Goal: Task Accomplishment & Management: Manage account settings

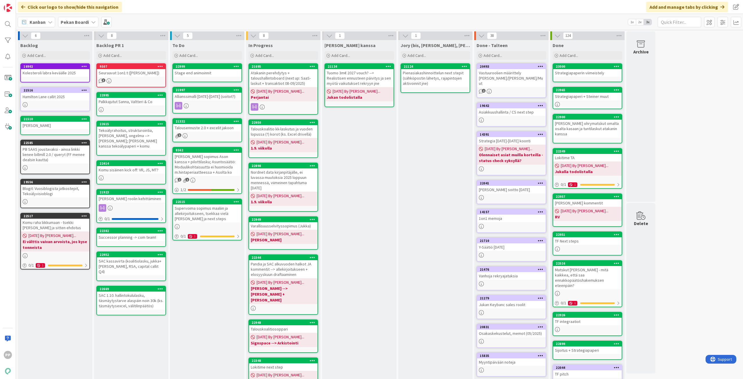
click at [375, 210] on div "[PERSON_NAME] kanssa Add Card... 21134 Tuomo 3m€ 2027 vouch? --> Realistisen en…" at bounding box center [359, 252] width 74 height 425
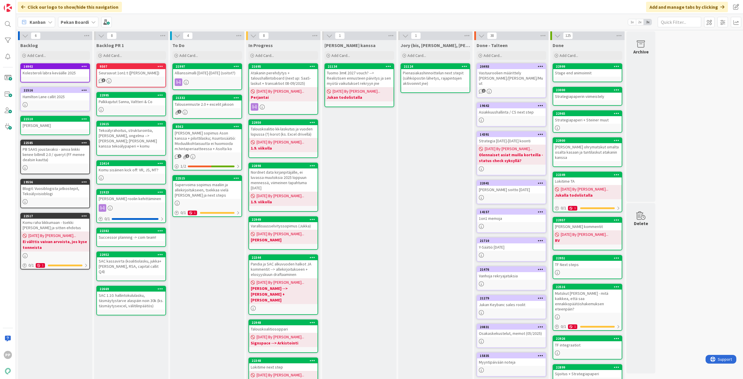
click at [677, 120] on div "6 Backlog Add Card... 16902 Kolesteroli labra keväälle 2025 [STREET_ADDRESS] ca…" at bounding box center [379, 249] width 724 height 437
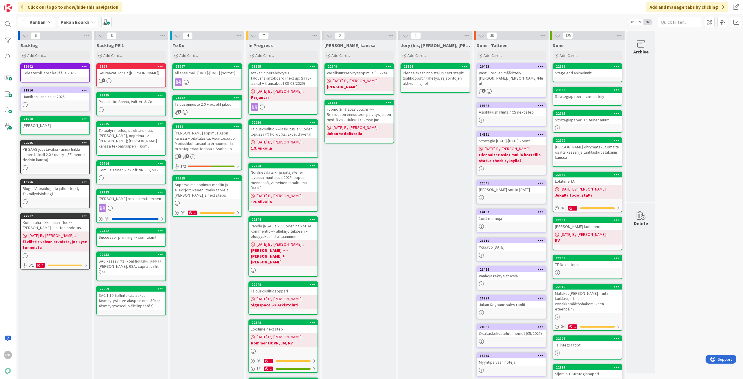
click at [341, 224] on div "[PERSON_NAME] kanssa Add Card... 22949 Varallisuusselvityssopimus ([PERSON_NAME…" at bounding box center [359, 233] width 74 height 387
drag, startPoint x: 361, startPoint y: 224, endPoint x: 364, endPoint y: 234, distance: 10.8
click at [364, 234] on div "[PERSON_NAME] kanssa Add Card... 22949 Varallisuusselvityssopimus ([PERSON_NAME…" at bounding box center [359, 233] width 74 height 387
drag, startPoint x: 364, startPoint y: 234, endPoint x: 364, endPoint y: 241, distance: 6.7
click at [364, 241] on div "[PERSON_NAME] kanssa Add Card... 22949 Varallisuusselvityssopimus ([PERSON_NAME…" at bounding box center [359, 233] width 74 height 387
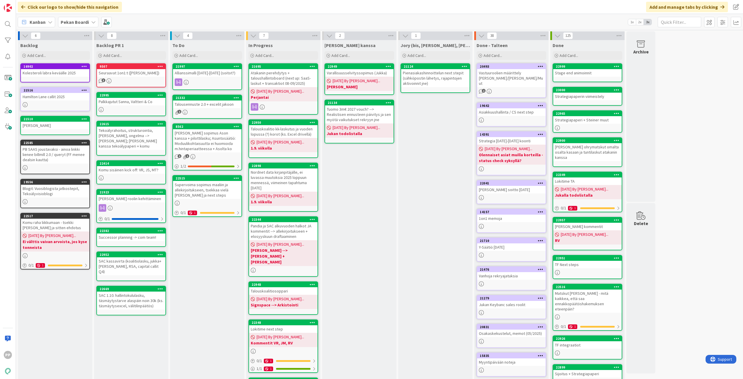
drag, startPoint x: 364, startPoint y: 241, endPoint x: 356, endPoint y: 173, distance: 68.1
click at [356, 173] on div "[PERSON_NAME] kanssa Add Card... 22949 Varallisuusselvityssopimus ([PERSON_NAME…" at bounding box center [359, 233] width 74 height 387
drag, startPoint x: 355, startPoint y: 175, endPoint x: 359, endPoint y: 208, distance: 33.9
click at [359, 208] on div "[PERSON_NAME] kanssa Add Card... 22949 Varallisuusselvityssopimus ([PERSON_NAME…" at bounding box center [359, 233] width 74 height 387
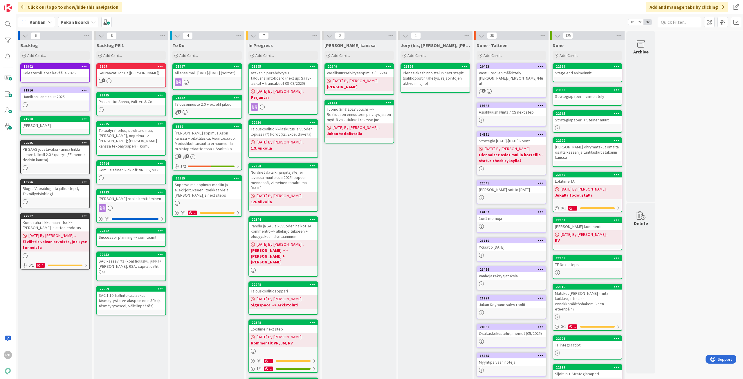
click at [359, 208] on div "[PERSON_NAME] kanssa Add Card... 22949 Varallisuusselvityssopimus ([PERSON_NAME…" at bounding box center [359, 233] width 74 height 387
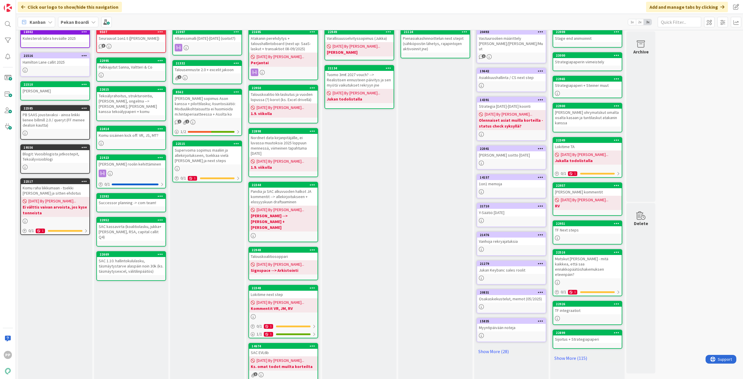
scroll to position [35, 0]
click at [219, 273] on div "To Do Add Card... Template Not Set Title 0 / 128 Label Todo Show More... Add Ad…" at bounding box center [207, 198] width 74 height 387
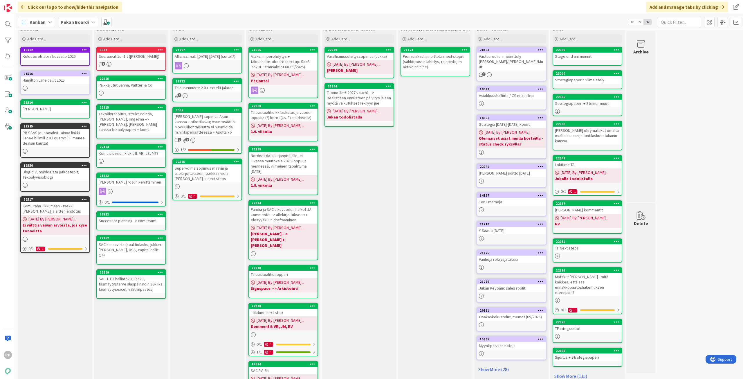
scroll to position [0, 0]
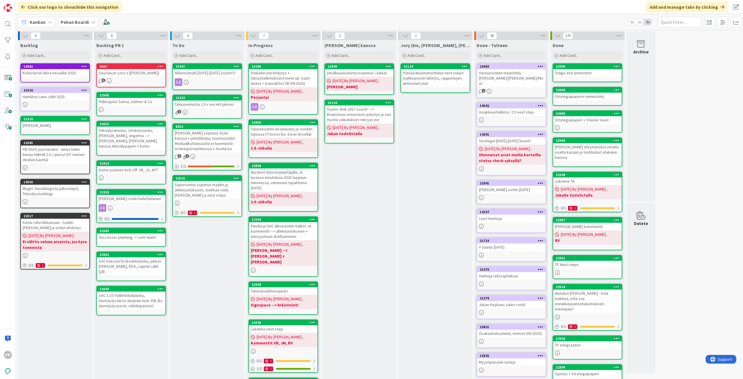
click at [225, 264] on div "To Do Add Card... Template Not Set Title 0 / 128 Label Todo Show More... Add Ad…" at bounding box center [207, 233] width 74 height 387
click at [224, 263] on div "To Do Add Card... Template Not Set Title 0 / 128 Label Todo Show More... Add Ad…" at bounding box center [207, 233] width 74 height 387
click at [231, 256] on div "To Do Add Card... Template Not Set Title 0 / 128 Label Todo Show More... Add Ad…" at bounding box center [207, 233] width 74 height 387
click at [405, 230] on div "Jory (bis, [PERSON_NAME], [PERSON_NAME]) Add Card... 21124 Pienasiakashinnoitte…" at bounding box center [435, 233] width 74 height 387
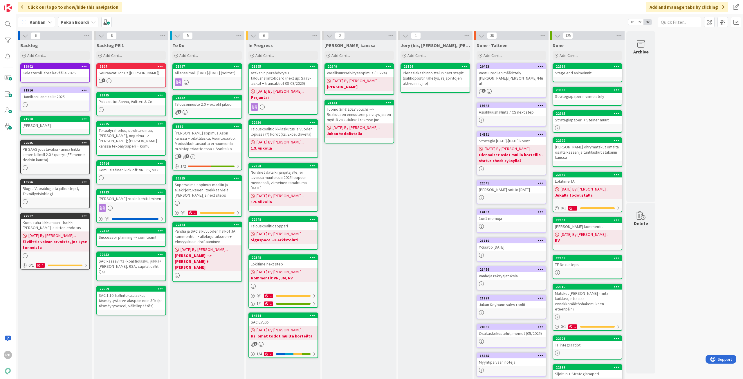
click at [215, 239] on div "Pandia ja SAC alkuvuoden halkot JA kommentit --> allekirjoitukseen + elosyyskuu…" at bounding box center [207, 236] width 68 height 18
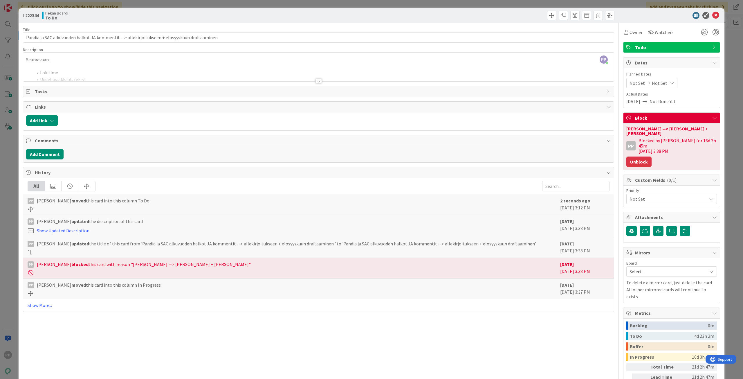
click at [642, 156] on button "Unblock" at bounding box center [638, 161] width 25 height 10
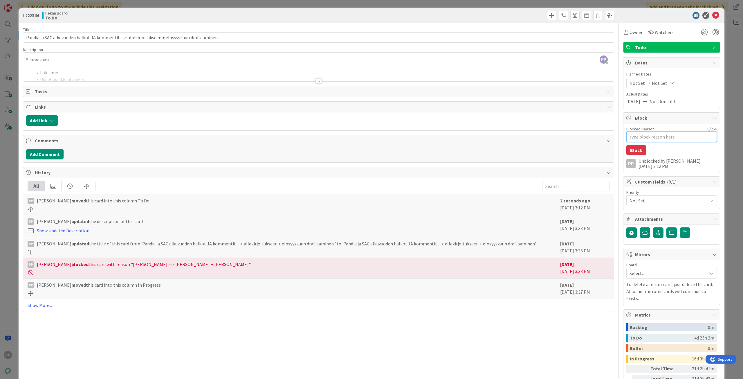
click at [648, 139] on textarea "Blocked Reason" at bounding box center [671, 136] width 91 height 10
type textarea "x"
type textarea "J"
type textarea "x"
type textarea "Ju"
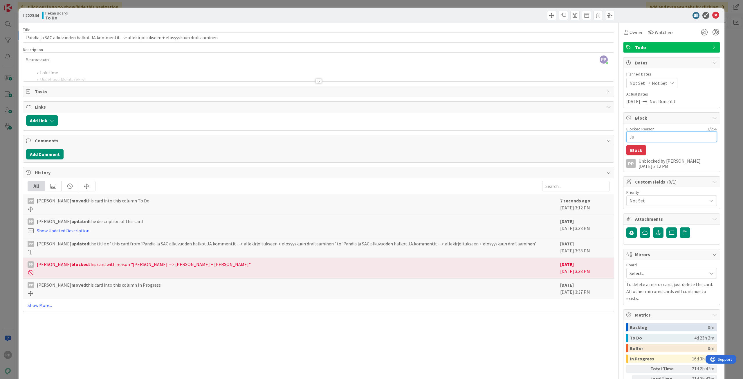
type textarea "x"
type textarea "Juk"
type textarea "x"
type textarea "Jukk"
type textarea "x"
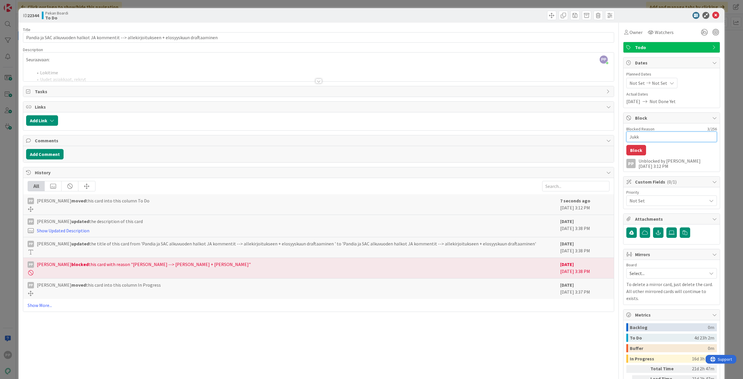
type textarea "[PERSON_NAME]"
type textarea "x"
type textarea "[PERSON_NAME]"
type textarea "x"
type textarea "[PERSON_NAME] -"
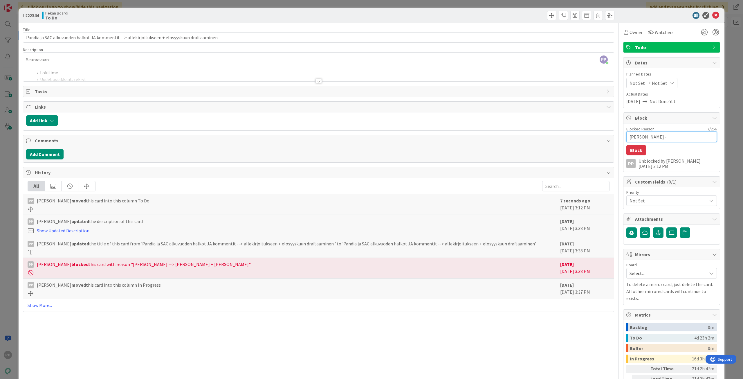
type textarea "x"
type textarea "[PERSON_NAME] --"
type textarea "x"
type textarea "[PERSON_NAME] -->"
type textarea "x"
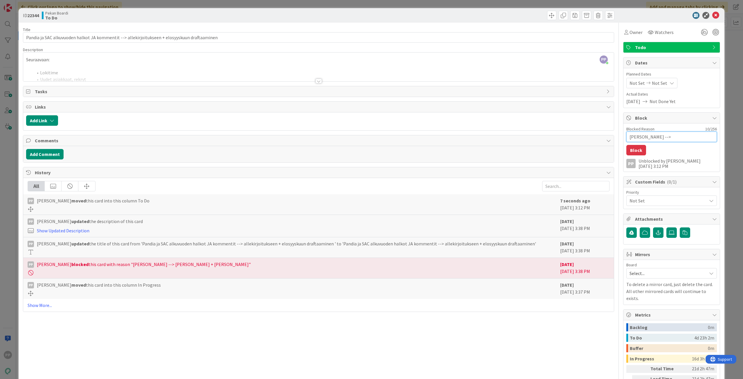
type textarea "[PERSON_NAME] --> J"
type textarea "x"
type textarea "[PERSON_NAME] --> Ju"
type textarea "x"
type textarea "[PERSON_NAME] --> Juh"
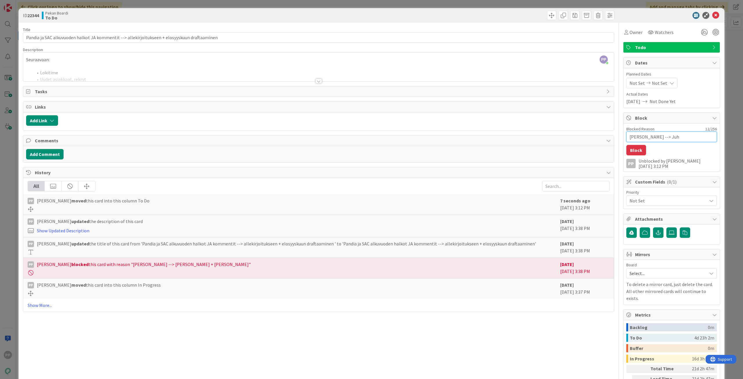
type textarea "x"
type textarea "[PERSON_NAME] --> [PERSON_NAME]"
type textarea "x"
type textarea "[PERSON_NAME] --> [PERSON_NAME]"
type textarea "x"
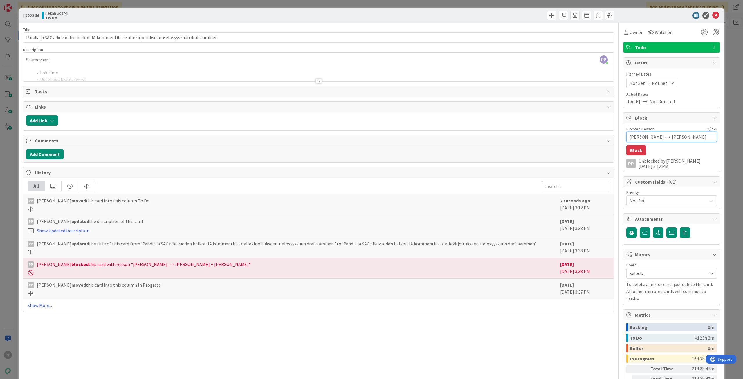
type textarea "[PERSON_NAME] --> [PERSON_NAME]"
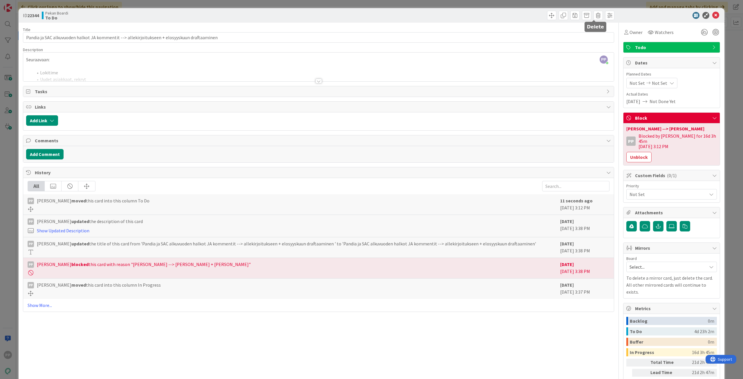
click at [591, 6] on div "ID 22344 Pekan Boardi To Do Title 93 / 128 Pandia ja SAC alkuvuoden halkot JA k…" at bounding box center [371, 189] width 743 height 379
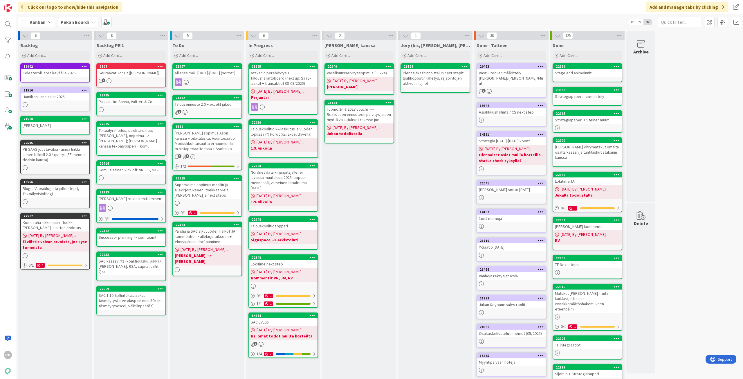
click at [209, 283] on div "To Do Add Card... Template Not Set Title 0 / 128 Label Todo Show More... Add Ad…" at bounding box center [207, 220] width 74 height 361
click at [207, 292] on div "To Do Add Card... Template Not Set Title 0 / 128 Label Todo Show More... Add Ad…" at bounding box center [207, 220] width 74 height 361
click at [203, 288] on div "To Do Add Card... Template Not Set Title 0 / 128 Label Todo Show More... Add Ad…" at bounding box center [207, 220] width 74 height 361
click at [203, 287] on div "To Do Add Card... Template Not Set Title 0 / 128 Label Todo Show More... Add Ad…" at bounding box center [207, 220] width 74 height 361
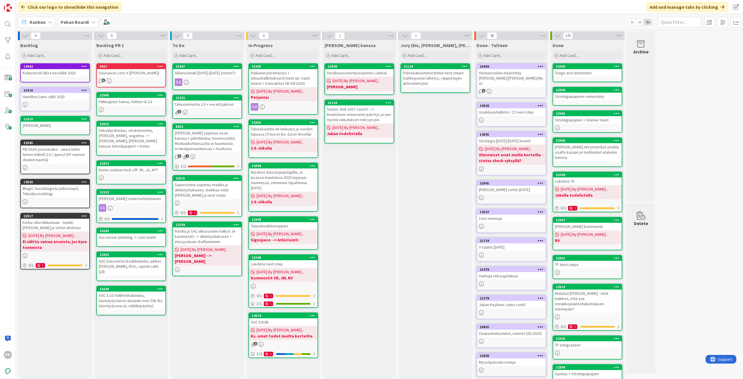
click at [203, 287] on div "To Do Add Card... Template Not Set Title 0 / 128 Label Todo Show More... Add Ad…" at bounding box center [207, 220] width 74 height 361
click at [362, 211] on div "[PERSON_NAME] kanssa Add Card... 22949 Varallisuusselvityssopimus ([PERSON_NAME…" at bounding box center [359, 220] width 74 height 361
click at [224, 235] on div "Pandia ja SAC alkuvuoden halkot JA kommentit --> allekirjoitukseen + elosyyskuu…" at bounding box center [207, 236] width 68 height 18
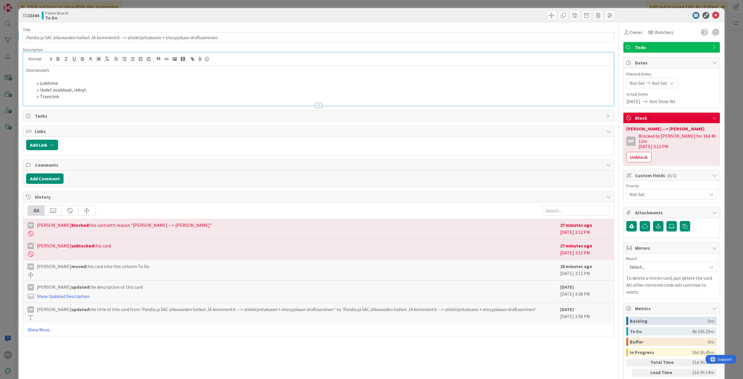
click at [123, 65] on div "Seuraavaan: Lokitime Uudet asiakkaat, rekryt Translink" at bounding box center [318, 79] width 590 height 53
click at [122, 88] on li "Uudet asiakkaat, rekryt" at bounding box center [322, 89] width 578 height 7
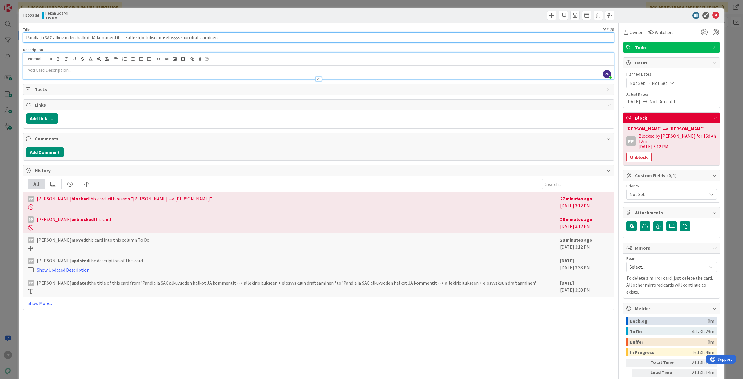
drag, startPoint x: 115, startPoint y: 36, endPoint x: 119, endPoint y: 36, distance: 3.5
click at [115, 36] on input "Pandia ja SAC alkuvuoden halkot JA kommentit --> allekirjoitukseen + elosyyskuu…" at bounding box center [318, 37] width 591 height 10
click at [120, 36] on input "Pandia ja SAC alkuvuoden halkot JA kommentit --> allekirjoitukseen + elosyyskuu…" at bounding box center [318, 37] width 591 height 10
click at [140, 35] on input "Pandia ja SAC alkuvuoden halkot JA kommentit --> allekirjoitukseen + elosyyskuu…" at bounding box center [318, 37] width 591 height 10
click at [140, 31] on div "Title 93 / 128" at bounding box center [318, 29] width 591 height 5
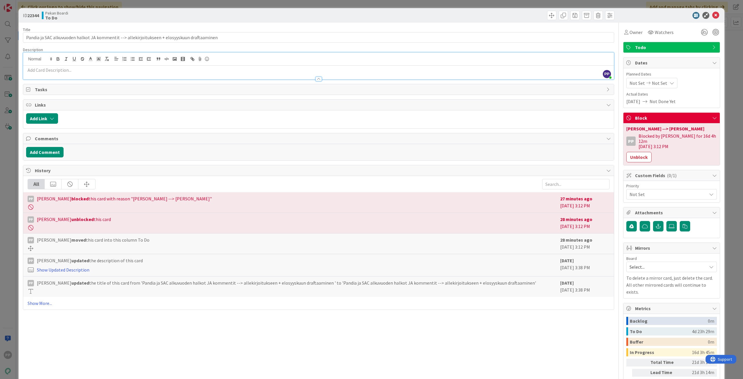
click at [136, 30] on div "Title 93 / 128" at bounding box center [318, 29] width 591 height 5
click at [118, 38] on input "Pandia ja SAC alkuvuoden halkot JA kommentit --> allekirjoitukseen + elosyyskuu…" at bounding box center [318, 37] width 591 height 10
click at [136, 48] on div "Description" at bounding box center [318, 49] width 591 height 5
click at [137, 29] on div "Title 93 / 128" at bounding box center [318, 29] width 591 height 5
click at [158, 325] on div "Title 93 / 128 Pandia ja SAC alkuvuoden halkot JA kommentit --> allekirjoitukse…" at bounding box center [318, 218] width 591 height 390
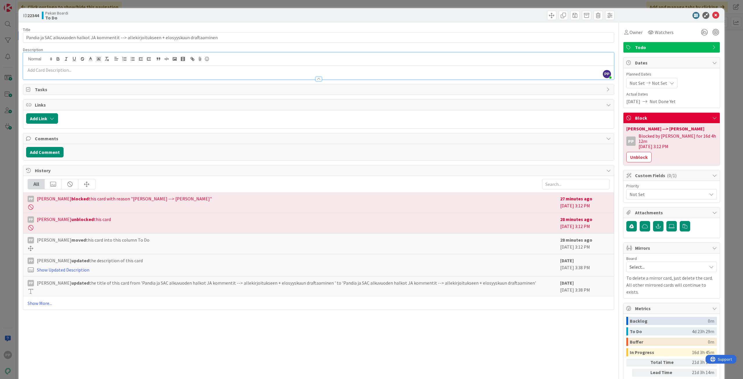
click at [92, 45] on div "Title 93 / 128 Pandia ja SAC alkuvuoden halkot JA kommentit --> allekirjoitukse…" at bounding box center [318, 218] width 591 height 390
click at [94, 29] on div "Title 93 / 128" at bounding box center [318, 29] width 591 height 5
click at [100, 39] on input "Pandia ja SAC alkuvuoden halkot JA kommentit --> allekirjoitukseen + elosyyskuu…" at bounding box center [318, 37] width 591 height 10
type input "Pandia halkot --> [PERSON_NAME], [PERSON_NAME] kanssa tekoälystrategia ja [PERS…"
click at [633, 152] on button "Unblock" at bounding box center [638, 157] width 25 height 10
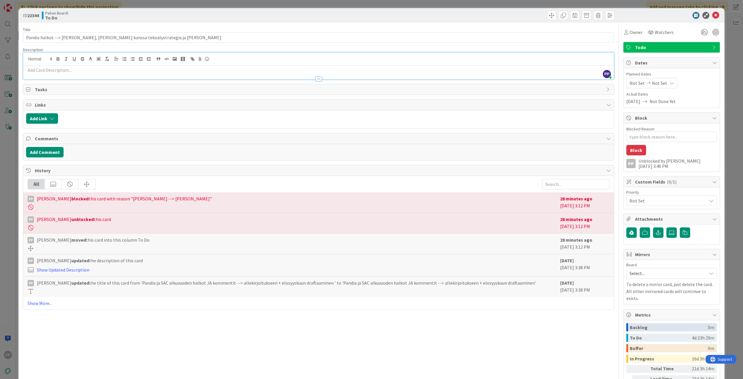
drag, startPoint x: 541, startPoint y: 28, endPoint x: 514, endPoint y: 17, distance: 29.5
click at [541, 28] on div "Title 67 / 128" at bounding box center [318, 29] width 591 height 5
drag, startPoint x: 514, startPoint y: 17, endPoint x: 514, endPoint y: 4, distance: 13.1
click at [514, 17] on div at bounding box center [467, 15] width 294 height 9
click at [514, 4] on div "ID 22344 Pekan Boardi To Do Title 67 / 128 Pandia halkot --> [PERSON_NAME], [PE…" at bounding box center [371, 189] width 743 height 379
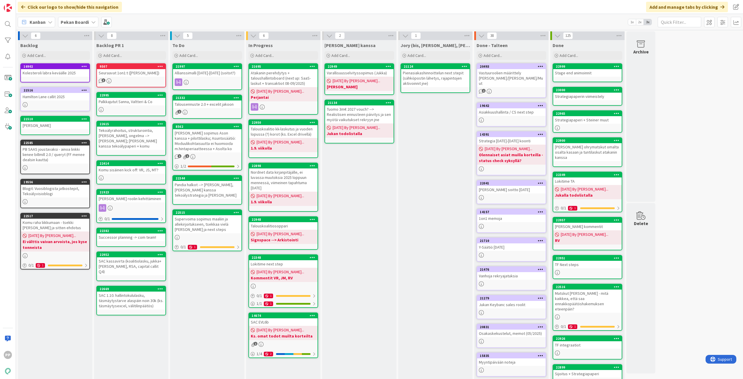
click at [218, 302] on div "To Do Add Card... Template Not Set Title 0 / 128 Label Todo Show More... Add Ad…" at bounding box center [207, 220] width 74 height 361
click at [218, 306] on div "To Do Add Card... Template Not Set Title 0 / 128 Label Todo Show More... Add Ad…" at bounding box center [207, 220] width 74 height 361
click at [211, 70] on div "Allianssimalli [DATE]-[DATE] (soitot?)" at bounding box center [207, 73] width 68 height 8
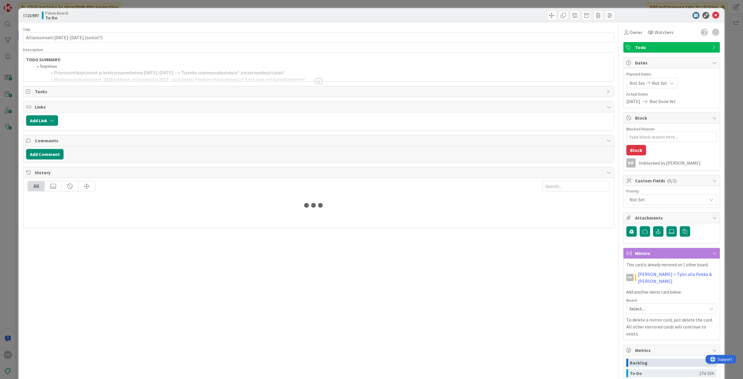
click at [117, 74] on div at bounding box center [318, 73] width 590 height 15
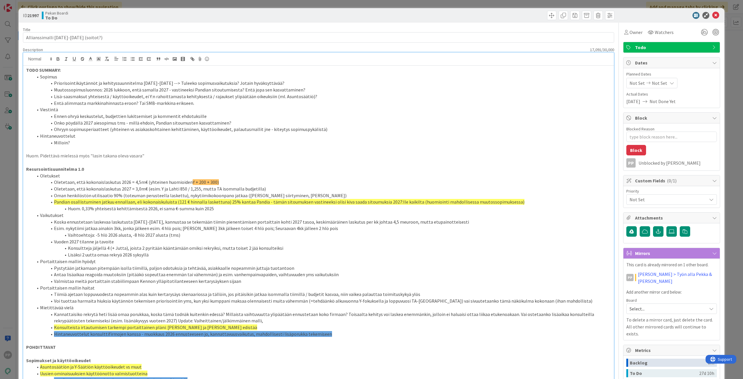
click at [147, 153] on p "Huom. Pidettävä mielessä myös "lasin takana oleva vasara"" at bounding box center [318, 155] width 585 height 7
drag, startPoint x: 276, startPoint y: 82, endPoint x: 49, endPoint y: 81, distance: 226.6
click at [49, 81] on li "Priorisointikäytännöt ja kehityssuunnitelma [DATE]-[DATE] --> Tuleeko sopimusva…" at bounding box center [322, 83] width 578 height 7
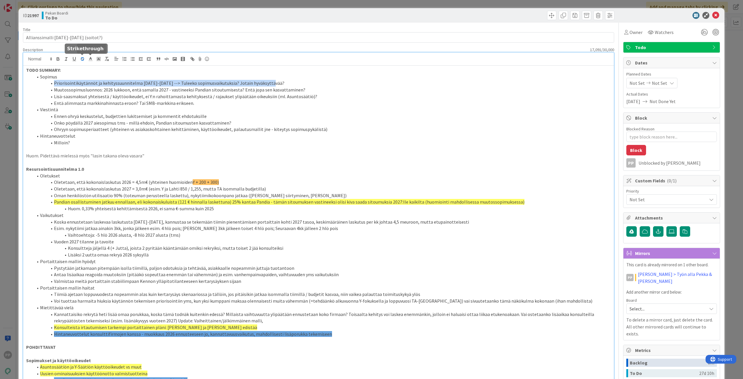
click at [83, 57] on icon "button" at bounding box center [82, 57] width 3 height 1
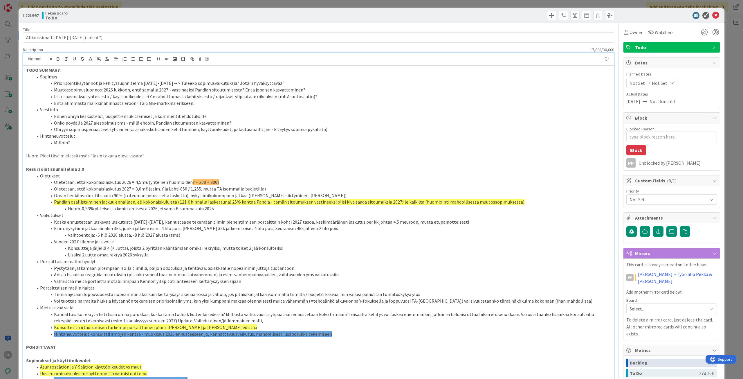
type textarea "x"
click at [58, 89] on li "Muutossopimusluonnos: 2026 lukkoon, entä samalla 2027 - vastineeksi Pandian sit…" at bounding box center [322, 89] width 578 height 7
click at [55, 90] on li "Muutossopimusluonnos: 2026 lukkoon, entä samalla 2027 - vastineeksi Pandian sit…" at bounding box center [322, 89] width 578 height 7
click at [53, 116] on li "Ennen ohryä keskustelut, budjettien lukitsemiset ja kommentit ehdotuksille" at bounding box center [322, 116] width 578 height 7
click at [88, 37] on input "Allianssimalli [DATE]-[DATE] (soitot?)" at bounding box center [318, 37] width 591 height 10
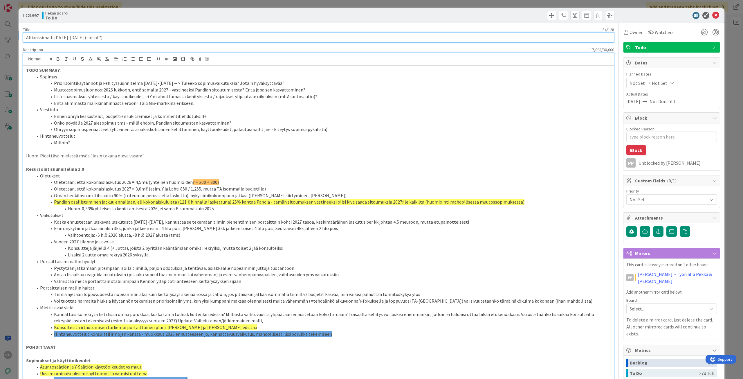
type input "Allianssimalli [DATE]-[DATE] (soitot)"
type textarea "x"
type input "Allianssimalli [DATE]-[DATE] (soitot, 27 aie)"
type textarea "x"
type input "Allianssimalli [DATE]-[DATE] (soitot, 27 aie, )"
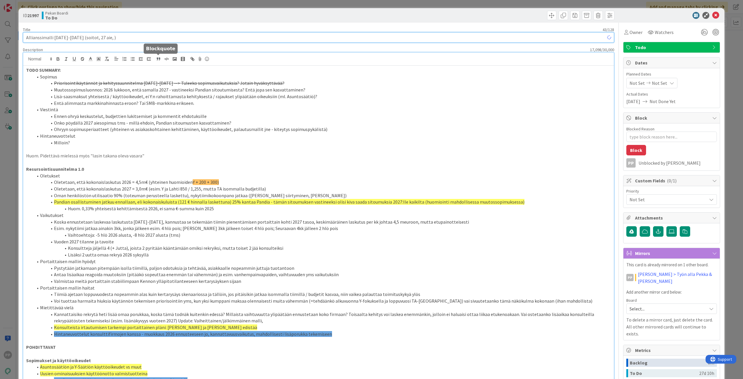
type textarea "x"
type input "Allianssimalli [DATE]-[DATE] (soitot, 27 aie, lisäsaas + käyttöoikeudet)"
type textarea "x"
type input "Allianssimalli [DATE]-[DATE] (soitot, 27 aie, lisäsaas + käyttöoikeudet)"
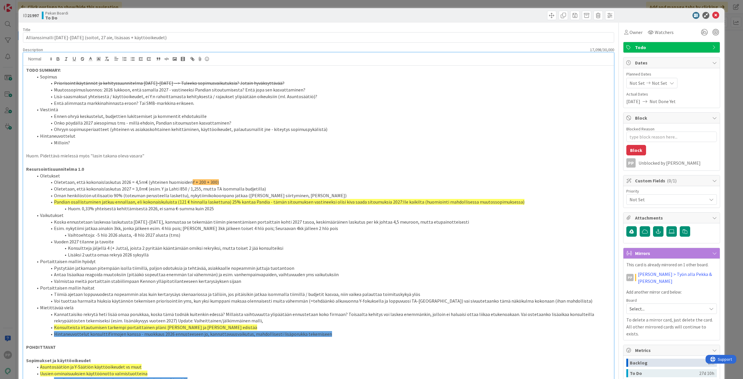
click at [217, 6] on div "ID 21997 Pekan Boardi To Do Title 68 / 128 Allianssimalli [DATE]-[DATE] (soitot…" at bounding box center [371, 189] width 743 height 379
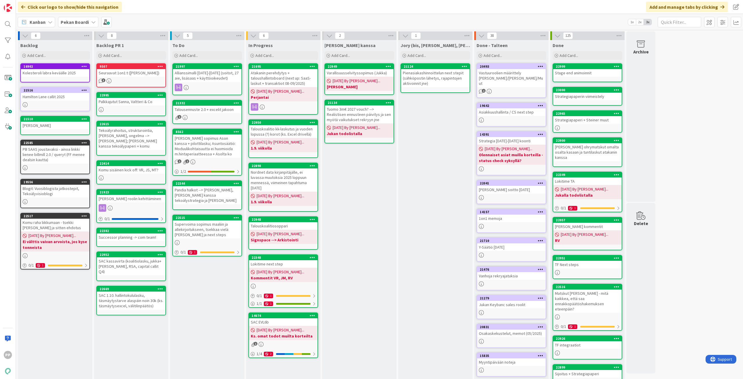
click at [213, 323] on div "To Do Add Card... Template Not Set Title 0 / 128 Label Todo Show More... Add Ad…" at bounding box center [207, 220] width 74 height 361
click at [220, 74] on div "Allianssimalli [DATE]-[DATE] (soitot, 27 aie, lisäsaas + käyttöoikeudet)" at bounding box center [207, 75] width 68 height 13
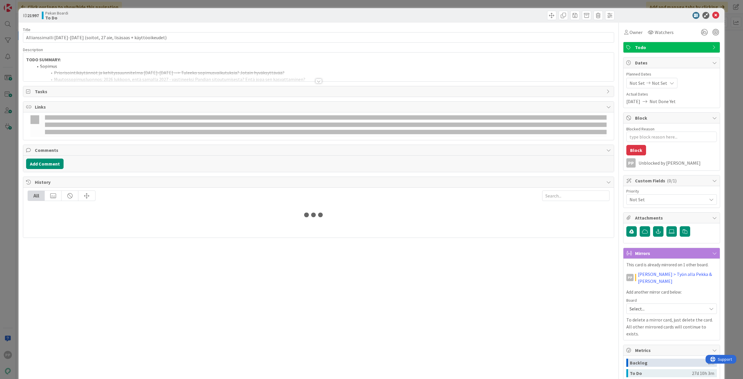
type textarea "x"
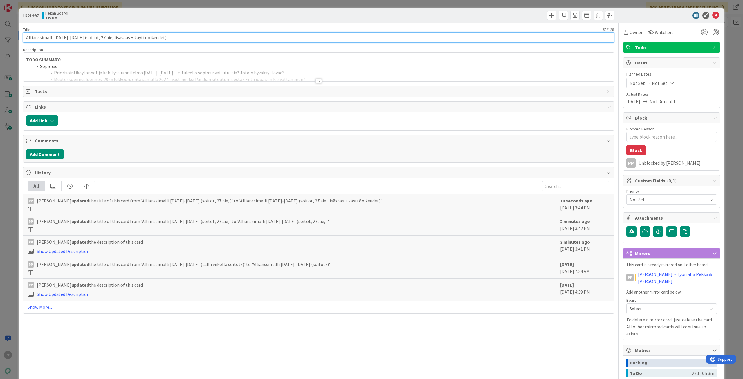
click at [90, 36] on input "Allianssimalli [DATE]-[DATE] (soitot, 27 aie, lisäsaas + käyttöoikeudet)" at bounding box center [318, 37] width 591 height 10
type input "Allianssimalli [DATE]-[DATE] (soitot27 aie, lisäsaas + käyttöoikeudet)"
type textarea "x"
type input "Allianssimalli [DATE]-[DATE] (soitot, b27 aie, lisäsaas + käyttöoikeudet)"
type textarea "x"
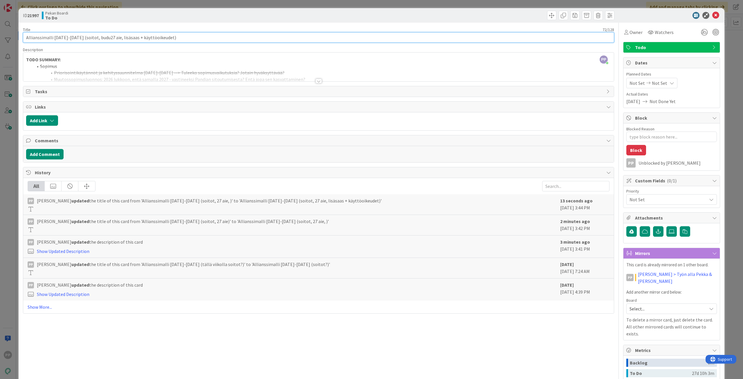
type input "Allianssimalli [DATE]-[DATE] (soitot, budu 27 aie, lisäsaas + käyttöoikeudet)"
type textarea "x"
type input "Allianssimalli [DATE]-[DATE] (soitot, budu 227 aie, lisäsaas + käyttöoikeudet)"
type textarea "x"
type input "Allianssimalli [DATE]-[DATE] (soitot, budu 26 ja 27 aie, lisäsaas + käyttöoikeu…"
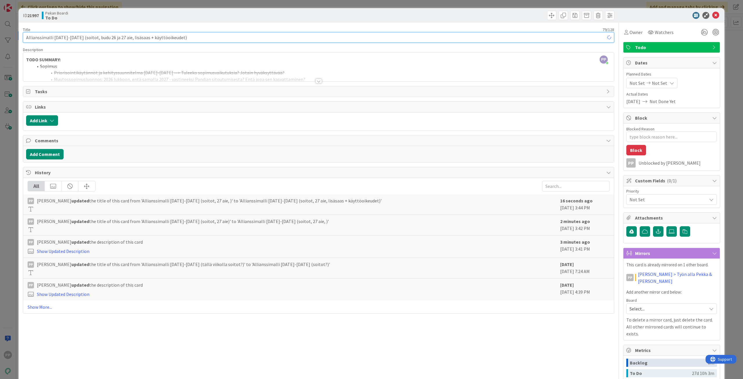
type textarea "x"
type input "Allianssimalli [DATE]-[DATE] (soitot, budu 26 ja 27 aie, lisäsaas + käyttöoikeu…"
click at [127, 19] on div "Pekan Boardi To Do" at bounding box center [179, 15] width 275 height 9
click at [142, 1] on div "ID 21997 Pekan Boardi To Do Title 79 / 128 Allianssimalli [DATE]-[DATE] (soitot…" at bounding box center [371, 189] width 743 height 379
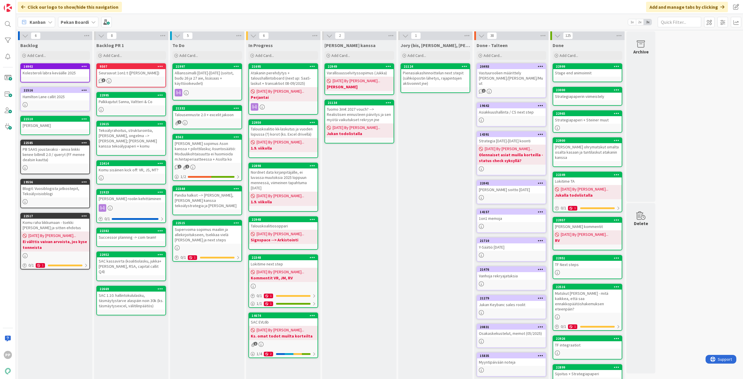
click at [363, 235] on div "[PERSON_NAME] kanssa Add Card... 22949 Varallisuusselvityssopimus ([PERSON_NAME…" at bounding box center [359, 220] width 74 height 361
click at [205, 299] on div "To Do Add Card... Template Not Set Title 0 / 128 Label Todo Show More... Add Ad…" at bounding box center [207, 220] width 74 height 361
click at [216, 270] on div "To Do Add Card... Template Not Set Title 0 / 128 Label Todo Show More... Add Ad…" at bounding box center [207, 220] width 74 height 361
click at [377, 301] on div "[PERSON_NAME] kanssa Add Card... 22949 Varallisuusselvityssopimus ([PERSON_NAME…" at bounding box center [359, 220] width 74 height 361
click at [364, 241] on div "[PERSON_NAME] kanssa Add Card... 22949 Varallisuusselvityssopimus ([PERSON_NAME…" at bounding box center [359, 220] width 74 height 361
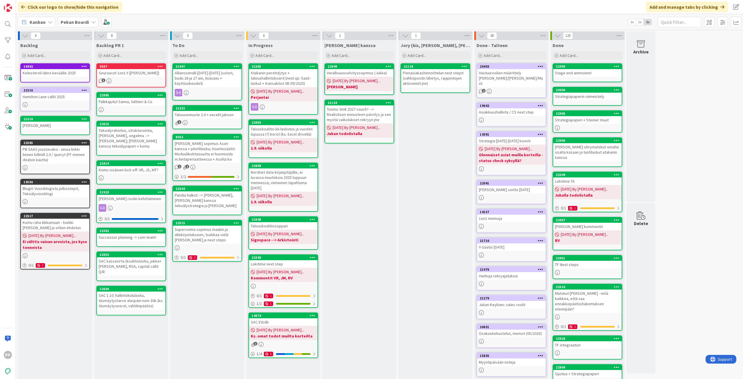
click at [357, 316] on div "[PERSON_NAME] kanssa Add Card... 22949 Varallisuusselvityssopimus ([PERSON_NAME…" at bounding box center [359, 220] width 74 height 361
click at [300, 318] on div "SAC EVL6b" at bounding box center [283, 322] width 68 height 8
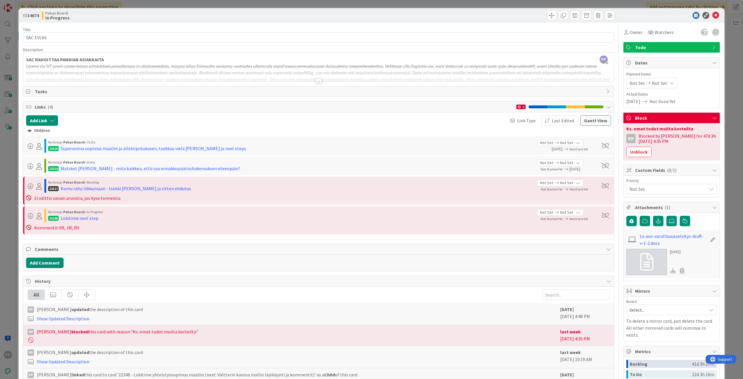
click at [185, 126] on div "Children No Group › Pekan Boardi › To Do 22515 Supervoima sopimus maaliin ja al…" at bounding box center [318, 180] width 590 height 109
click at [183, 127] on div "Children No Group › Pekan Boardi › To Do 22515 Supervoima sopimus maaliin ja al…" at bounding box center [318, 180] width 590 height 109
click at [610, 253] on div "Title 9 / 128 SAC EVL6b Description 22,010 / 30,000 PP [PERSON_NAME] just joine…" at bounding box center [371, 239] width 697 height 433
click at [125, 77] on div at bounding box center [318, 73] width 590 height 15
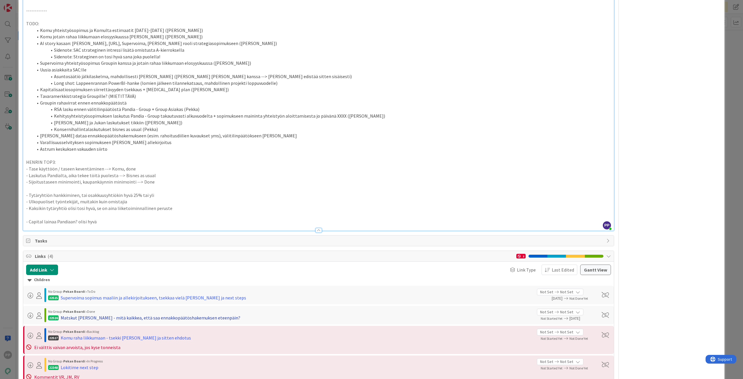
scroll to position [928, 0]
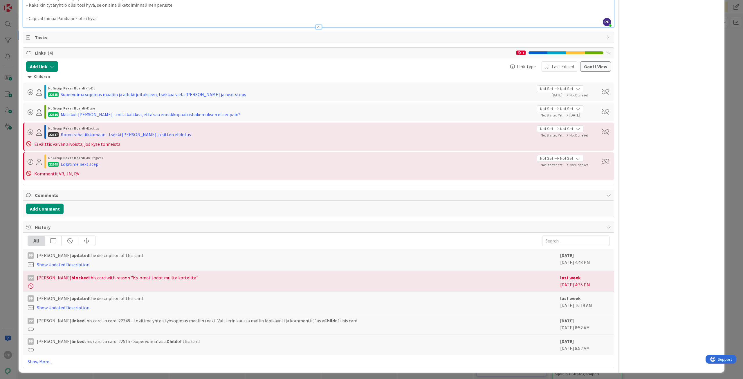
click at [15, 192] on div "ID 14674 Pekan Boardi In Progress Title 9 / 128 SAC EVL6b Description 22,010 / …" at bounding box center [371, 189] width 743 height 379
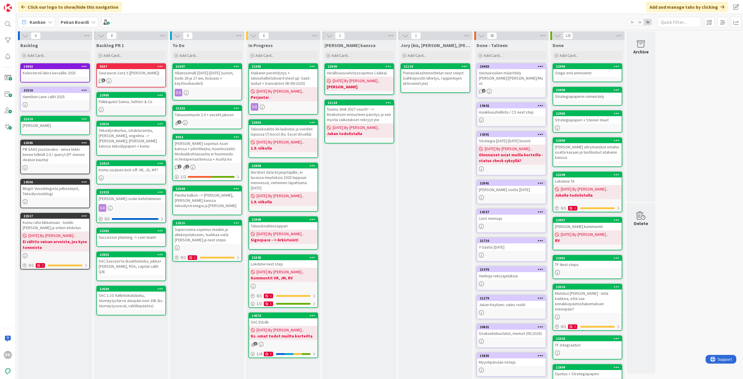
click at [216, 339] on div "To Do Add Card... Template Not Set Title 0 / 128 Label Todo Show More... Add Ad…" at bounding box center [207, 220] width 74 height 361
click at [215, 339] on div "To Do Add Card... Template Not Set Title 0 / 128 Label Todo Show More... Add Ad…" at bounding box center [207, 220] width 74 height 361
click at [290, 260] on div "Lokitime next step" at bounding box center [283, 264] width 68 height 8
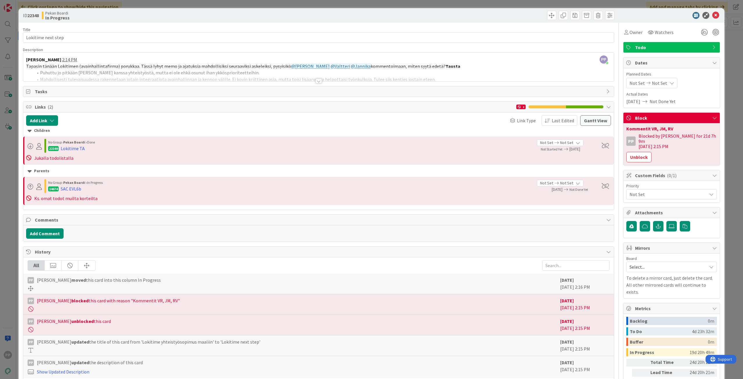
click at [6, 187] on div "ID 22348 Pekan Boardi In Progress Title 18 / 128 Lokitime next step Description…" at bounding box center [371, 189] width 743 height 379
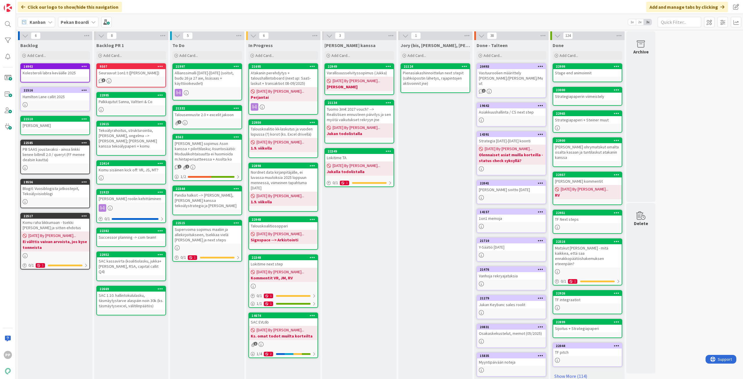
click at [364, 229] on div "[PERSON_NAME] kanssa Add Card... 22949 Varallisuusselvityssopimus ([PERSON_NAME…" at bounding box center [359, 217] width 74 height 355
click at [225, 297] on div "To Do Add Card... Template Not Set Title 0 / 128 Label Todo Show More... Add Ad…" at bounding box center [207, 217] width 74 height 355
click at [216, 273] on div "To Do Add Card... Template Not Set Title 0 / 128 Label Todo Show More... Add Ad…" at bounding box center [207, 217] width 74 height 355
click at [192, 292] on div "To Do Add Card... Template Not Set Title 0 / 128 Label Todo Show More... Add Ad…" at bounding box center [207, 217] width 74 height 355
click at [191, 290] on div "To Do Add Card... Template Not Set Title 0 / 128 Label Todo Show More... Add Ad…" at bounding box center [207, 217] width 74 height 355
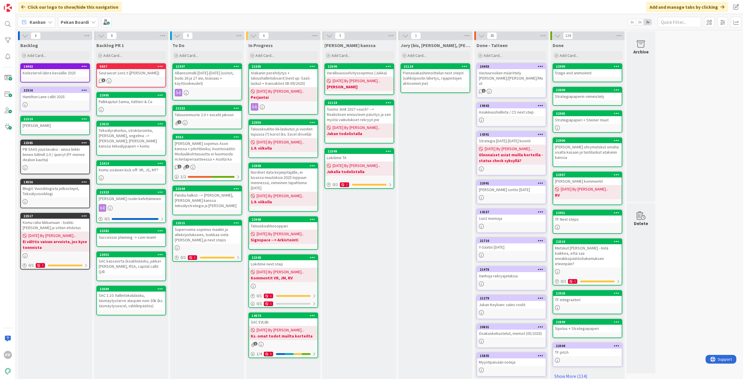
click at [210, 303] on div "To Do Add Card... Template Not Set Title 0 / 128 Label Todo Show More... Add Ad…" at bounding box center [207, 217] width 74 height 355
click at [206, 301] on div "To Do Add Card... Template Not Set Title 0 / 128 Label Todo Show More... Add Ad…" at bounding box center [207, 217] width 74 height 355
click at [136, 340] on div "Backlog PR 1 Add Card... 9507 Seuraavat 1on1:t ([PERSON_NAME], [PERSON_NAME]) 3…" at bounding box center [131, 217] width 74 height 355
click at [138, 338] on div "Backlog PR 1 Add Card... 9507 Seuraavat 1on1:t ([PERSON_NAME], [PERSON_NAME]) 3…" at bounding box center [131, 217] width 74 height 355
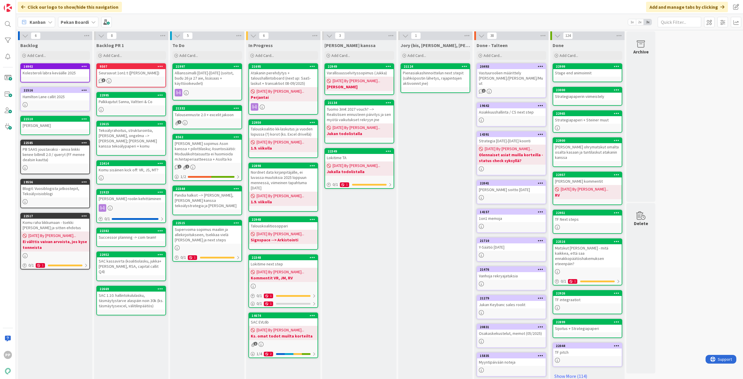
click at [139, 337] on div "Backlog PR 1 Add Card... 9507 Seuraavat 1on1:t ([PERSON_NAME], [PERSON_NAME]) 3…" at bounding box center [131, 217] width 74 height 355
click at [134, 341] on div "Backlog PR 1 Add Card... 9507 Seuraavat 1on1:t ([PERSON_NAME], [PERSON_NAME]) 3…" at bounding box center [131, 217] width 74 height 355
click at [173, 333] on div "To Do Add Card... Template Not Set Title 0 / 128 Label Todo Show More... Add Ad…" at bounding box center [207, 217] width 74 height 355
click at [206, 25] on div "Kanban Pekan Boardi 1x 2x 3x" at bounding box center [379, 22] width 727 height 16
click at [208, 21] on div "Kanban Pekan Boardi 1x 2x 3x" at bounding box center [379, 22] width 727 height 16
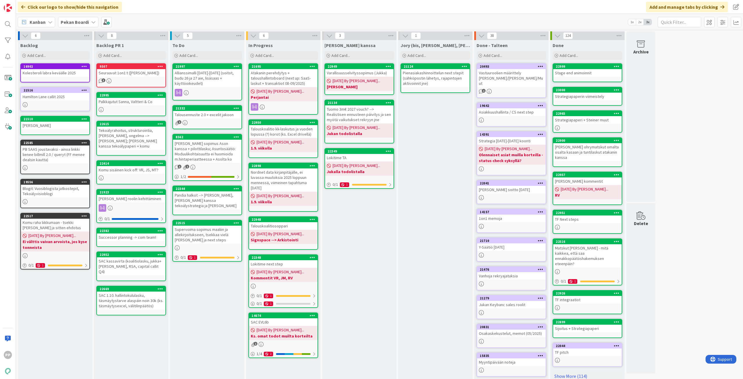
click at [214, 19] on div "Kanban Pekan Boardi 1x 2x 3x" at bounding box center [379, 22] width 727 height 16
click at [214, 18] on div "Kanban Pekan Boardi 1x 2x 3x" at bounding box center [379, 22] width 727 height 16
click at [204, 22] on div "Kanban Pekan Boardi 1x 2x 3x" at bounding box center [379, 22] width 727 height 16
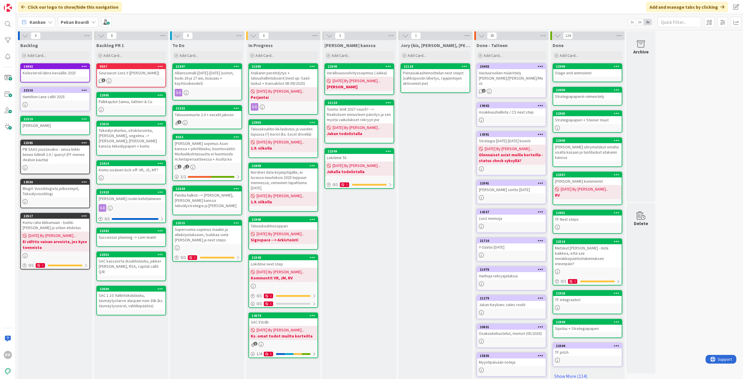
click at [205, 22] on div "Kanban Pekan Boardi 1x 2x 3x" at bounding box center [379, 22] width 727 height 16
click at [207, 25] on div "Kanban Pekan Boardi 1x 2x 3x" at bounding box center [379, 22] width 727 height 16
click at [205, 22] on div "Kanban Pekan Boardi 1x 2x 3x" at bounding box center [379, 22] width 727 height 16
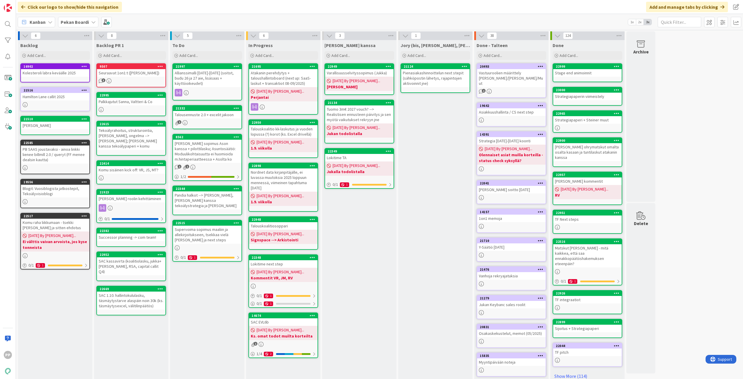
click at [205, 22] on div "Kanban Pekan Boardi 1x 2x 3x" at bounding box center [379, 22] width 727 height 16
click at [211, 305] on div "To Do Add Card... Template Not Set Title 0 / 128 Label Todo Show More... Add Ad…" at bounding box center [207, 217] width 74 height 355
click at [205, 317] on div "To Do Add Card... Template Not Set Title 0 / 128 Label Todo Show More... Add Ad…" at bounding box center [207, 217] width 74 height 355
click at [200, 305] on div "To Do Add Card... Template Not Set Title 0 / 128 Label Todo Show More... Add Ad…" at bounding box center [207, 217] width 74 height 355
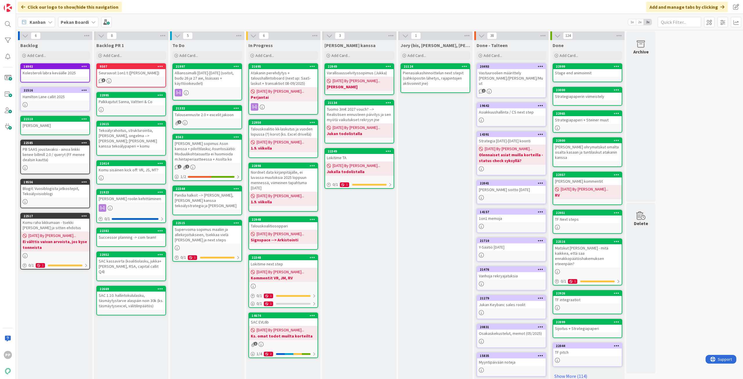
click at [204, 150] on div "[PERSON_NAME] sopimus Ason kanssa + pilottilasku; Asuntosäätiö: Moduulikohtaisu…" at bounding box center [207, 151] width 68 height 23
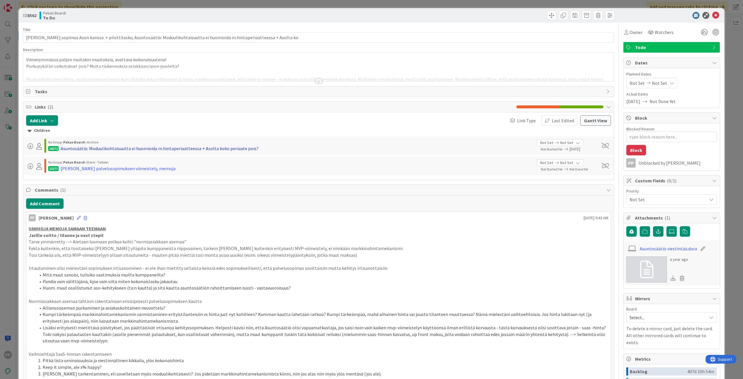
click at [175, 148] on div "Asuntosäätiö: Moduulikohtaisuutta ei huomioida m.hintaperiaatteessa + Asolta ko…" at bounding box center [160, 148] width 198 height 7
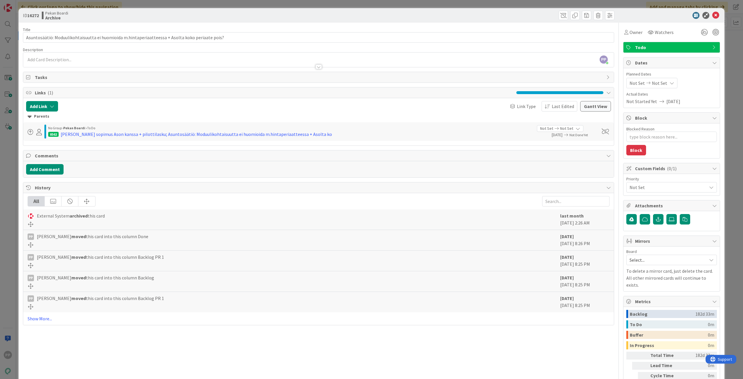
click at [268, 30] on div "Title 96 / 128" at bounding box center [318, 29] width 591 height 5
click at [270, 23] on div "Title 96 / 128 Asuntosäätiö: Moduulikohtaisuutta ei huomioida m.hintaperiaattee…" at bounding box center [318, 214] width 591 height 383
click at [713, 17] on icon at bounding box center [715, 15] width 7 height 7
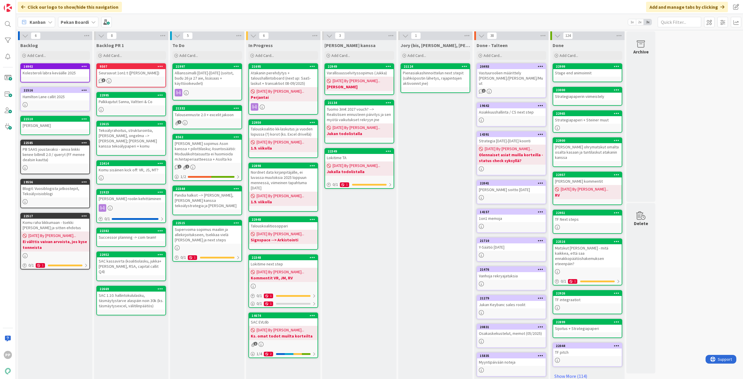
click at [216, 144] on div "[PERSON_NAME] sopimus Ason kanssa + pilottilasku; Asuntosäätiö: Moduulikohtaisu…" at bounding box center [207, 151] width 68 height 23
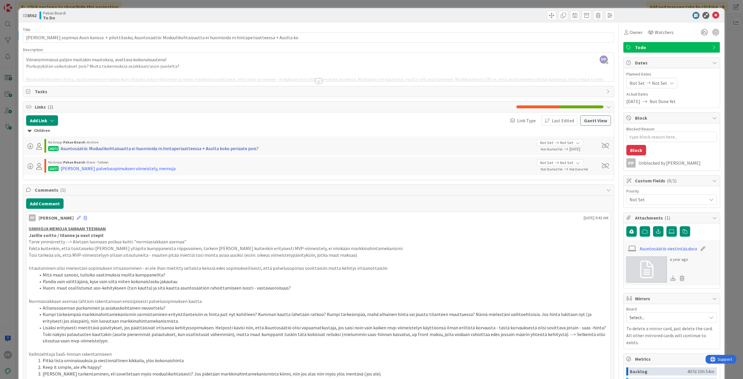
click at [145, 150] on div "Asuntosäätiö: Moduulikohtaisuutta ei huomioida m.hintaperiaatteessa + Asolta ko…" at bounding box center [160, 148] width 198 height 7
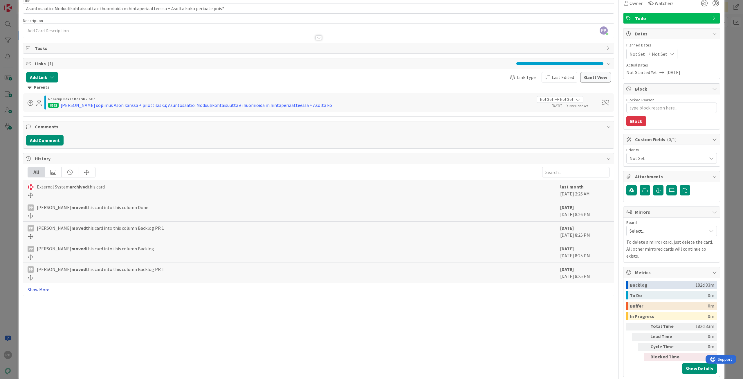
click at [43, 290] on link "Show More..." at bounding box center [319, 289] width 582 height 7
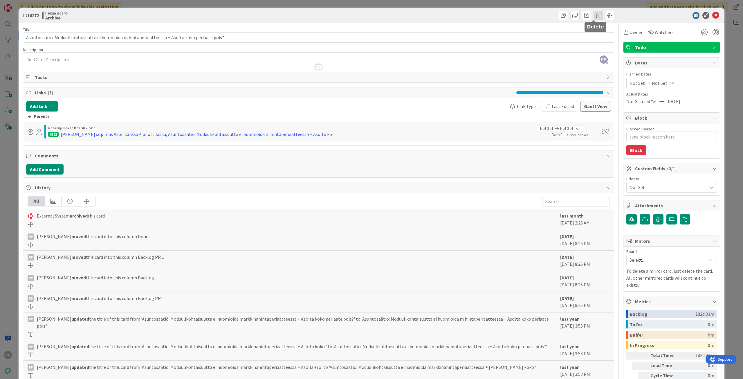
click at [596, 16] on span at bounding box center [597, 15] width 9 height 9
click at [604, 42] on button "Delete" at bounding box center [607, 42] width 22 height 10
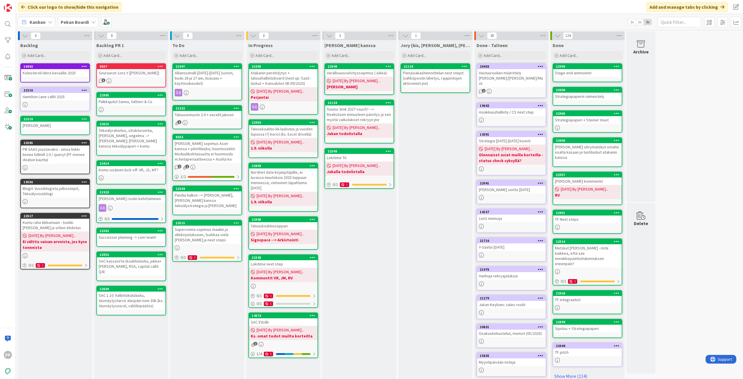
click at [203, 147] on div "[PERSON_NAME] sopimus Ason kanssa + pilottilasku; Asuntosäätiö: Moduulikohtaisu…" at bounding box center [207, 151] width 68 height 23
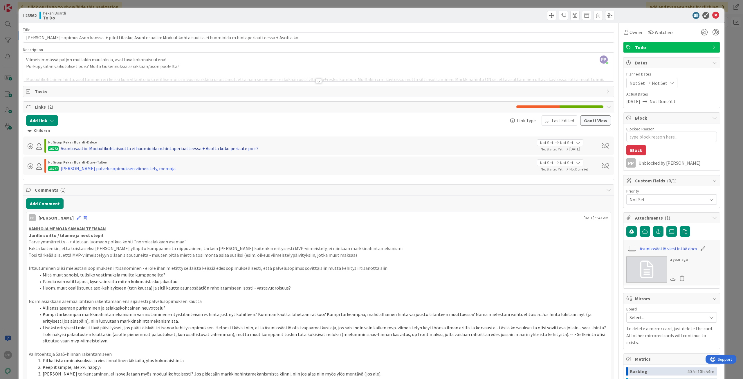
click at [124, 149] on div "Asuntosäätiö: Moduulikohtaisuutta ei huomioida m.hintaperiaatteessa + Asolta ko…" at bounding box center [160, 148] width 198 height 7
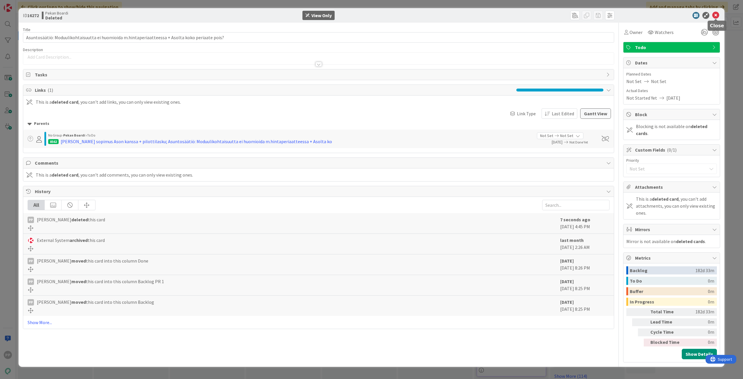
click at [718, 15] on icon at bounding box center [715, 15] width 7 height 7
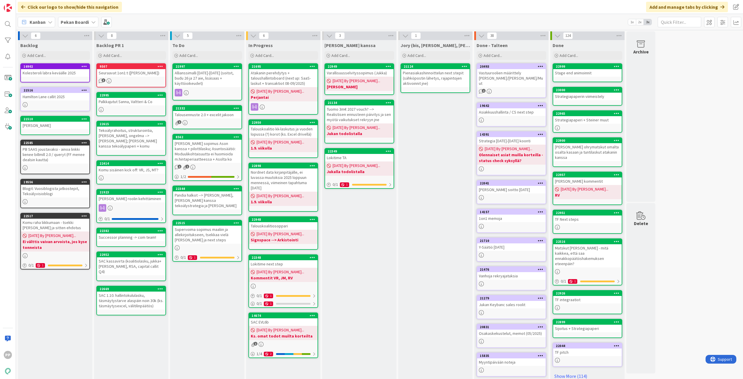
click at [216, 140] on div "[PERSON_NAME] sopimus Ason kanssa + pilottilasku; Asuntosäätiö: Moduulikohtaisu…" at bounding box center [207, 151] width 68 height 23
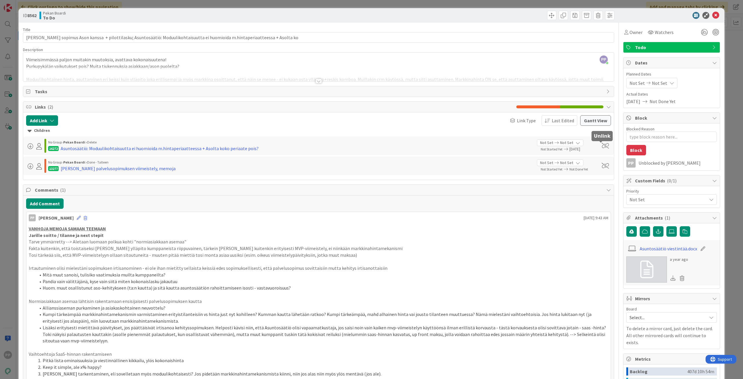
click at [601, 146] on span at bounding box center [604, 146] width 7 height 6
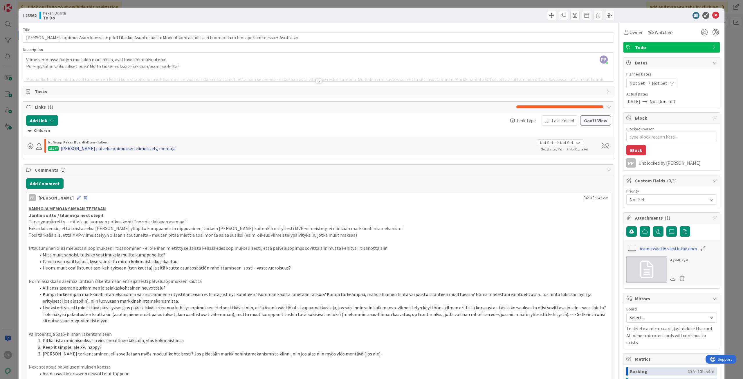
click at [129, 149] on div "[PERSON_NAME] palvelusopimuksen viimeistely, memoja" at bounding box center [118, 148] width 115 height 7
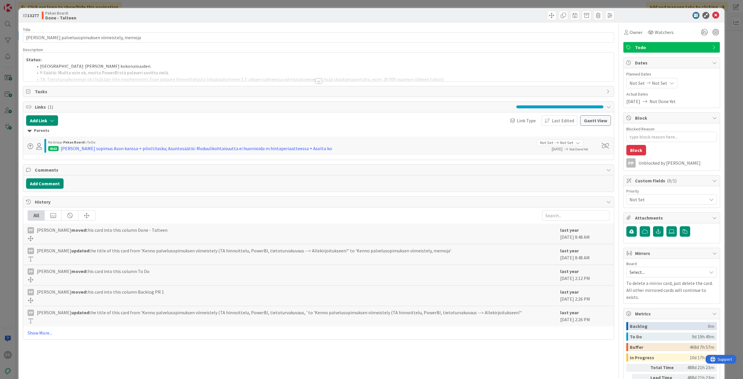
click at [168, 71] on div at bounding box center [318, 73] width 590 height 15
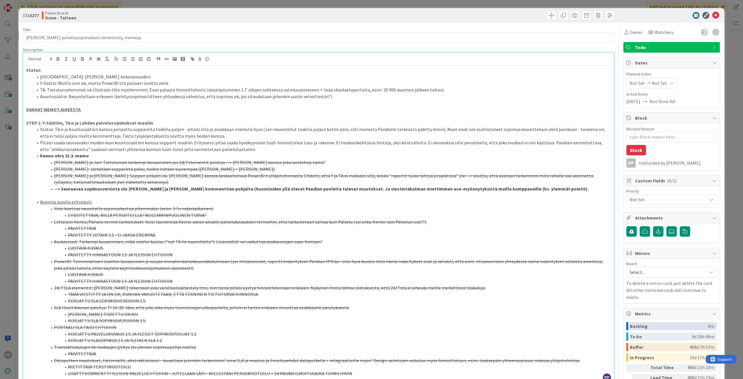
click at [146, 28] on div "Title 43 / 128" at bounding box center [318, 29] width 591 height 5
click at [149, 175] on s "[PERSON_NAME] ja [PERSON_NAME]: Soppari pitkälti ok. [PERSON_NAME] kanssa kesku…" at bounding box center [324, 179] width 540 height 12
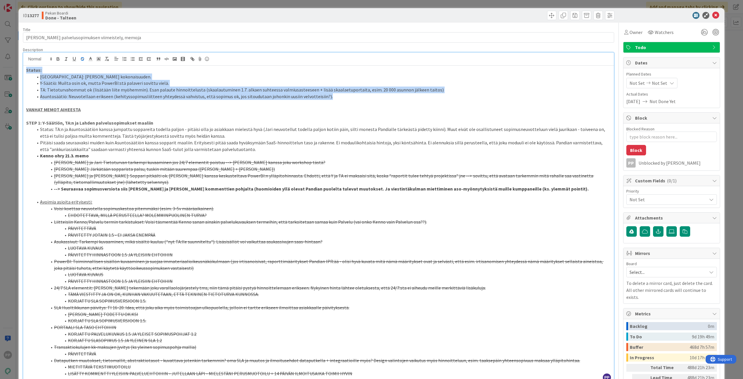
drag, startPoint x: 363, startPoint y: 98, endPoint x: 0, endPoint y: 48, distance: 366.4
click at [0, 48] on div "ID 13277 Pekan Boardi Done - Talteen Title 43 / 128 Kenno palvelusopimuksen vii…" at bounding box center [371, 189] width 743 height 379
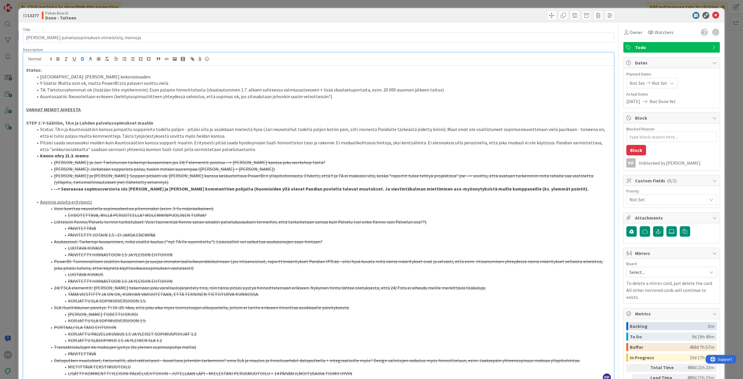
click at [169, 162] on s "[PERSON_NAME] ja Jari: Tietoturvan tarkempi kuvaaminen jos 24/7 elementit poist…" at bounding box center [189, 162] width 271 height 6
click at [712, 15] on icon at bounding box center [715, 15] width 7 height 7
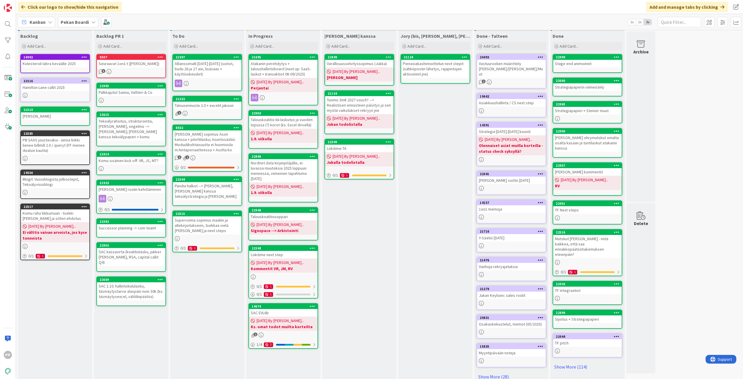
scroll to position [14, 0]
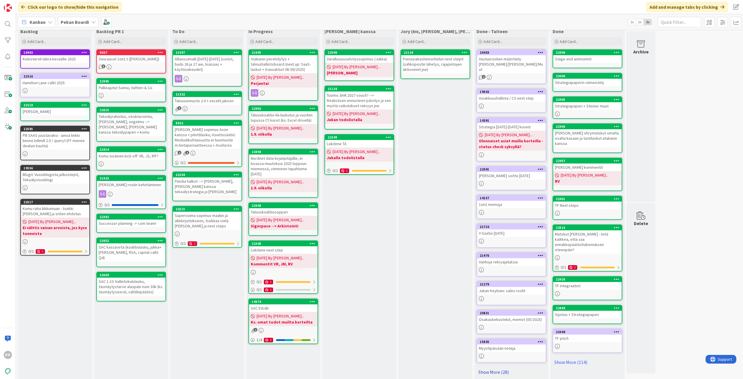
click at [501, 367] on link "Show More (28)" at bounding box center [511, 371] width 70 height 9
click at [200, 136] on div "[PERSON_NAME] sopimus Ason kanssa + pilottilasku; Asuntosäätiö: Moduulikohtaisu…" at bounding box center [207, 137] width 68 height 23
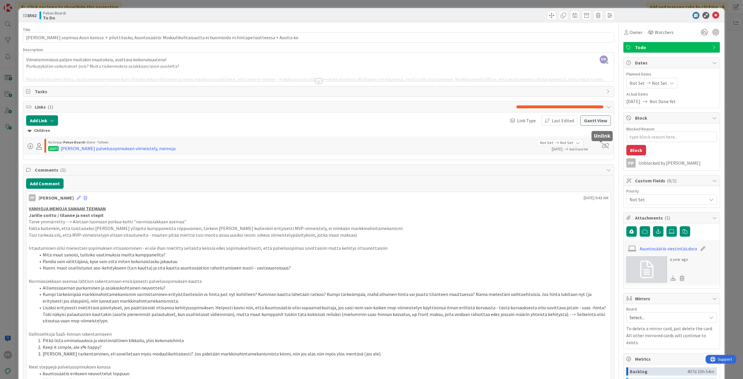
click at [601, 144] on span at bounding box center [604, 146] width 7 height 6
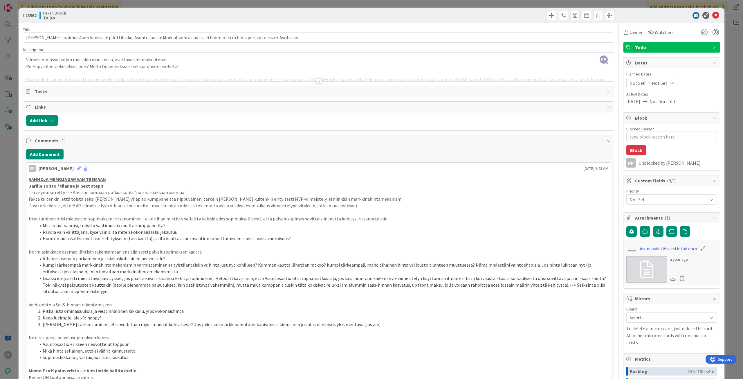
click at [97, 67] on div at bounding box center [318, 73] width 590 height 15
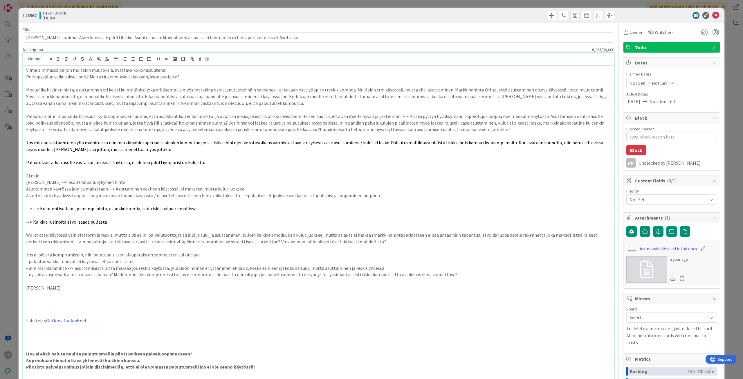
click at [27, 70] on p "Viimeisimmässä paljon muitakin muutoksia, avattava kokonaisuutena!" at bounding box center [318, 70] width 585 height 7
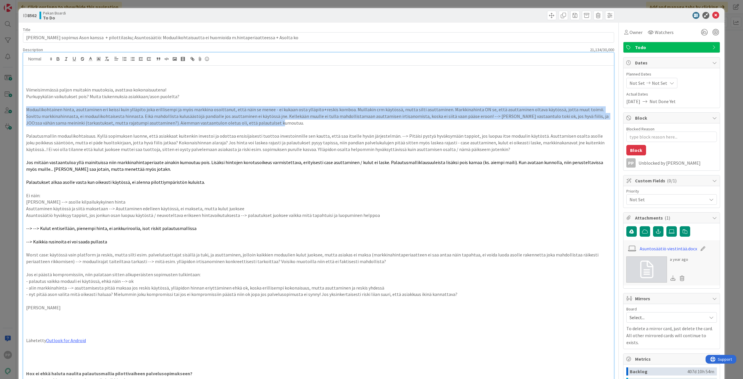
drag, startPoint x: 275, startPoint y: 121, endPoint x: 11, endPoint y: 108, distance: 264.3
click at [11, 108] on div "ID 8562 Pekan Boardi To Do Title 128 / 128 [PERSON_NAME] sopimus Ason kanssa + …" at bounding box center [371, 189] width 743 height 379
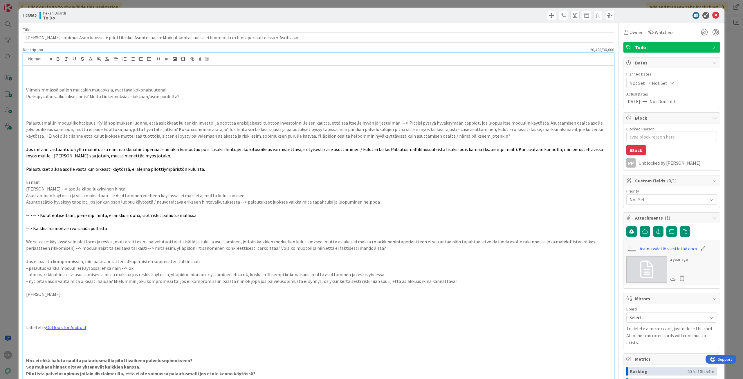
click at [43, 71] on p at bounding box center [318, 70] width 585 height 7
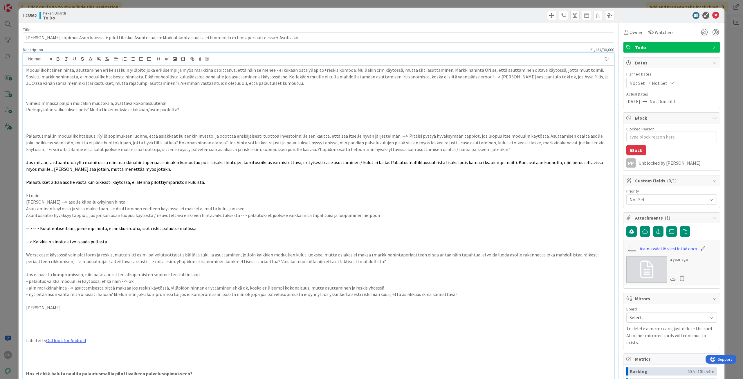
type textarea "x"
click at [30, 69] on p "Moduulikohtainen hinta, asuttaminen eri keissi kuin ylläpito joka erillisempi j…" at bounding box center [318, 77] width 585 height 20
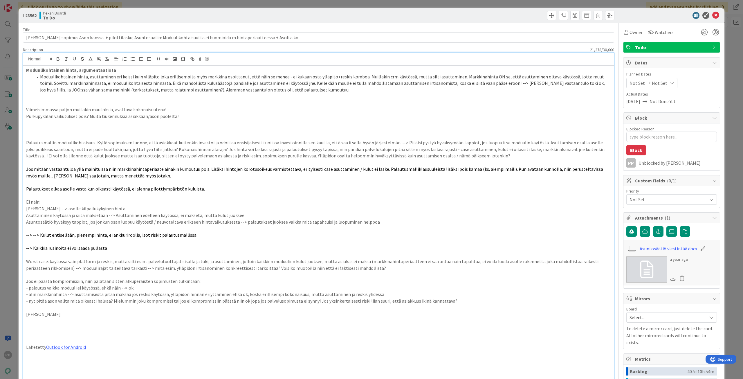
click at [453, 77] on li "Moduulikohtainen hinta, asuttaminen eri keissi kuin ylläpito joka erillisempi j…" at bounding box center [322, 83] width 578 height 20
click at [35, 82] on li "Moduulikohtainen hinta, asuttaminen eri keissi kuin ylläpito joka erillisempi j…" at bounding box center [322, 83] width 578 height 20
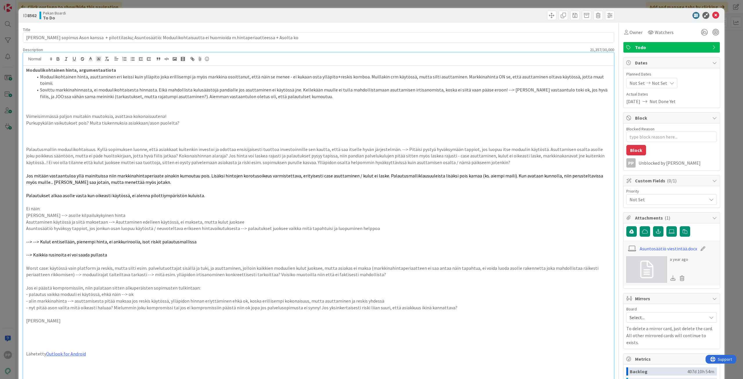
click at [498, 86] on li "Sovittu markkinahinnasta, ei moduulikohtaisesta hinnasta. Eikä mahdollista kulu…" at bounding box center [322, 92] width 578 height 13
drag, startPoint x: 261, startPoint y: 90, endPoint x: 267, endPoint y: 90, distance: 6.4
click at [267, 90] on li "Sovittu markkinahinnasta, ei moduulikohtaisesta hinnasta. Eikä mahdollista kulu…" at bounding box center [322, 92] width 578 height 13
click at [343, 100] on p at bounding box center [318, 103] width 585 height 7
click at [352, 100] on p at bounding box center [318, 103] width 585 height 7
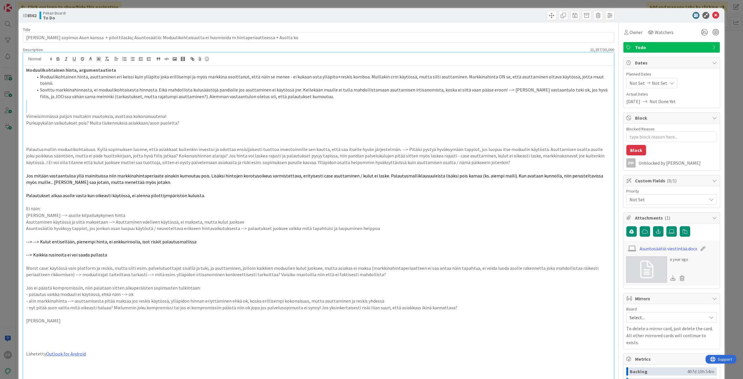
drag, startPoint x: 96, startPoint y: 95, endPoint x: 115, endPoint y: 103, distance: 20.8
click at [115, 106] on p at bounding box center [318, 109] width 585 height 7
click at [117, 100] on p at bounding box center [318, 103] width 585 height 7
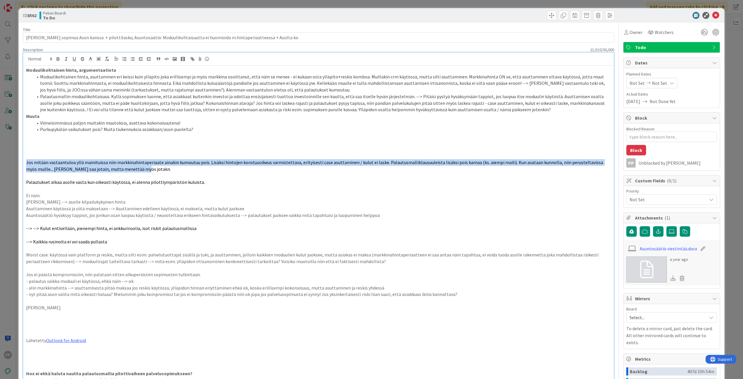
drag, startPoint x: 131, startPoint y: 171, endPoint x: 7, endPoint y: 163, distance: 124.1
click at [7, 164] on div "ID 8562 Pekan Boardi To Do Title 128 / 128 [PERSON_NAME] sopimus Ason kanssa + …" at bounding box center [371, 189] width 743 height 379
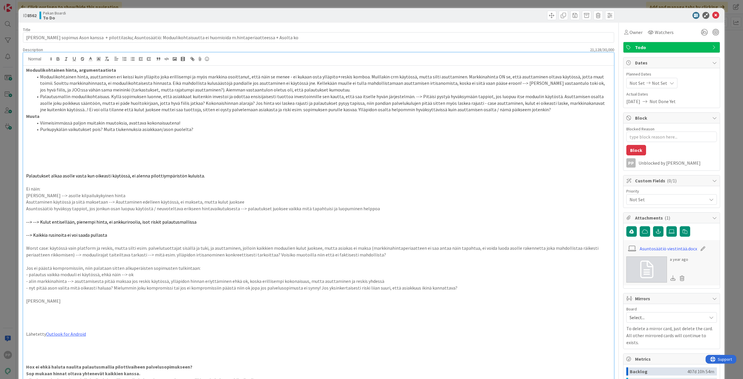
click at [522, 111] on li "Palautusmallin moduulikohtaisuus. Kyllä sopimuksen luonne, että asiakkaat kuite…" at bounding box center [322, 103] width 578 height 20
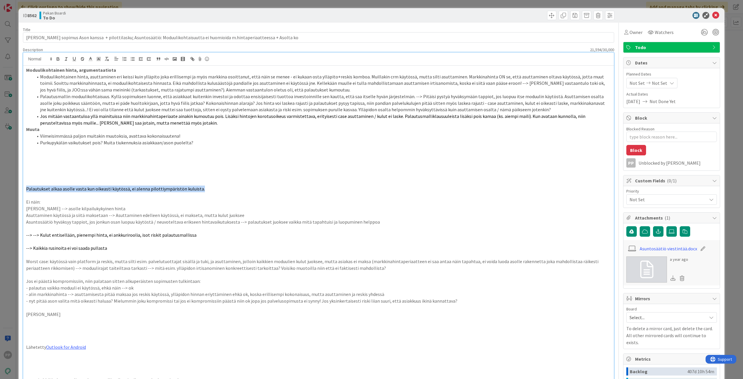
drag, startPoint x: 222, startPoint y: 189, endPoint x: 17, endPoint y: 190, distance: 204.2
click at [17, 190] on div "ID 8562 Pekan Boardi To Do Title 128 / 128 [PERSON_NAME] sopimus Ason kanssa + …" at bounding box center [371, 189] width 743 height 379
click at [160, 123] on li "Jos mitään vastaantuloa yllä mainituissa niin markkinahintaperiaate ainakin kum…" at bounding box center [322, 119] width 578 height 13
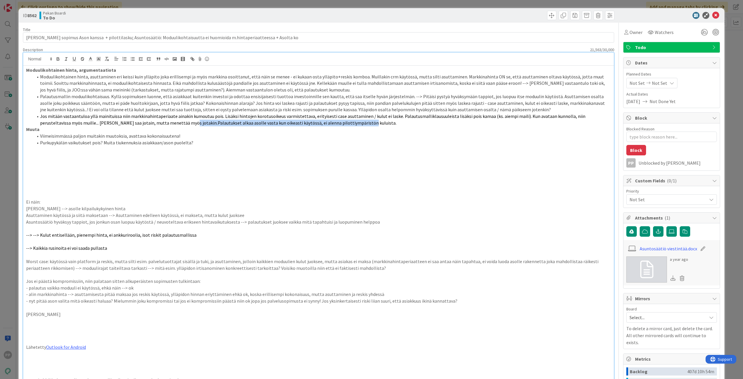
click at [155, 124] on span "Jos mitään vastaantuloa yllä mainituissa niin markkinahintaperiaate ainakin kum…" at bounding box center [313, 119] width 546 height 12
click at [26, 208] on p "[PERSON_NAME] --> asolle kilpailukykyinen hinta" at bounding box center [318, 208] width 585 height 7
click at [79, 227] on p at bounding box center [318, 228] width 585 height 7
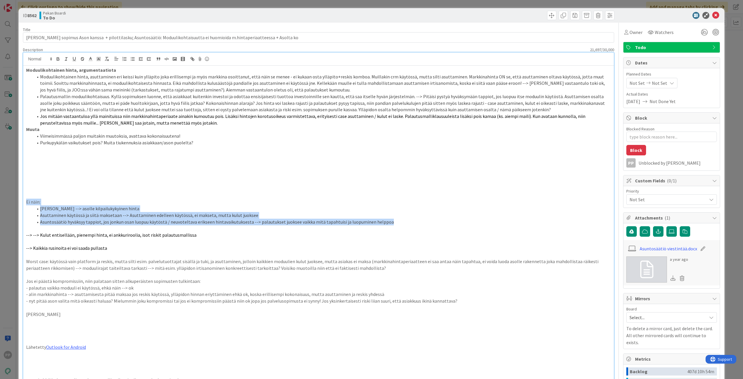
drag, startPoint x: 397, startPoint y: 225, endPoint x: 14, endPoint y: 202, distance: 383.6
click at [14, 202] on div "ID 8562 Pekan Boardi To Do Title 128 / 128 [PERSON_NAME] sopimus Ason kanssa + …" at bounding box center [371, 189] width 743 height 379
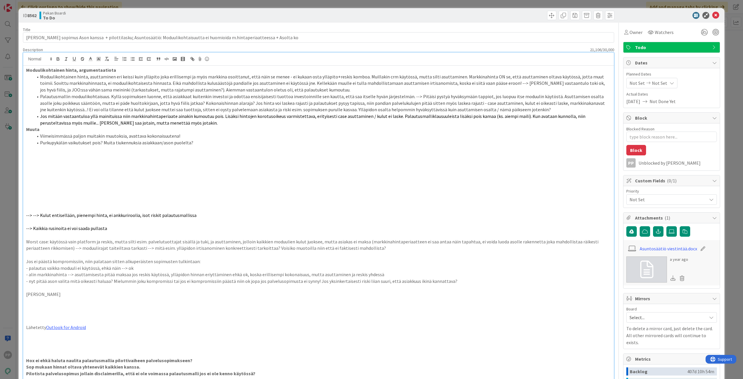
click at [167, 123] on li "Jos mitään vastaantuloa yllä mainituissa niin markkinahintaperiaate ainakin kum…" at bounding box center [322, 119] width 578 height 13
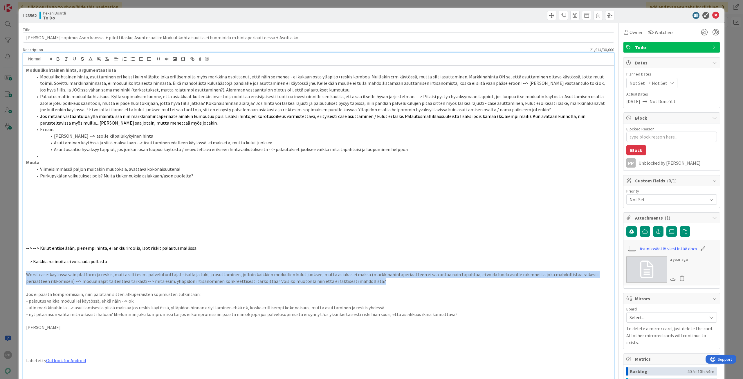
drag, startPoint x: 353, startPoint y: 281, endPoint x: 27, endPoint y: 275, distance: 325.8
click at [27, 275] on p "Worst case: käytössä vain platform ja reskis, mutta silti esim. palvelutuottaja…" at bounding box center [318, 277] width 585 height 13
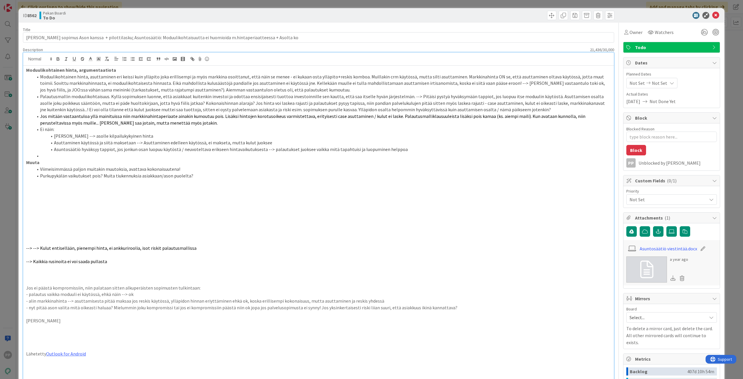
click at [49, 152] on li at bounding box center [322, 155] width 578 height 7
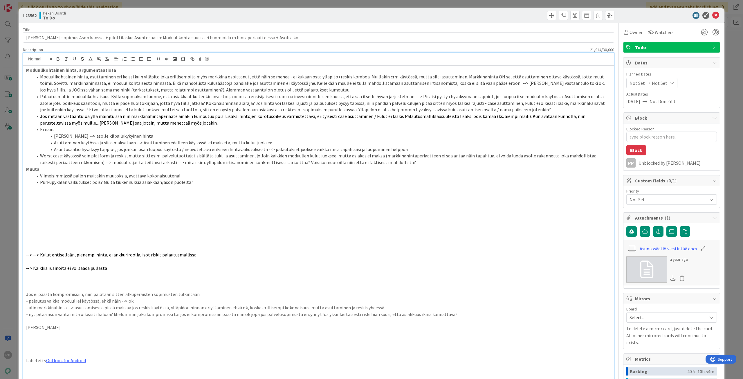
click at [40, 155] on li "Worst case: käytössä vain platform ja reskis, mutta silti esim. palvelutuottaja…" at bounding box center [322, 158] width 578 height 13
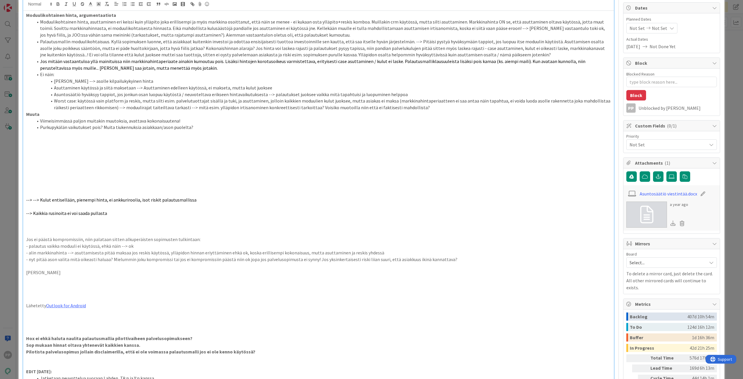
scroll to position [58, 0]
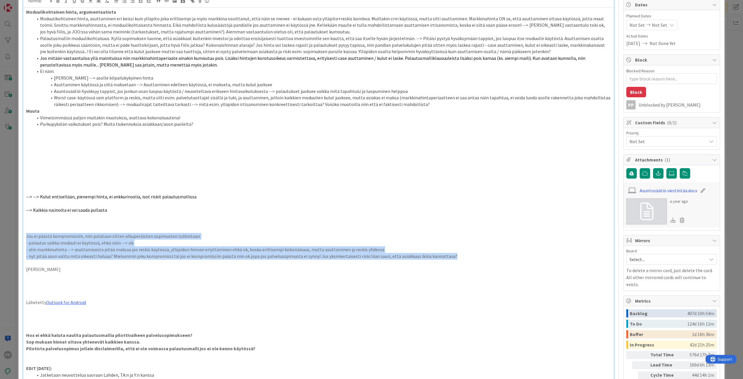
drag, startPoint x: 26, startPoint y: 236, endPoint x: 450, endPoint y: 256, distance: 424.3
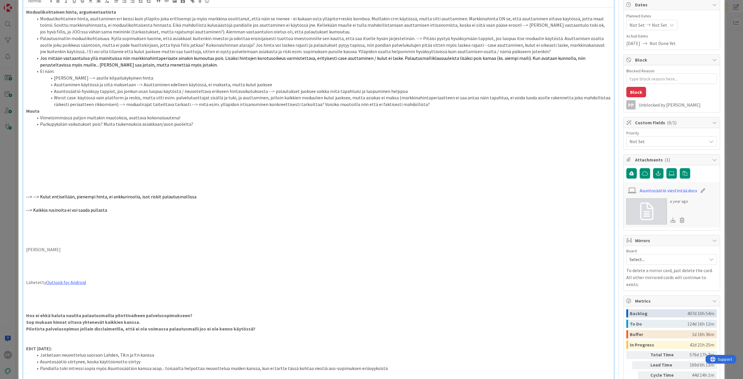
click at [424, 105] on li "Worst case: käytössä vain platform ja reskis, mutta silti esim. palvelutuottaja…" at bounding box center [322, 100] width 578 height 13
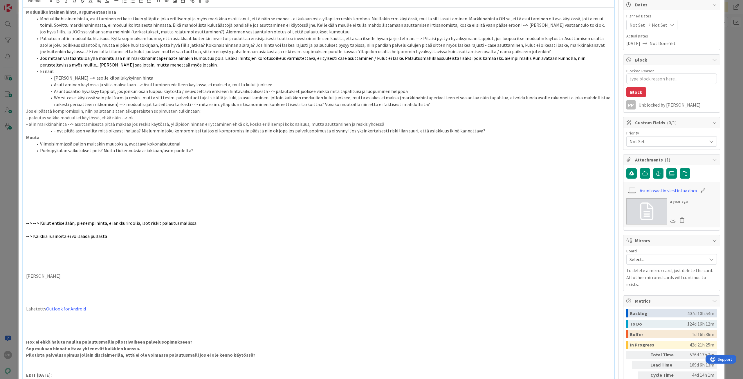
click at [478, 130] on li "Nyt pitää ason valita mitä oikeasti haluaa? Mielummin joku kompromissi tai jos …" at bounding box center [322, 130] width 578 height 7
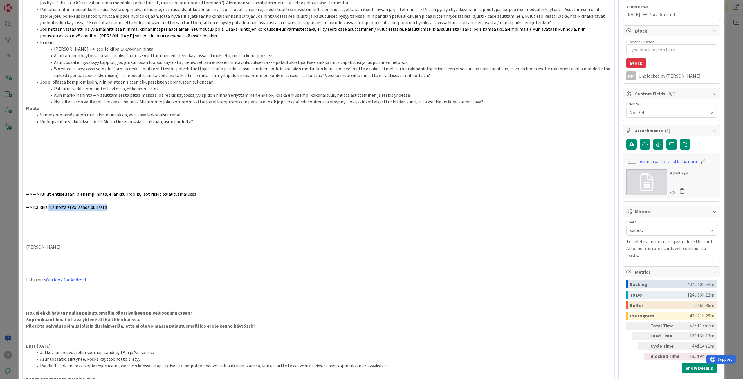
drag, startPoint x: 121, startPoint y: 208, endPoint x: 46, endPoint y: 204, distance: 74.9
click at [46, 204] on p "--> Kaikkia rusinoita ei voi saada pullasta" at bounding box center [318, 207] width 585 height 7
drag, startPoint x: 215, startPoint y: 192, endPoint x: 23, endPoint y: 191, distance: 192.3
click at [475, 102] on li "Nyt pitää ason valita mitä oikeasti haluaa? Mielummin joku kompromissi tai jos …" at bounding box center [322, 101] width 578 height 7
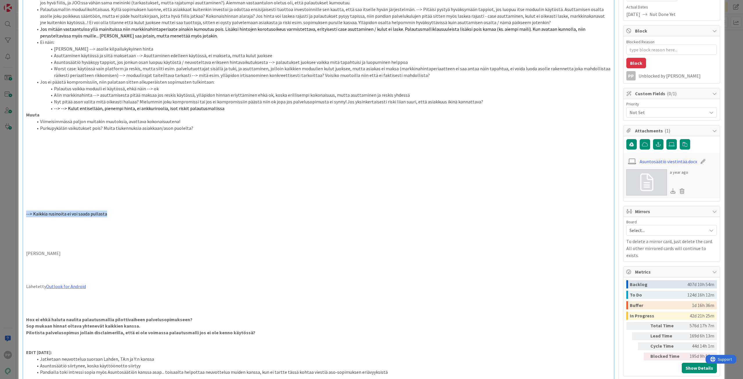
drag, startPoint x: 126, startPoint y: 212, endPoint x: 24, endPoint y: 212, distance: 101.8
click at [220, 110] on li "--> --> Kulut entisellään, pienempi hinta, ei ankkuriroolia, isot riskit palaut…" at bounding box center [322, 108] width 578 height 7
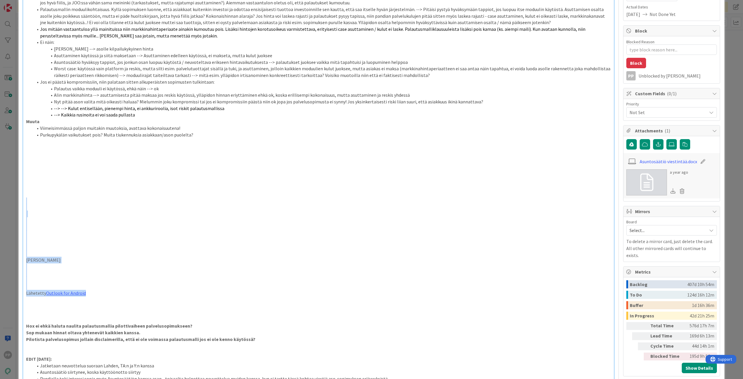
drag, startPoint x: 125, startPoint y: 293, endPoint x: 58, endPoint y: 200, distance: 113.9
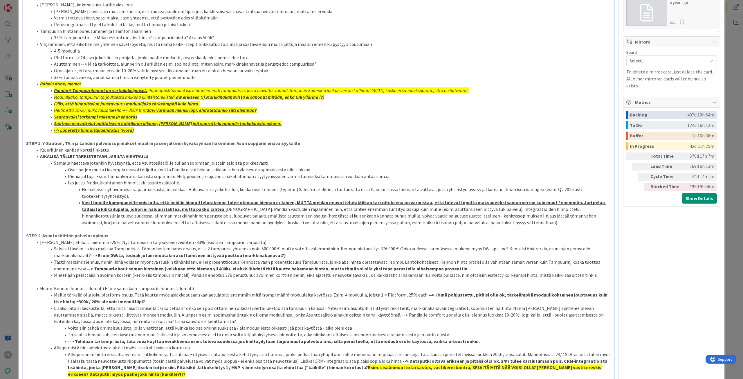
scroll to position [261, 0]
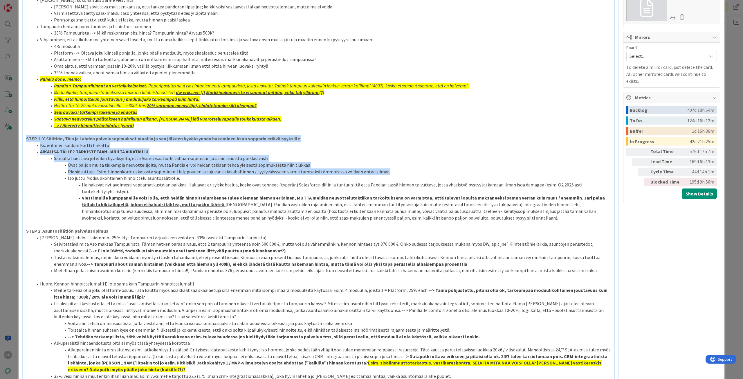
drag, startPoint x: 25, startPoint y: 138, endPoint x: 443, endPoint y: 173, distance: 419.3
click at [443, 173] on div "Moduulikohtainen hinta, argumentaatiota Moduulikohtainen hinta, asuttaminen eri…" at bounding box center [318, 160] width 590 height 712
click at [443, 173] on li "Pieniä juttuja: Esim. hinnankorotuskatosta sopiminen. Helppouden ja sujuvan asi…" at bounding box center [322, 171] width 578 height 7
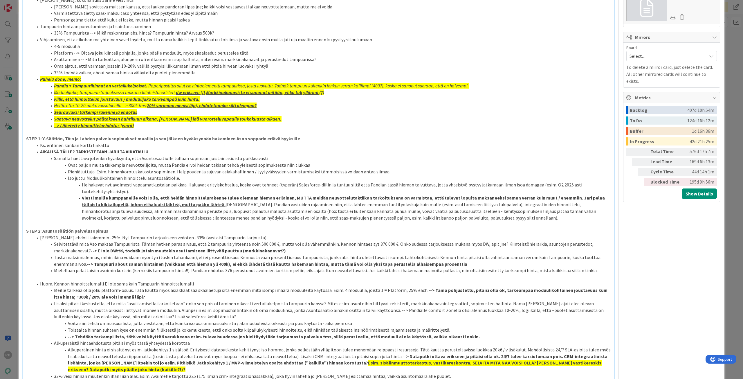
click at [443, 173] on li "Pieniä juttuja: Esim. hinnankorotuskatosta sopiminen. Helppouden ja sujuvan asi…" at bounding box center [322, 171] width 578 height 7
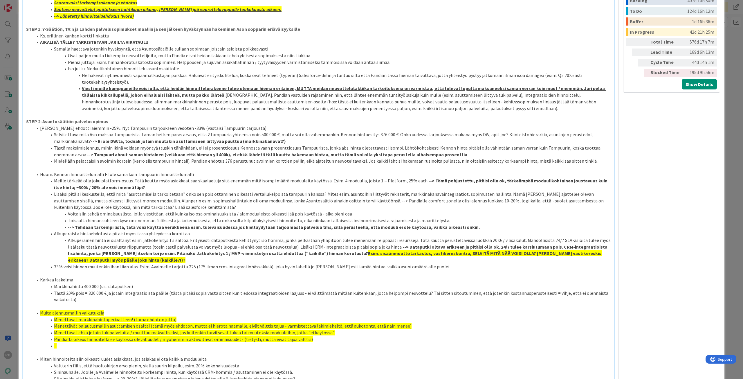
scroll to position [377, 0]
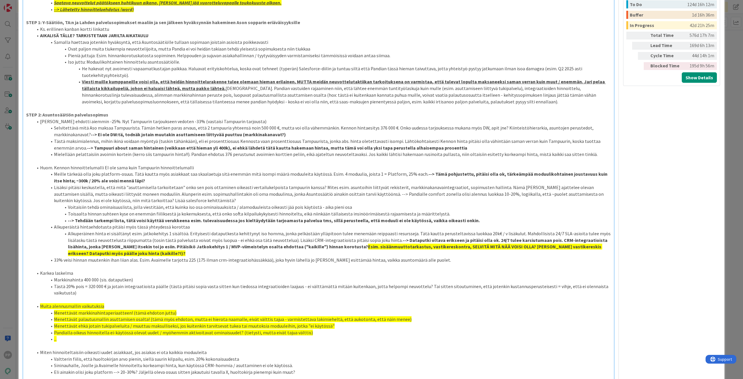
click at [95, 122] on li "[PERSON_NAME] ehdotti aiemmin -25%. Nyt Tampuurin tarjoukseen vedoten -33% (vas…" at bounding box center [322, 121] width 578 height 7
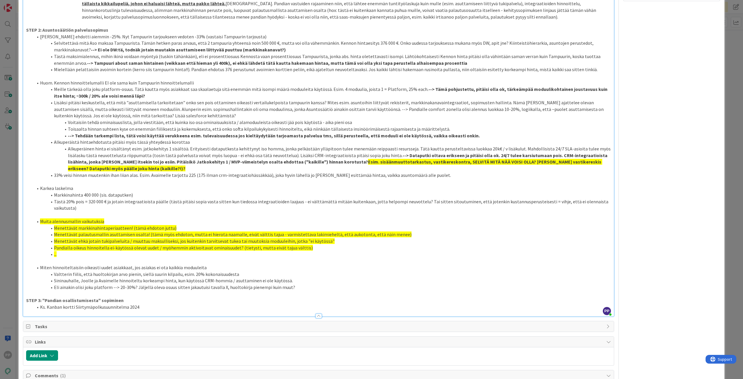
scroll to position [464, 0]
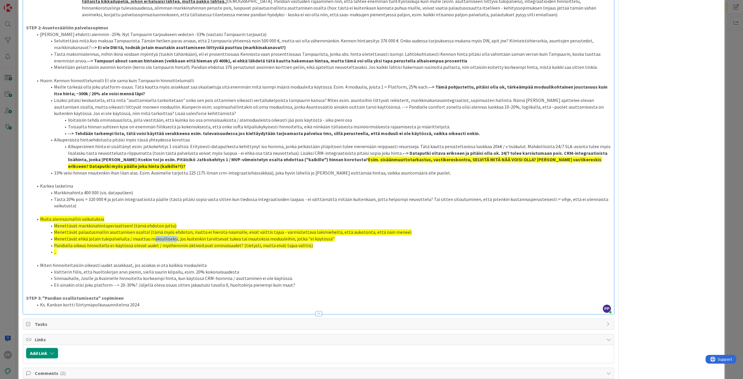
drag, startPoint x: 152, startPoint y: 232, endPoint x: 171, endPoint y: 231, distance: 19.5
click at [171, 236] on span "Menettävät ehkä jotain tukipalveluita / muuttuu maksulliseksi, jos kuitenkin ta…" at bounding box center [194, 239] width 281 height 6
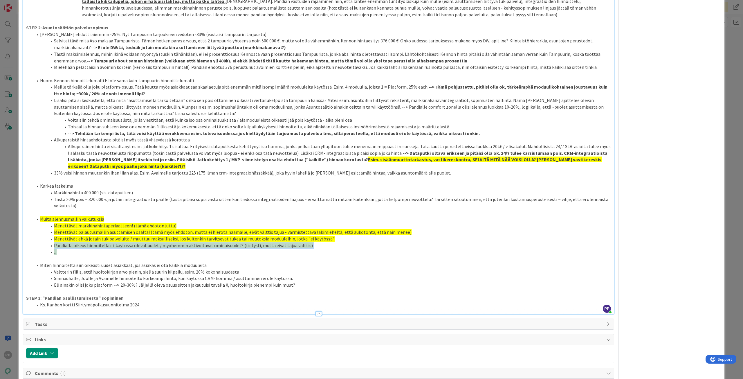
drag, startPoint x: 53, startPoint y: 240, endPoint x: 88, endPoint y: 245, distance: 34.9
click at [88, 245] on ol "Muita alennusmallin vaikutuksia Menettävät markkinahintaperiaatteen! (tämä ehdo…" at bounding box center [318, 235] width 585 height 39
click at [88, 248] on li "..." at bounding box center [322, 251] width 578 height 7
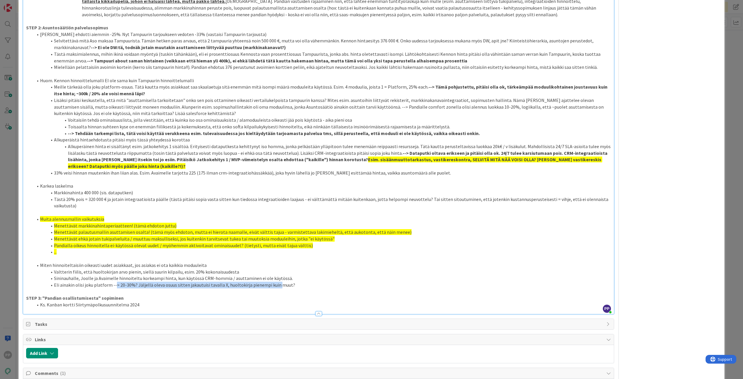
drag, startPoint x: 113, startPoint y: 279, endPoint x: 274, endPoint y: 278, distance: 160.1
click at [274, 281] on li "Eli ainakin olisi joku platform --> 20-30%? Jäljellä oleva osuus sitten jakautu…" at bounding box center [322, 284] width 578 height 7
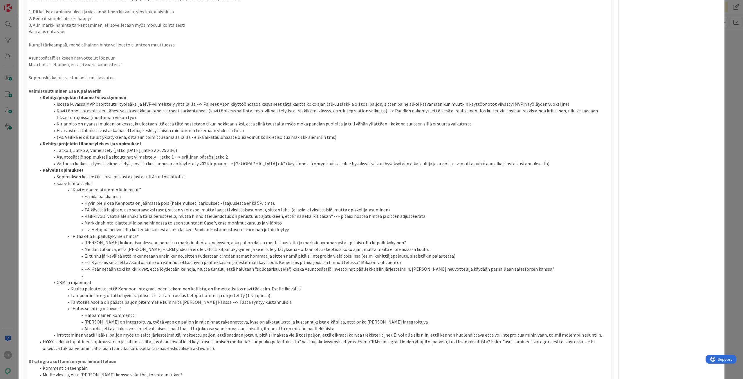
scroll to position [1102, 0]
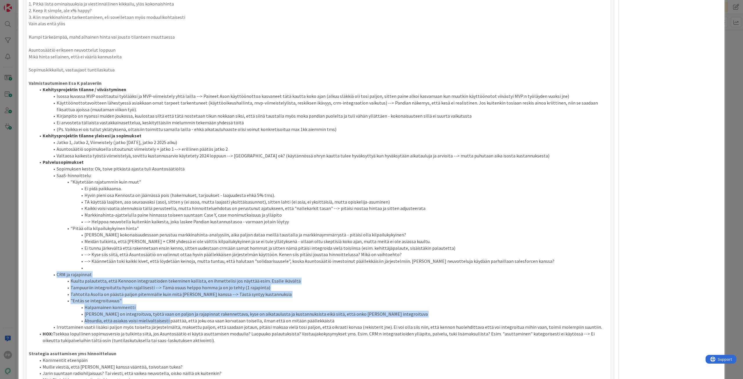
drag, startPoint x: 58, startPoint y: 266, endPoint x: 168, endPoint y: 313, distance: 119.6
click at [168, 313] on ol "Kehitysprojektin tilanne / viivästyminen Isossa kuvassa MVP osoittautui työlääk…" at bounding box center [318, 214] width 579 height 257
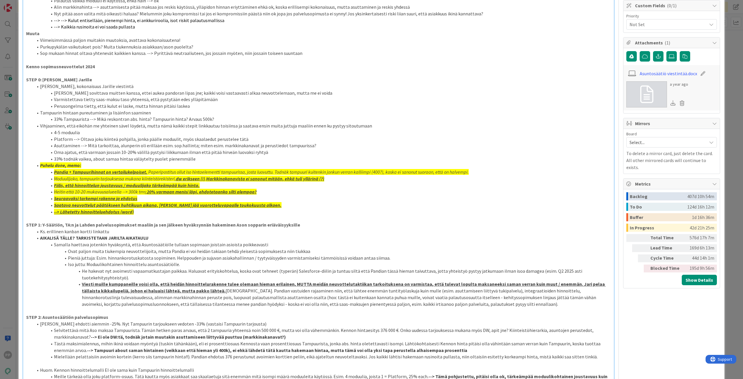
scroll to position [0, 0]
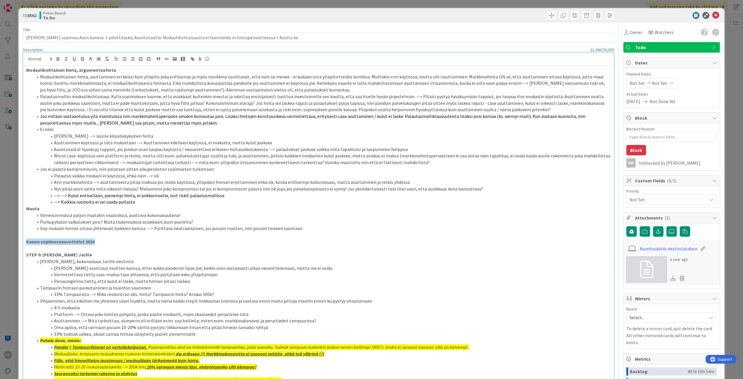
drag, startPoint x: 105, startPoint y: 241, endPoint x: 19, endPoint y: 244, distance: 85.3
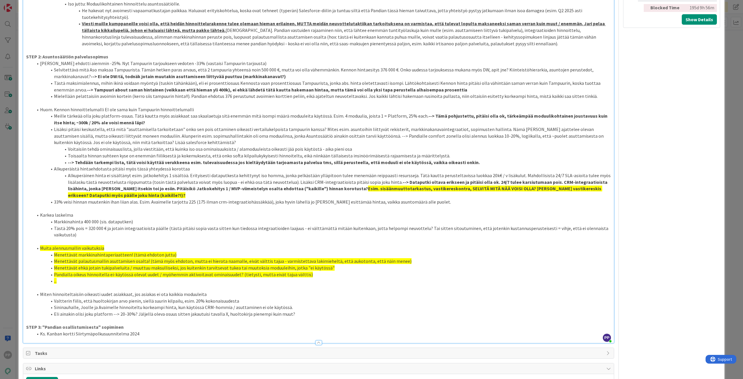
scroll to position [638, 0]
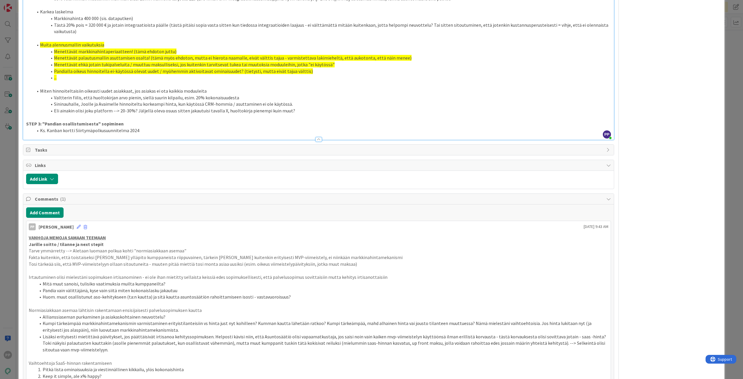
click at [149, 127] on li "Ks. Kanban kortti Siirtymäpolkusuunnitelma 2024" at bounding box center [322, 130] width 578 height 7
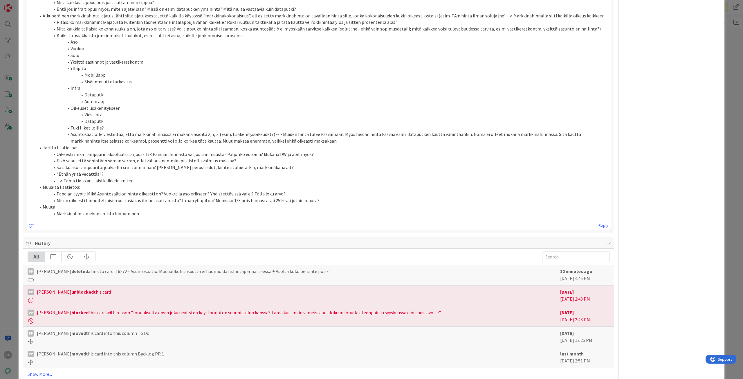
scroll to position [1784, 0]
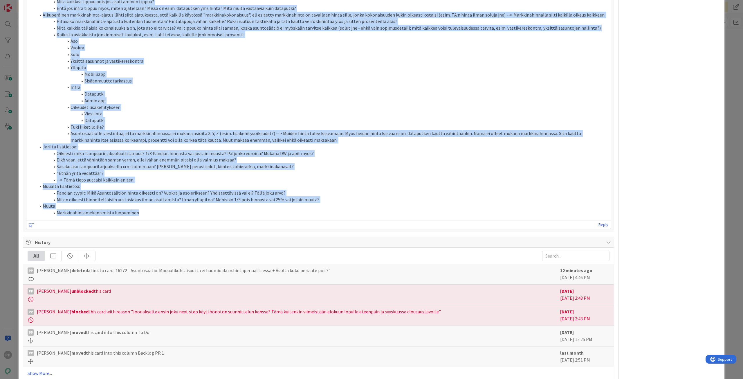
drag, startPoint x: 29, startPoint y: 245, endPoint x: 136, endPoint y: 204, distance: 114.4
copy div "LOREMIP DOLORS AMETCO ADIPISC Elitsed doeius / tempori ut labo etdolo Magna ali…"
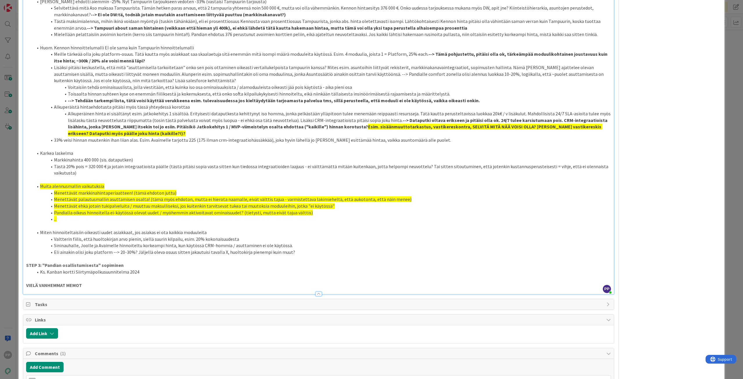
scroll to position [507, 0]
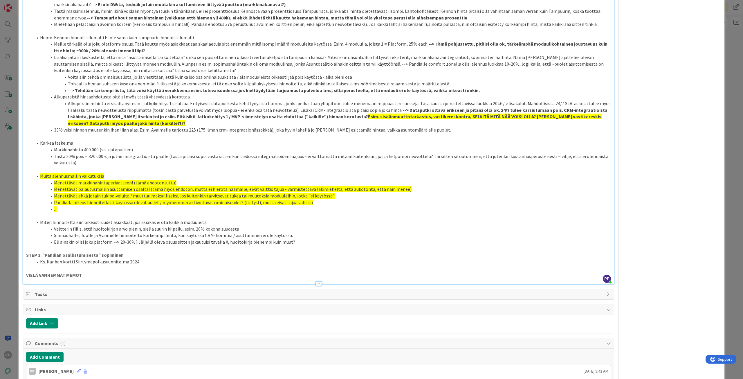
click at [97, 272] on p "VIELÄ VANHEMMAT MEMOT" at bounding box center [318, 275] width 585 height 7
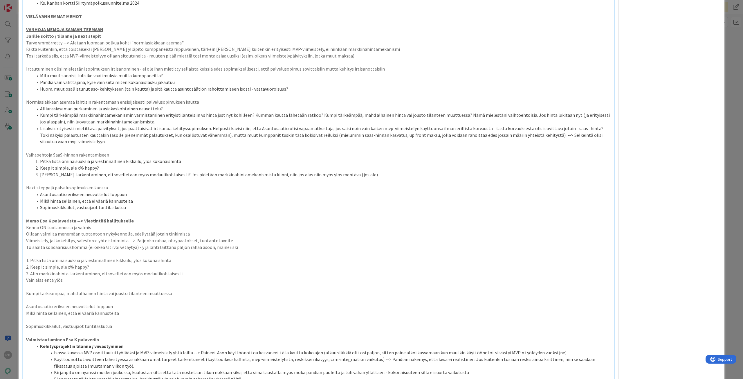
scroll to position [592, 0]
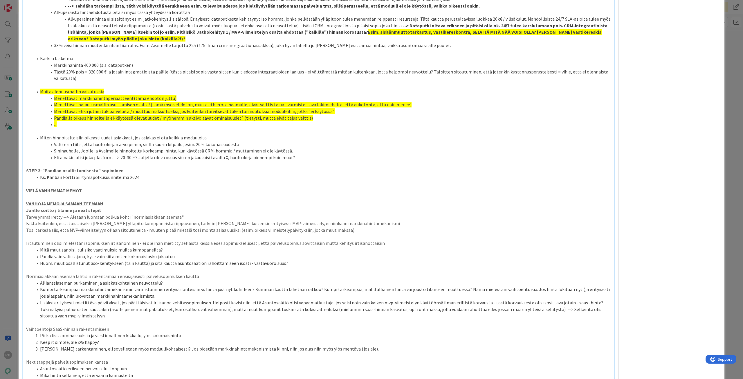
click at [98, 187] on p "VIELÄ VANHEMMAT MEMOT" at bounding box center [318, 190] width 585 height 7
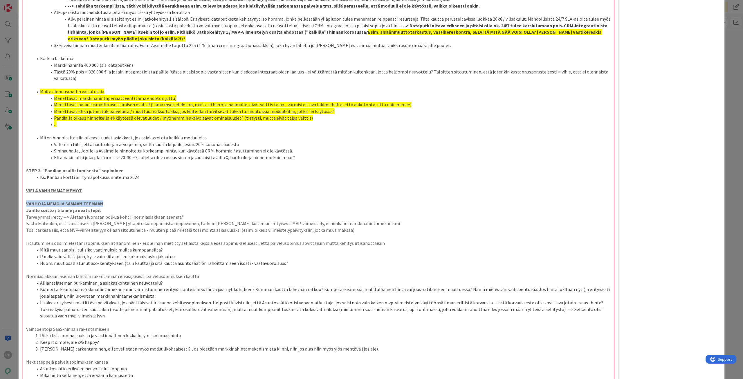
drag, startPoint x: 109, startPoint y: 199, endPoint x: 21, endPoint y: 199, distance: 88.2
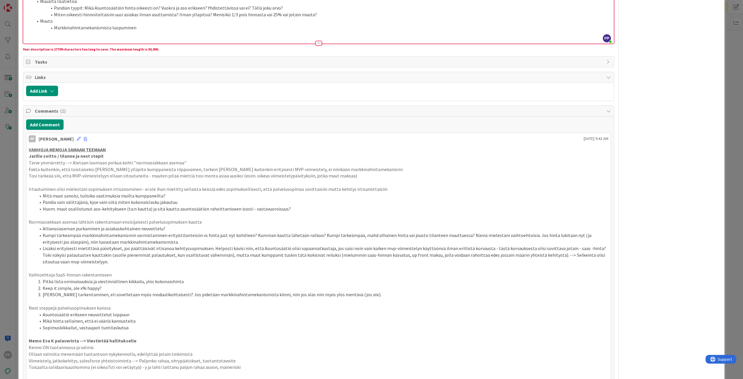
scroll to position [1752, 0]
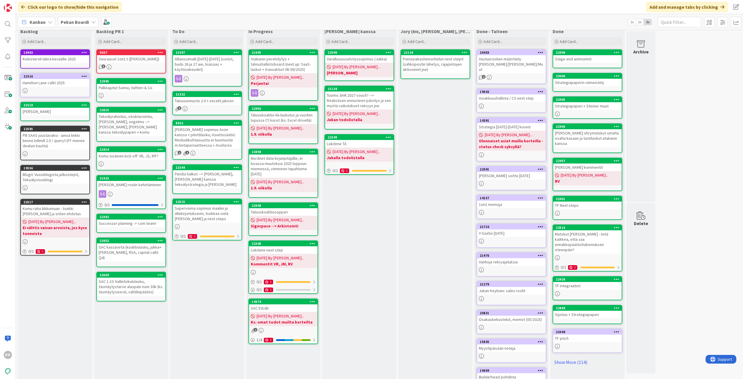
click at [208, 126] on div "[PERSON_NAME] sopimus Ason kanssa + pilottilasku; Asuntosäätiö: Moduulikohtaisu…" at bounding box center [207, 137] width 68 height 23
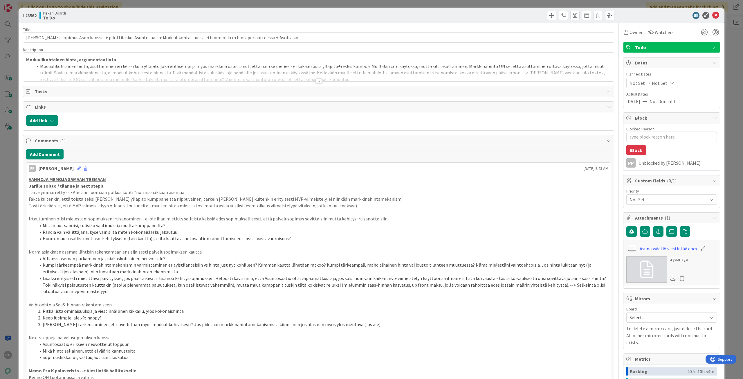
click at [162, 71] on div at bounding box center [318, 73] width 590 height 15
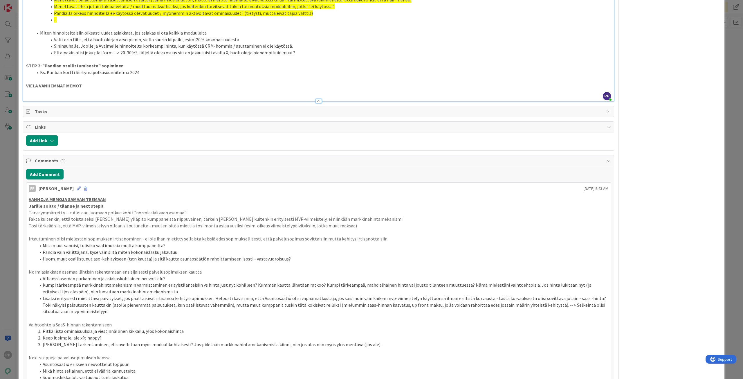
scroll to position [551, 0]
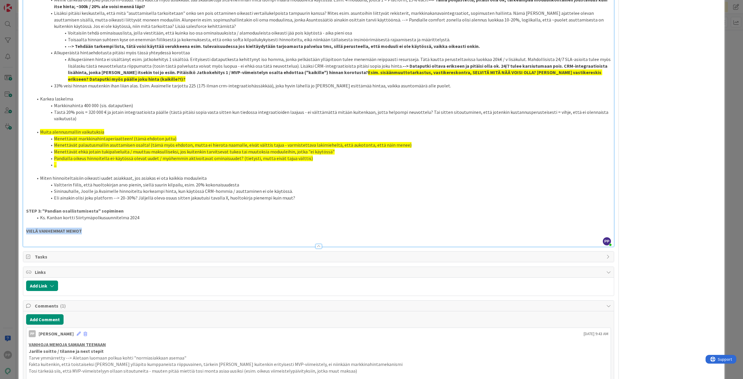
drag, startPoint x: 90, startPoint y: 224, endPoint x: 2, endPoint y: 223, distance: 87.9
click at [2, 223] on div "ID 8562 Pekan Boardi To Do Title 128 / 128 [PERSON_NAME] sopimus Ason kanssa + …" at bounding box center [371, 189] width 743 height 379
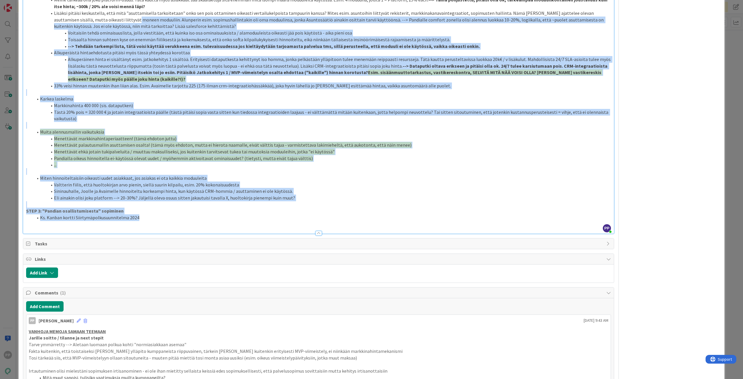
type textarea "x"
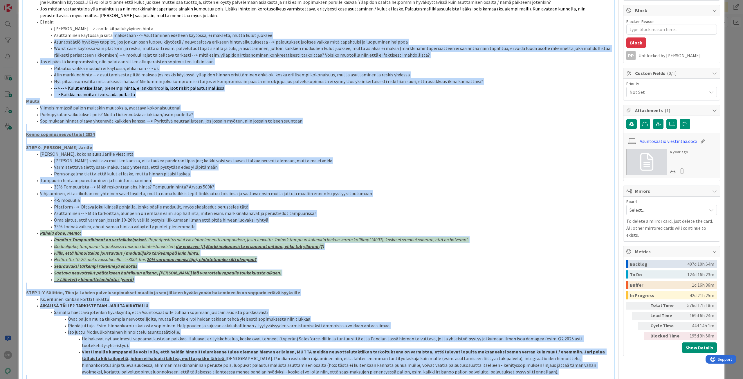
scroll to position [88, 0]
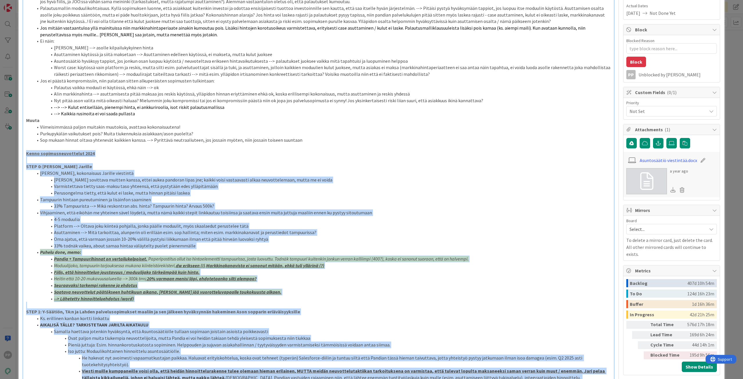
drag, startPoint x: 139, startPoint y: 211, endPoint x: 23, endPoint y: 154, distance: 128.8
click at [23, 154] on div "Moduulikohtainen hinta, argumentaatiota Moduulikohtainen hinta, asuttaminen eri…" at bounding box center [318, 336] width 590 height 719
copy div "Lorem ipsumdolorsitametc 1071 ADIP 7: Elitseddoeius Tempori Utlabor etdo, magna…"
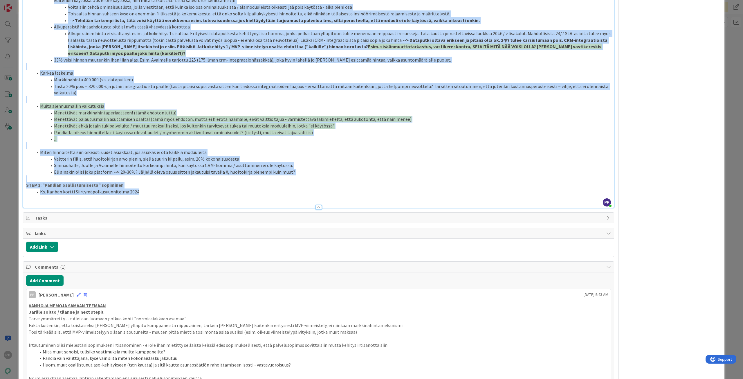
scroll to position [697, 0]
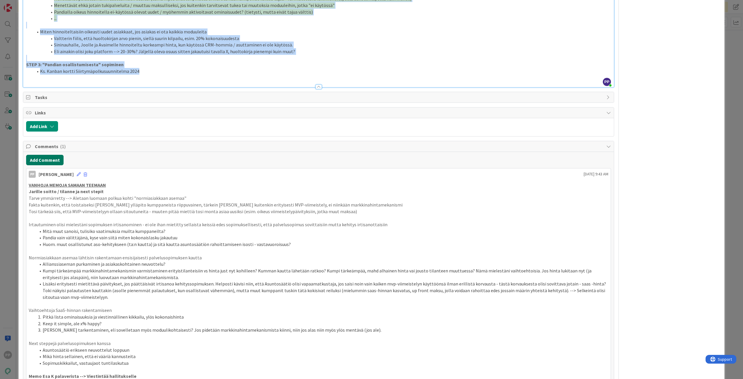
click at [45, 157] on button "Add Comment" at bounding box center [44, 160] width 37 height 10
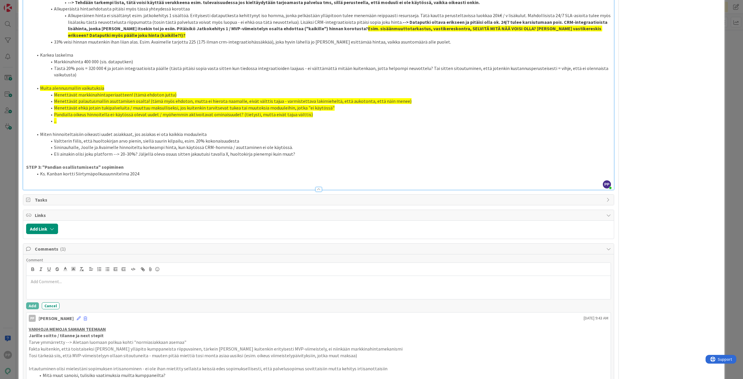
scroll to position [465, 0]
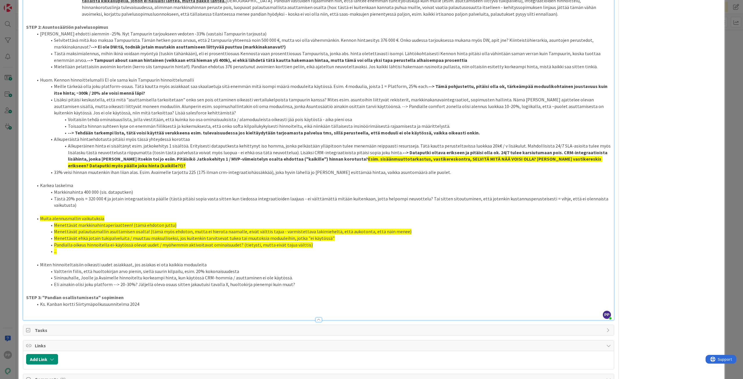
click at [203, 215] on li "Muita alennusmallin vaikutuksia" at bounding box center [322, 218] width 578 height 7
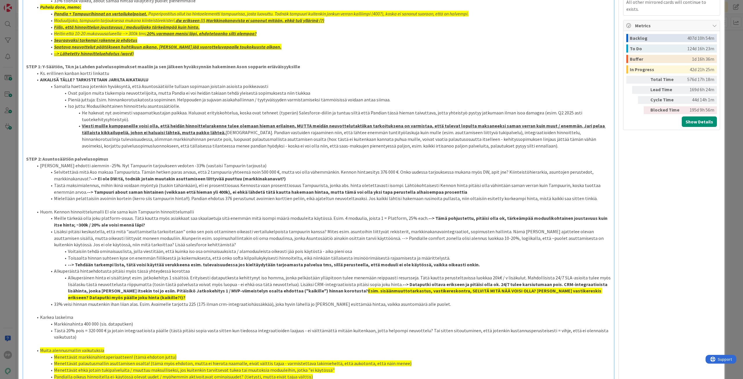
scroll to position [436, 0]
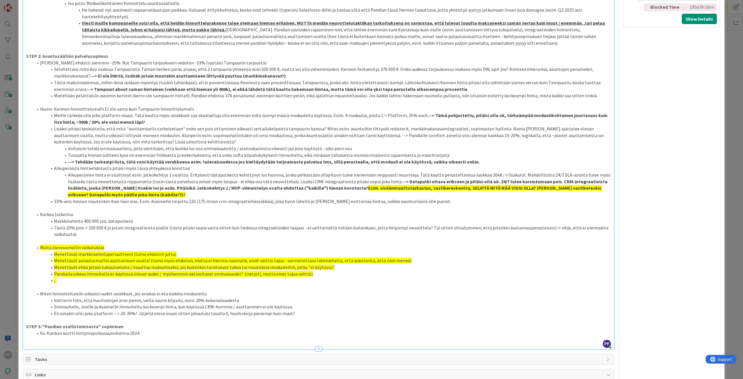
click at [205, 215] on li "Karkea laskelma" at bounding box center [322, 214] width 578 height 7
click at [180, 251] on li "Menettävät markkinahintaperiaatteen! (tämä ehdoton juttu)" at bounding box center [322, 254] width 578 height 7
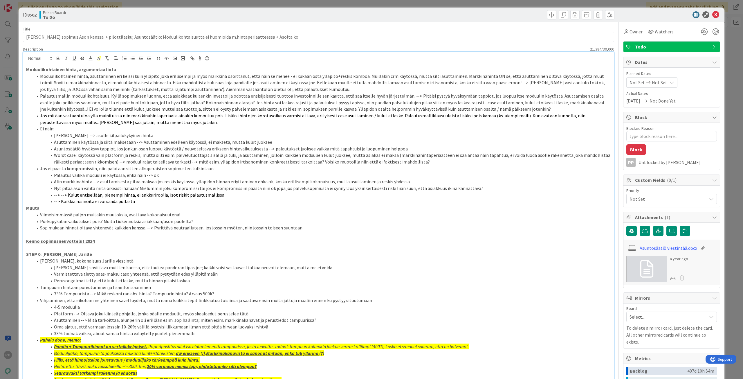
scroll to position [0, 0]
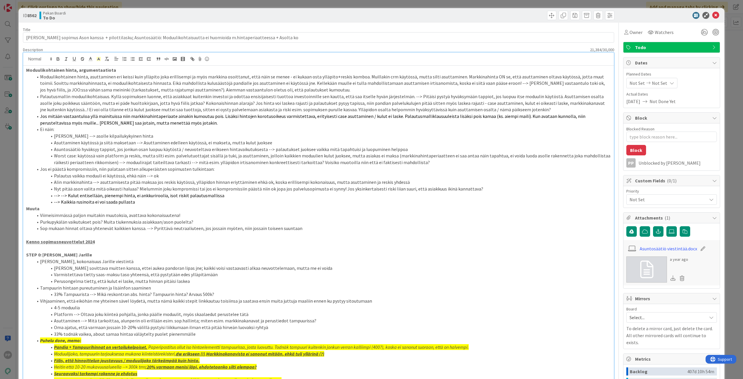
click at [339, 223] on li "Purkupykälän vaikutukset pois? Muita tiukennuksia asiakkaan/ason puolelta?" at bounding box center [322, 221] width 578 height 7
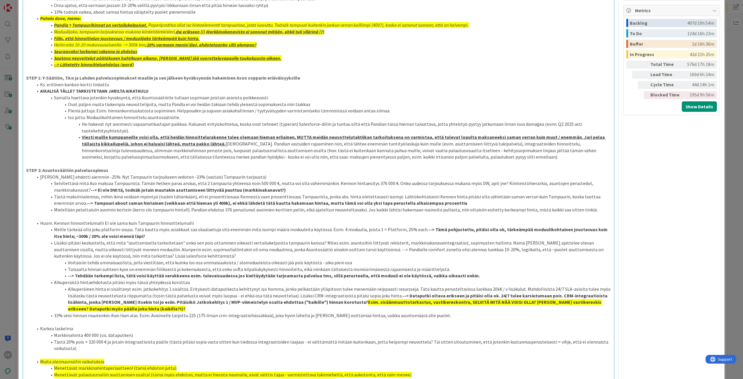
scroll to position [580, 0]
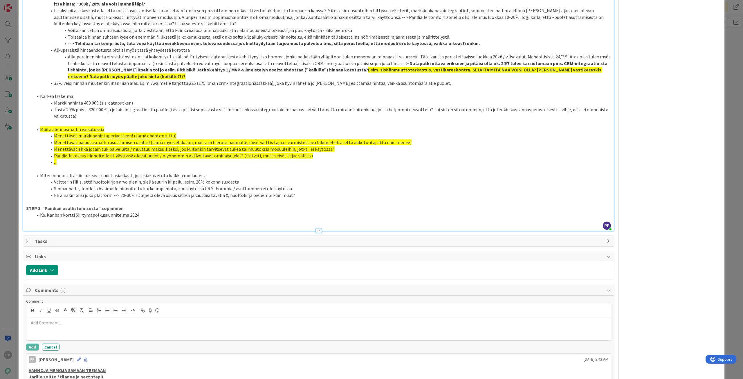
click at [106, 172] on li "Miten hinnoiteltaisiin oikeasti uudet asiakkaat, jos asiakas ei ota kaikkia mod…" at bounding box center [322, 175] width 578 height 7
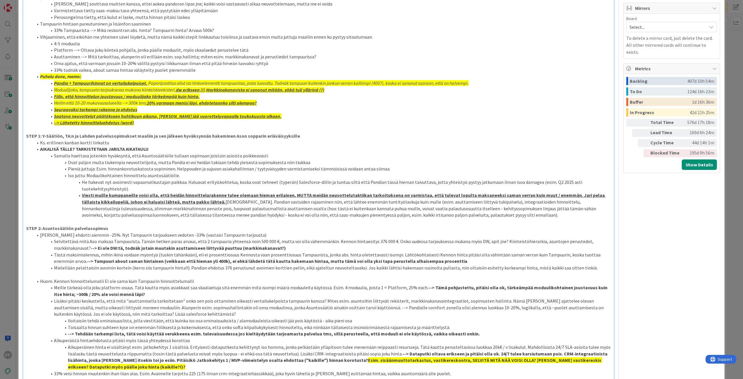
scroll to position [406, 0]
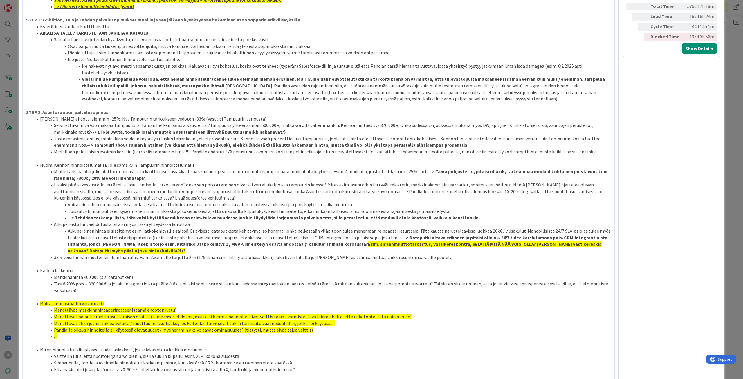
click at [311, 243] on strong "Esim. sisäänmuuttotarkastus, vastikereskontra, SELVITÄ MITÄ NÄÄ VOISI OLLA? [PE…" at bounding box center [335, 247] width 534 height 12
drag, startPoint x: 507, startPoint y: 243, endPoint x: 512, endPoint y: 248, distance: 7.0
click at [512, 248] on li "Alkuperäinen hinta ei sisältänyt esim. jatkokehitys 1 sisältöä. Erityisesti dat…" at bounding box center [322, 240] width 578 height 26
click at [502, 256] on li "33% veisi hinnan muutenkin ihan liian alas. Esim. Avaimelle tarjottu 225 (175 i…" at bounding box center [322, 257] width 578 height 7
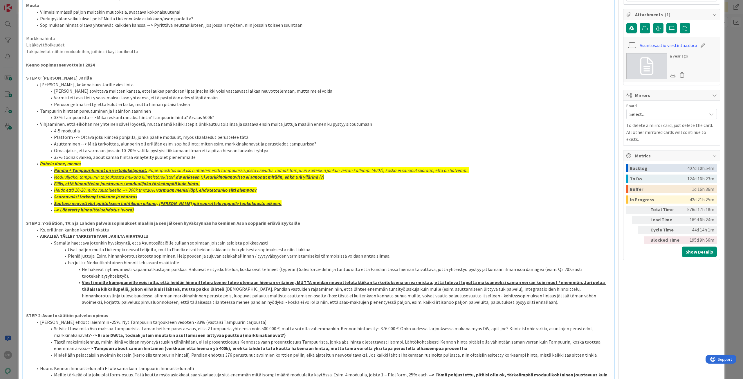
scroll to position [0, 0]
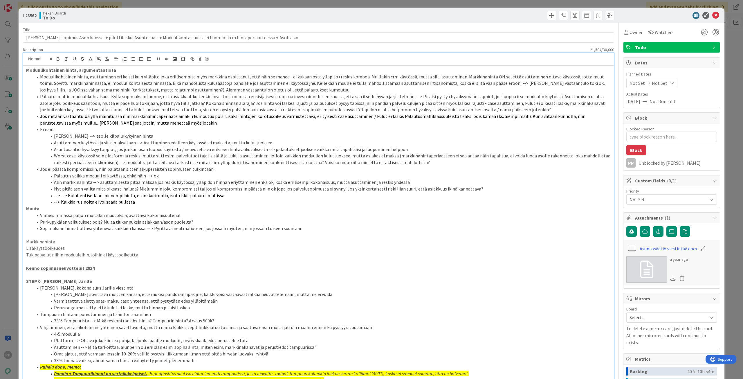
click at [200, 258] on p at bounding box center [318, 261] width 585 height 7
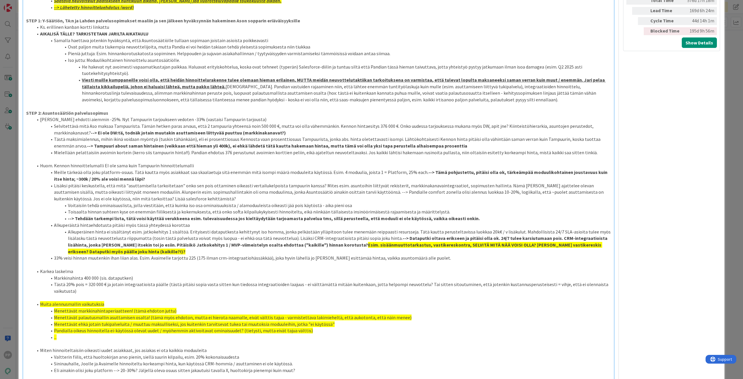
scroll to position [435, 0]
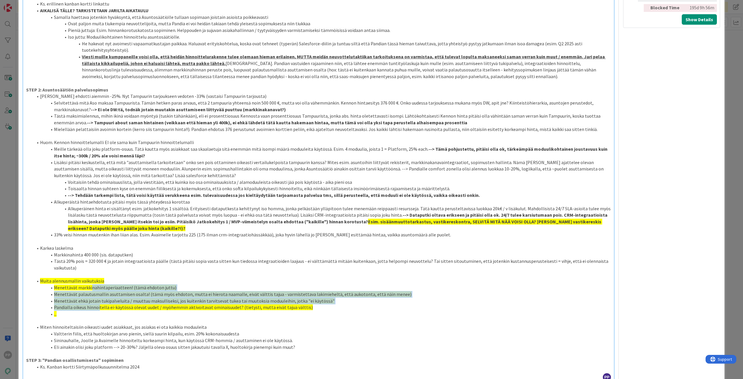
drag, startPoint x: 91, startPoint y: 281, endPoint x: 99, endPoint y: 302, distance: 22.8
click at [99, 302] on ol "Muita alennusmallin vaikutuksia Menettävät markkinahintaperiaatteen! (tämä ehdo…" at bounding box center [318, 296] width 585 height 39
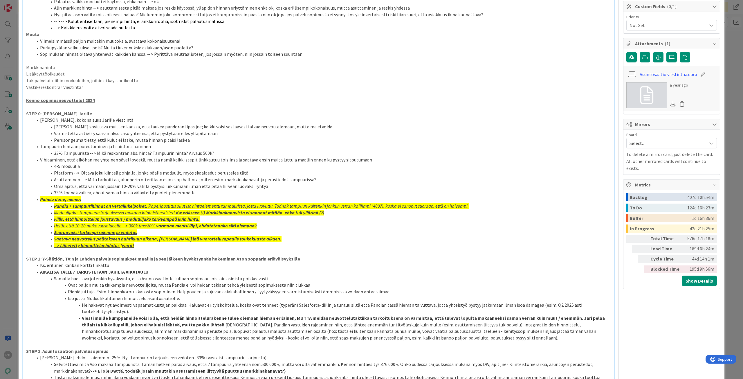
scroll to position [29, 0]
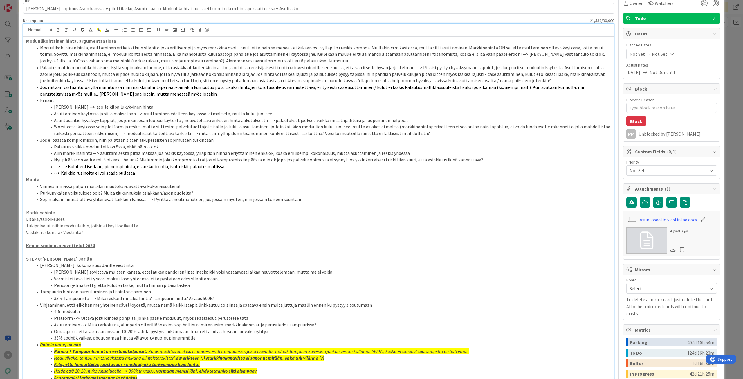
click at [100, 235] on p "Vastikereskontra? Viestintä?" at bounding box center [318, 232] width 585 height 7
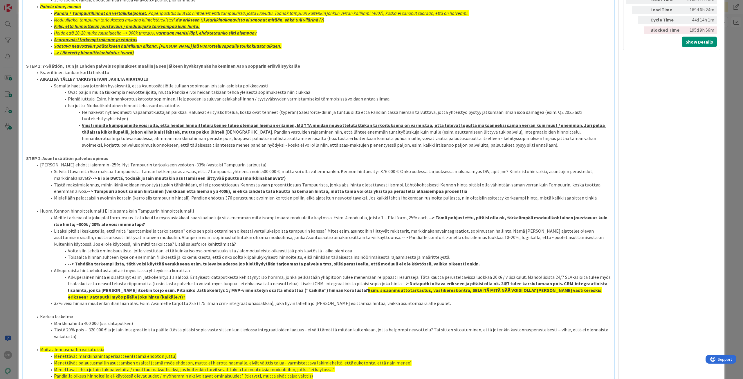
scroll to position [464, 0]
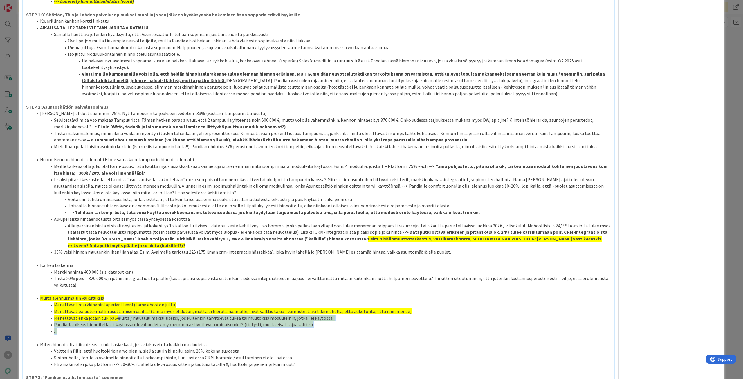
drag, startPoint x: 122, startPoint y: 310, endPoint x: 186, endPoint y: 325, distance: 65.5
click at [186, 325] on ol "Muita alennusmallin vaikutuksia Menettävät markkinahintaperiaatteen! (tämä ehdo…" at bounding box center [318, 313] width 585 height 39
click at [186, 328] on li "..." at bounding box center [322, 331] width 578 height 7
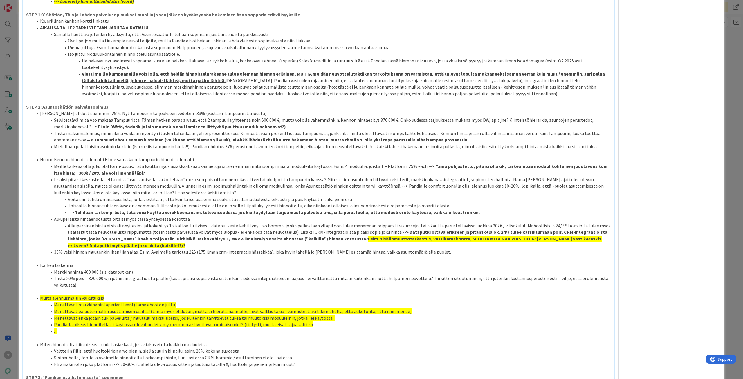
click at [214, 321] on li "Pandialla oikeus hinnoitella ei-käytössä olevat uudet / myöhemmin aktivoitavat …" at bounding box center [322, 324] width 578 height 7
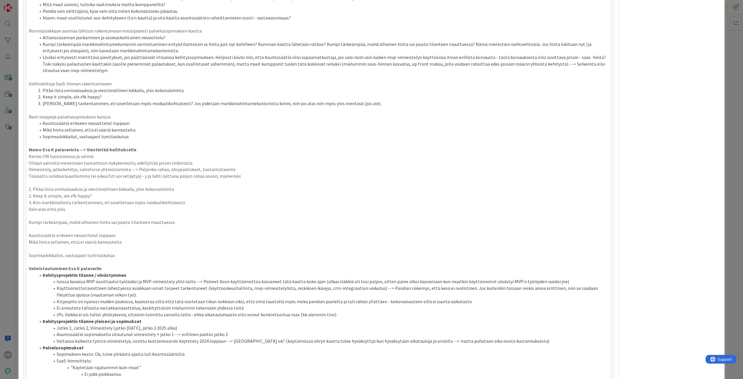
scroll to position [1160, 0]
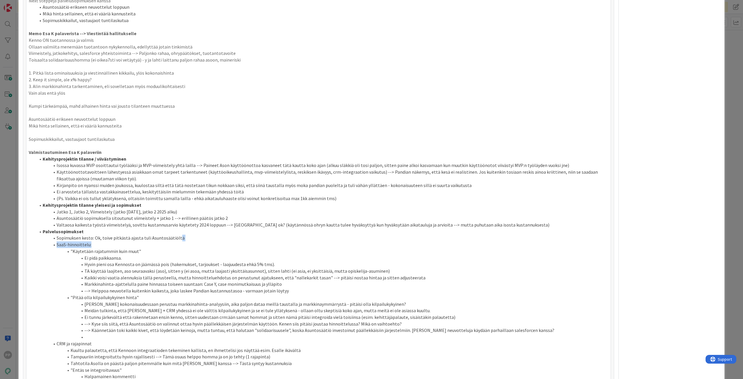
click at [185, 235] on ol "Kehitysprojektin tilanne / viivästyminen Isossa kuvassa MVP osoittautui työlääk…" at bounding box center [318, 284] width 579 height 257
click at [185, 241] on li "SaaS-hinnoittelu:" at bounding box center [322, 244] width 572 height 7
click at [171, 221] on li "Valtaosa kaikesta työstä viimeistelyä, sovittu kustannusarvio käytetety 2024 lo…" at bounding box center [322, 224] width 572 height 7
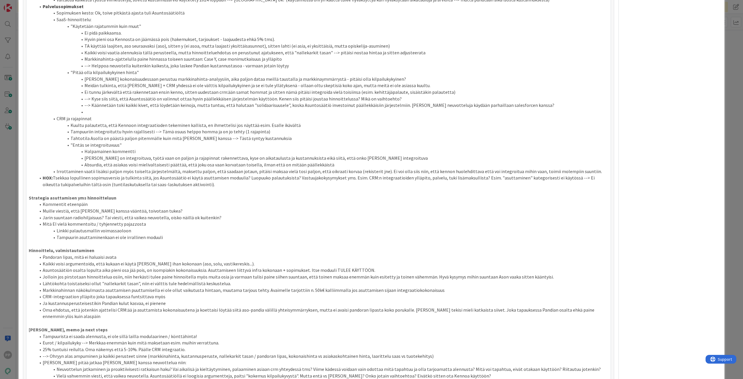
scroll to position [1422, 0]
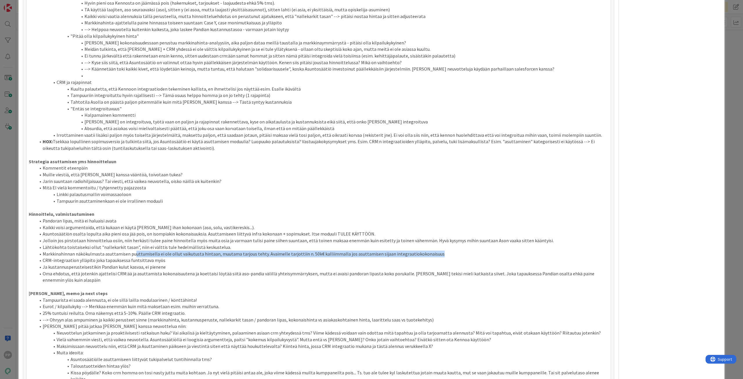
drag, startPoint x: 159, startPoint y: 245, endPoint x: 450, endPoint y: 248, distance: 291.0
click at [450, 250] on li "Markkinahinnan näkökulmasta asuttamisen puuttumisella ei ole ollut vaikutusta h…" at bounding box center [322, 253] width 572 height 7
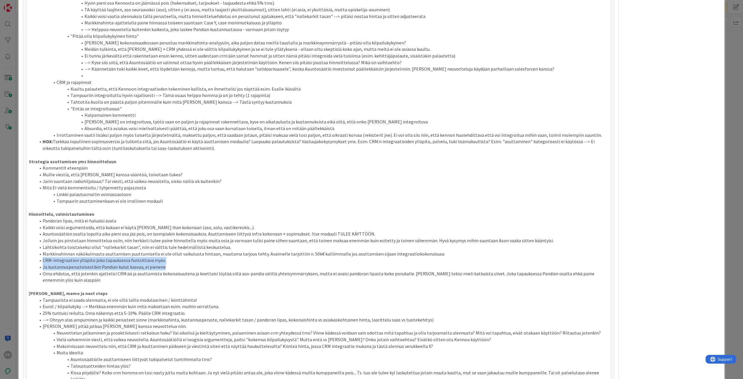
drag, startPoint x: 450, startPoint y: 248, endPoint x: 176, endPoint y: 259, distance: 274.4
click at [176, 259] on ol "Pandoran lipas, mitä ei haluaisi avata Kaikki voisi argumentoida, että kukaan e…" at bounding box center [318, 250] width 579 height 66
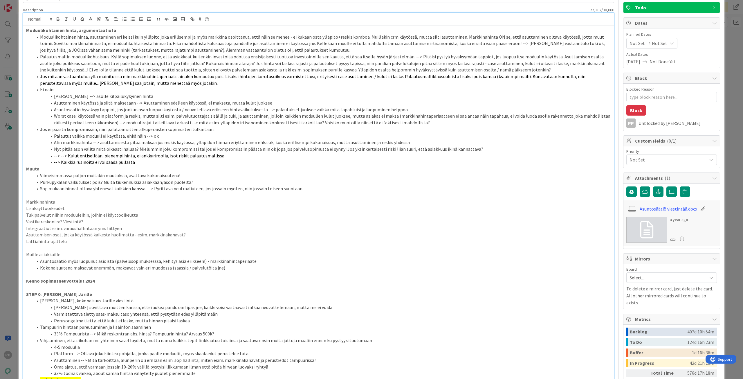
scroll to position [0, 0]
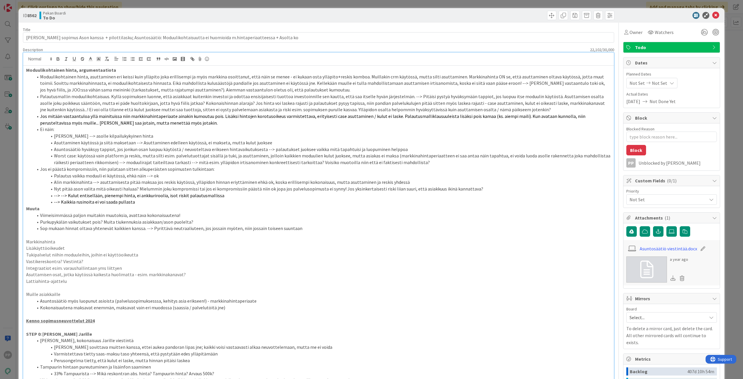
click at [26, 70] on strong "Moduulikohtainen hinta, argumentaatiota" at bounding box center [71, 70] width 90 height 6
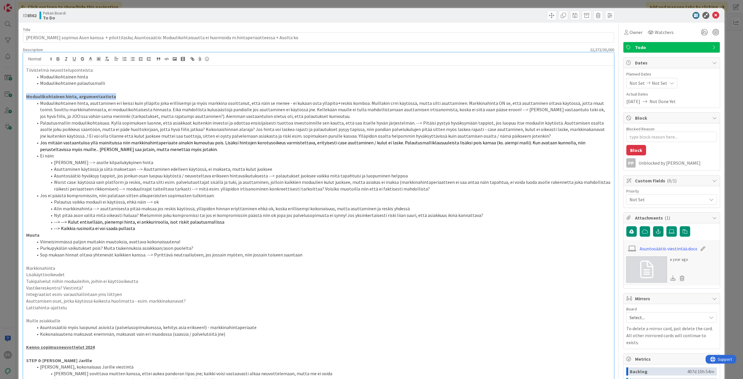
drag, startPoint x: 127, startPoint y: 98, endPoint x: 2, endPoint y: 97, distance: 125.3
click at [2, 97] on div "ID 8562 Pekan Boardi To Do Title 128 / 128 [PERSON_NAME] sopimus Ason kanssa + …" at bounding box center [371, 189] width 743 height 379
click at [154, 81] on li "Moduulikohtainen palautusmalli" at bounding box center [322, 83] width 578 height 7
click at [158, 77] on li "Moduulikohtainen hinta" at bounding box center [322, 76] width 578 height 7
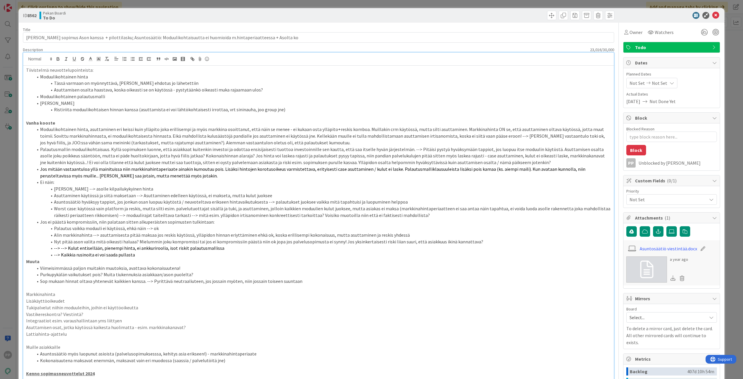
click at [285, 129] on li "Moduulikohtainen hinta, asuttaminen eri keissi kuin ylläpito joka erillisempi j…" at bounding box center [322, 136] width 578 height 20
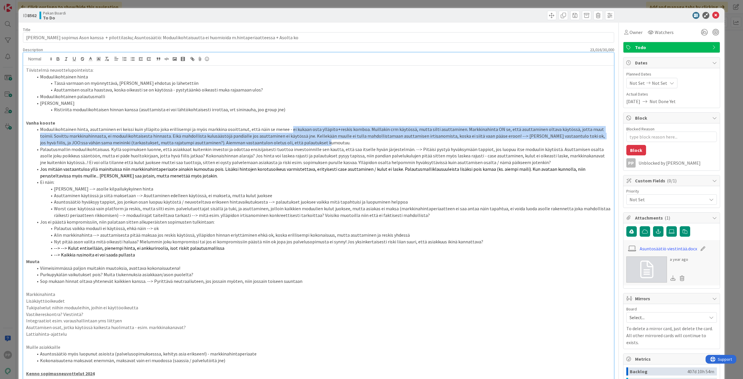
drag, startPoint x: 285, startPoint y: 129, endPoint x: 354, endPoint y: 145, distance: 71.0
click at [354, 145] on li "Moduulikohtainen hinta, asuttaminen eri keissi kuin ylläpito joka erillisempi j…" at bounding box center [322, 136] width 578 height 20
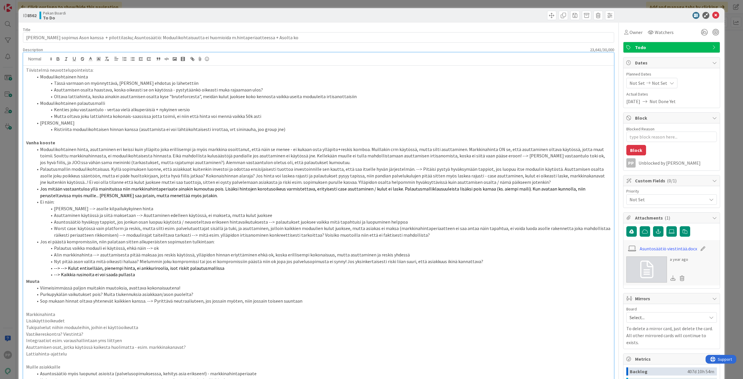
click at [338, 127] on li "Ristiriita moduulikohtaisen hinnan kanssa (asuttamista ei voi lähtökohtaisesti …" at bounding box center [322, 129] width 578 height 7
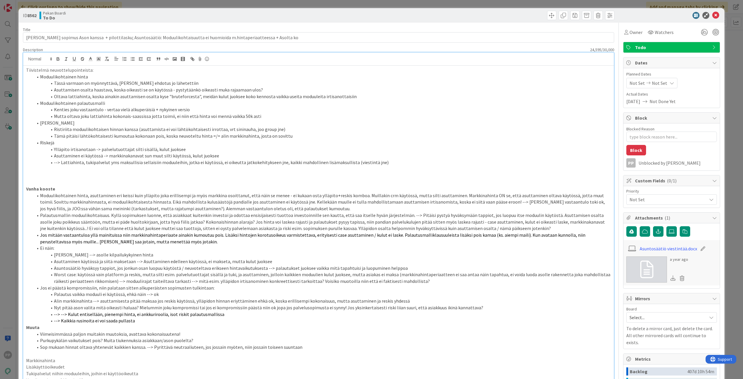
click at [320, 139] on li "Riskejä" at bounding box center [322, 142] width 578 height 7
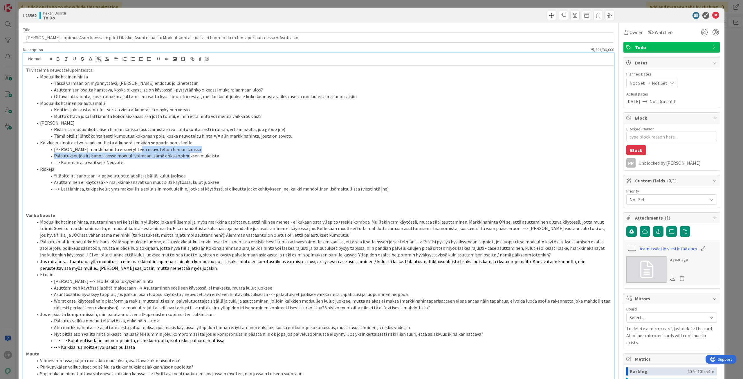
drag, startPoint x: 185, startPoint y: 152, endPoint x: 133, endPoint y: 152, distance: 52.2
click at [133, 152] on ol "Moduulikohtainen hinta Tässä varmaan on myönnyttävä, joku ehdotus jo lähetettii…" at bounding box center [318, 132] width 585 height 119
click at [167, 151] on li "[PERSON_NAME] markkinahinta ei sovi yhteen neuvotellun hinnan kanssa" at bounding box center [322, 149] width 578 height 7
drag, startPoint x: 180, startPoint y: 150, endPoint x: 92, endPoint y: 151, distance: 87.6
click at [92, 151] on li "[PERSON_NAME] markkinahinta ei sovi yhteen neuvotellun hinnan kanssa" at bounding box center [322, 149] width 578 height 7
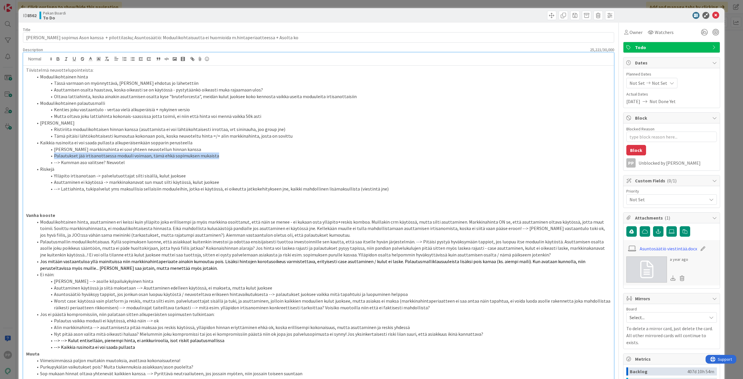
drag, startPoint x: 243, startPoint y: 155, endPoint x: 53, endPoint y: 156, distance: 189.7
click at [53, 157] on li "Palautukset jää irtisanottaessa moduuli voimaan, tämä ehkä sopimuksen mukaista" at bounding box center [322, 155] width 578 height 7
click at [54, 149] on span at bounding box center [54, 149] width 0 height 7
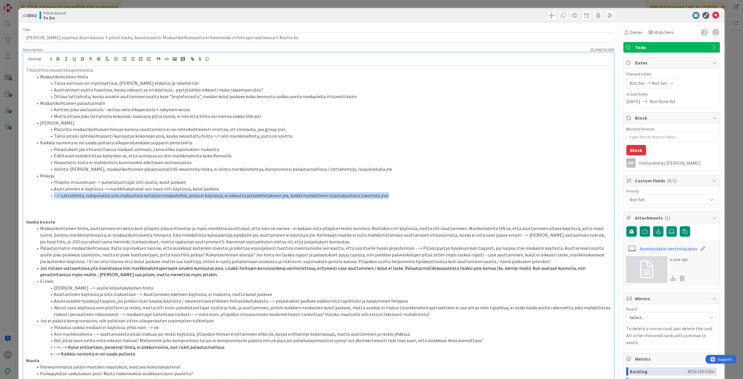
drag, startPoint x: 52, startPoint y: 194, endPoint x: 403, endPoint y: 197, distance: 351.1
click at [403, 197] on li "--> Lattiahinta, tukipalvelut yms maksullisia sellaisiin moduuleihin, jotka ei …" at bounding box center [322, 195] width 578 height 7
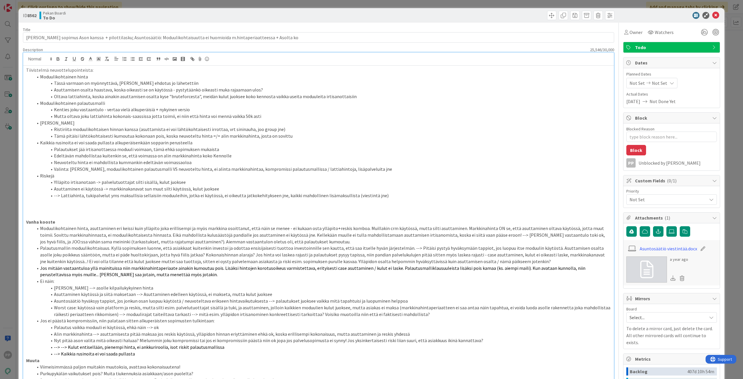
click at [403, 197] on li "--> Lattiahinta, tukipalvelut yms maksullisia sellaisiin moduuleihin, jotka ei …" at bounding box center [322, 195] width 578 height 7
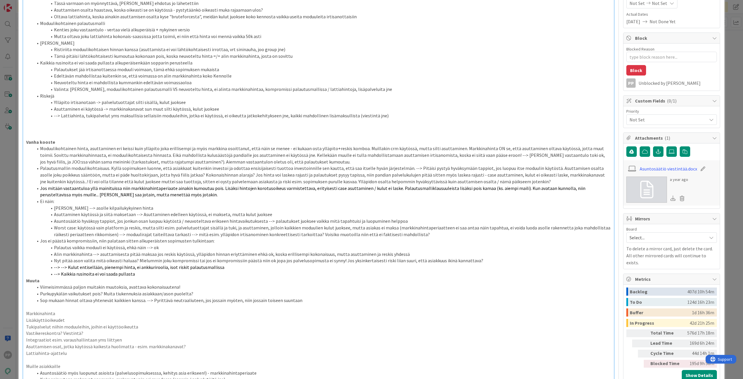
scroll to position [87, 0]
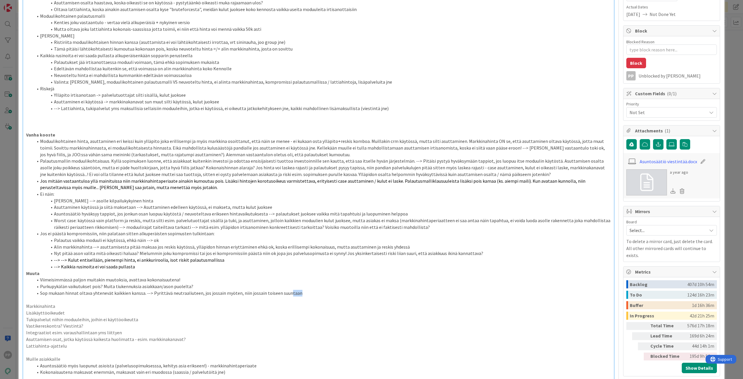
drag, startPoint x: 309, startPoint y: 293, endPoint x: 284, endPoint y: 292, distance: 25.0
click at [284, 292] on li "Sop mukaan hinnat oltava yhtenevät kaikkien kanssa. --> Pyrittävä neutraaliutee…" at bounding box center [322, 293] width 578 height 7
click at [348, 285] on li "Purkupykälän vaikutukset pois? Muita tiukennuksia asiakkaan/ason puolelta?" at bounding box center [322, 286] width 578 height 7
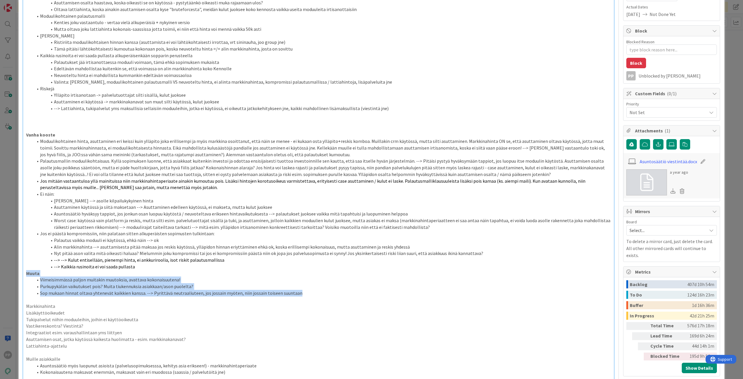
drag, startPoint x: 319, startPoint y: 295, endPoint x: 26, endPoint y: 272, distance: 293.4
copy div "Muuta Viimeisimmässä paljon muitakin muutoksia, avattava kokonaisuutena! Purkup…"
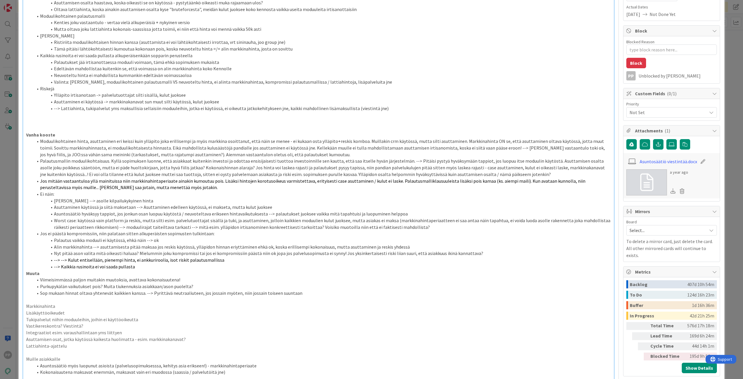
click at [47, 117] on p at bounding box center [318, 114] width 585 height 7
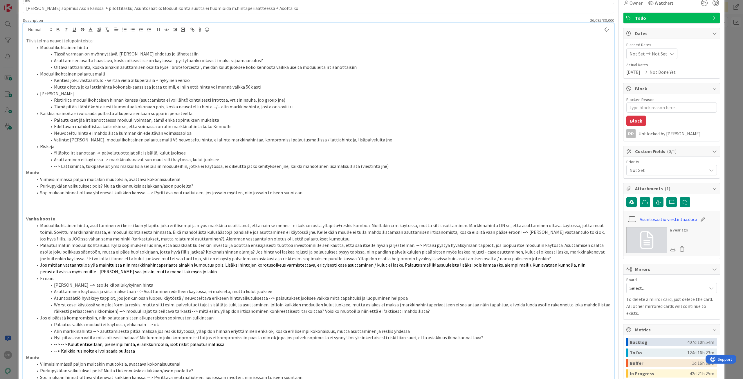
scroll to position [29, 0]
drag, startPoint x: 31, startPoint y: 173, endPoint x: 17, endPoint y: 174, distance: 13.6
click at [17, 174] on div "ID 8562 Pekan Boardi To Do Title 128 / 128 [PERSON_NAME] sopimus Ason kanssa + …" at bounding box center [371, 189] width 743 height 379
click at [170, 196] on p at bounding box center [318, 199] width 585 height 7
drag, startPoint x: 201, startPoint y: 185, endPoint x: 61, endPoint y: 173, distance: 140.6
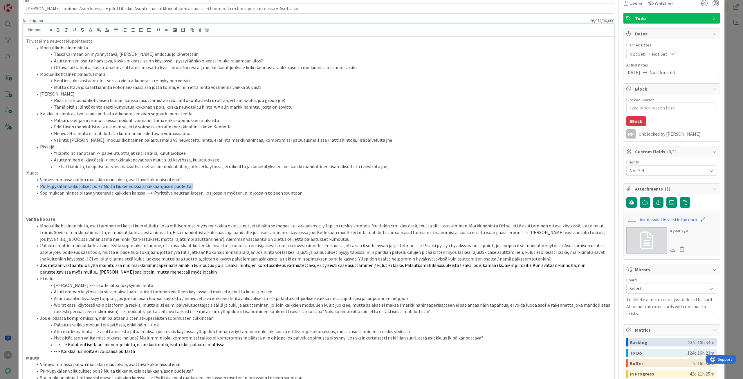
click at [28, 184] on ol "Viimeisimmässä paljon muitakin muutoksia, avattava kokonaisuutena! Purkupykälän…" at bounding box center [318, 186] width 585 height 20
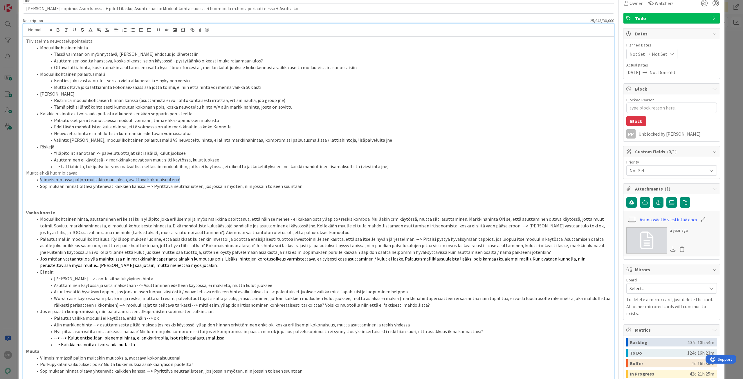
drag, startPoint x: 182, startPoint y: 181, endPoint x: 6, endPoint y: 182, distance: 176.1
click at [6, 182] on div "ID 8562 Pekan Boardi To Do Title 128 / 128 [PERSON_NAME] sopimus Ason kanssa + …" at bounding box center [371, 189] width 743 height 379
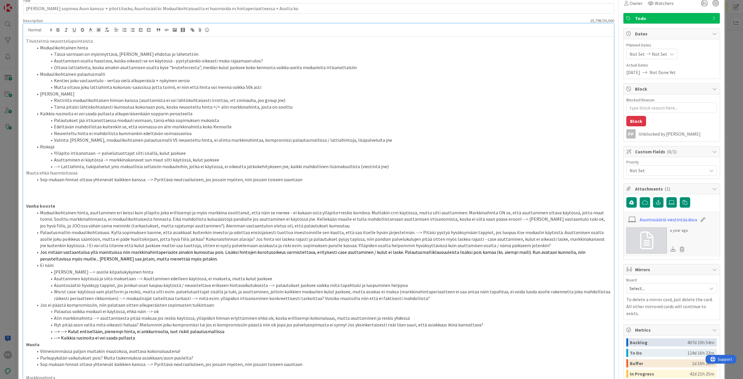
click at [243, 183] on p at bounding box center [318, 186] width 585 height 7
click at [246, 229] on li "Palautusmallin moduulikohtaisuus. Kyllä sopimuksen luonne, että asiakkaat kuite…" at bounding box center [322, 239] width 578 height 20
click at [277, 179] on li "Sop mukaan hinnat oltava yhtenevät kaikkien kanssa. --> Pyrittävä neutraaliutee…" at bounding box center [322, 179] width 578 height 7
click at [296, 179] on li "Sop mukaan hinnat oltava yhtenevät kaikkien kanssa. --> Pyrittävä neutraaliutee…" at bounding box center [322, 179] width 578 height 7
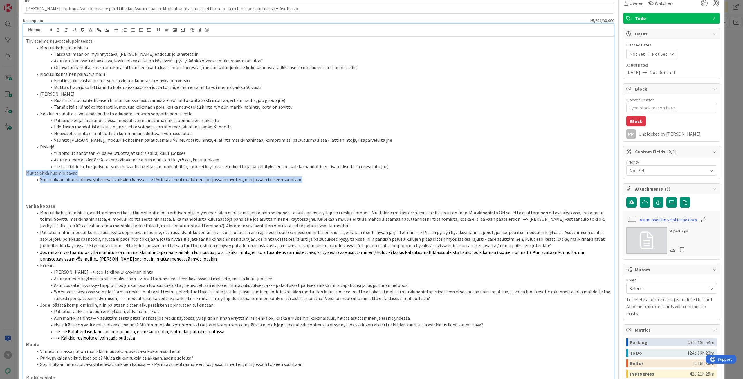
drag, startPoint x: 292, startPoint y: 182, endPoint x: 13, endPoint y: 172, distance: 278.4
click at [13, 172] on div "ID 8562 Pekan Boardi To Do Title 128 / 128 [PERSON_NAME] sopimus Ason kanssa + …" at bounding box center [371, 189] width 743 height 379
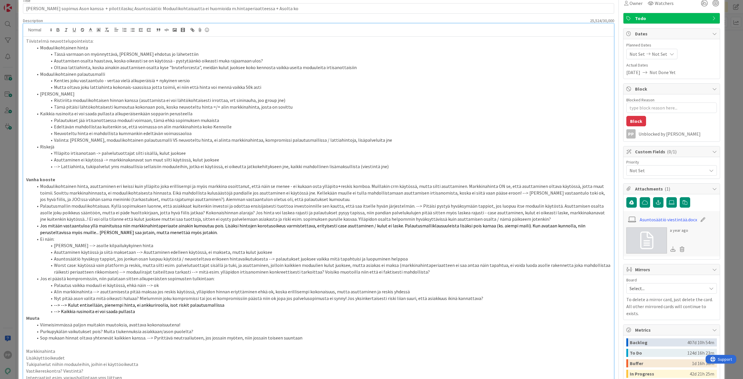
scroll to position [0, 0]
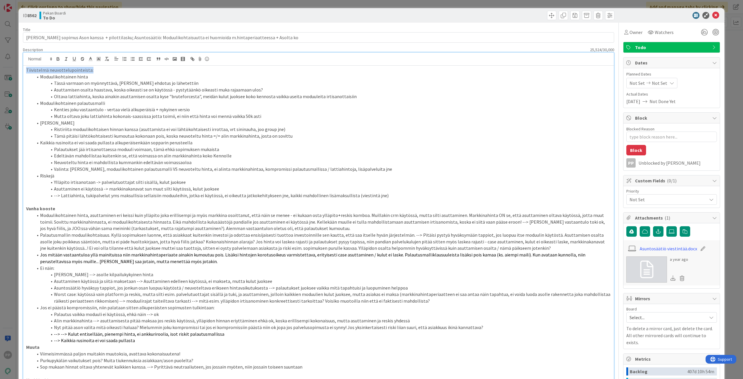
drag, startPoint x: 113, startPoint y: 67, endPoint x: 0, endPoint y: 66, distance: 113.4
click at [0, 66] on div "ID 8562 Pekan Boardi To Do Title 128 / 128 [PERSON_NAME] sopimus Ason kanssa + …" at bounding box center [371, 189] width 743 height 379
type textarea "x"
click at [89, 144] on li "Kaikkia rusinoita ei voi saada pullasta alkuperäisenkään sopparin perusteella" at bounding box center [322, 142] width 578 height 7
click at [103, 164] on li "Neuvoteltu hinta ei mahdollista kummankin edeltävän voimassaoloa" at bounding box center [322, 162] width 578 height 7
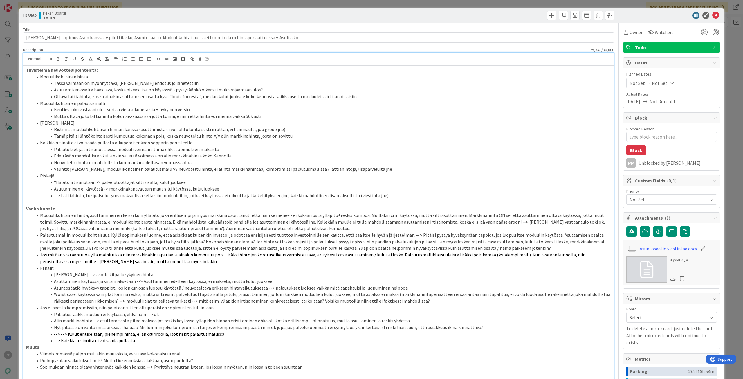
click at [114, 188] on li "Asuttaminen ei käytössä -> markkinakanavat sun muut silti käytössä, kulut juoks…" at bounding box center [322, 188] width 578 height 7
click at [407, 196] on li "--> Lattiahinta, tukipalvelut yms maksullisia sellaisiin moduuleihin, jotka ei …" at bounding box center [322, 195] width 578 height 7
drag, startPoint x: 165, startPoint y: 182, endPoint x: 186, endPoint y: 116, distance: 69.0
click at [165, 182] on li "Ylläpito irtisanotaan -> palvelutuottajat silti sisällä, kulut juoksee" at bounding box center [322, 182] width 578 height 7
drag, startPoint x: 95, startPoint y: 40, endPoint x: 741, endPoint y: 30, distance: 645.6
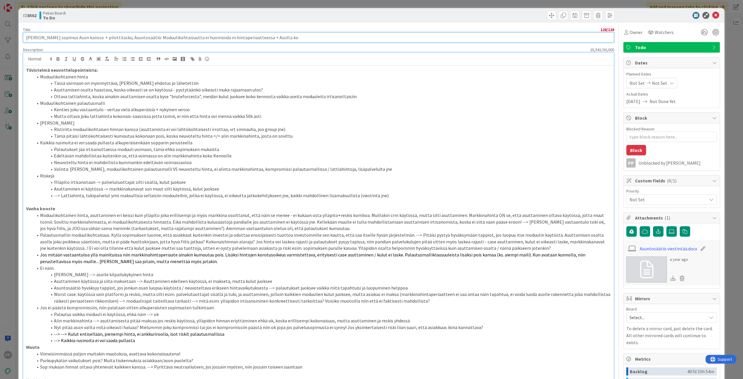
type input "[PERSON_NAME] sopimus Ason kanssa"
type textarea "x"
type input "[PERSON_NAME] sopimus Ason kanssa"
click at [583, 27] on div "Title 31 / 128" at bounding box center [318, 29] width 591 height 5
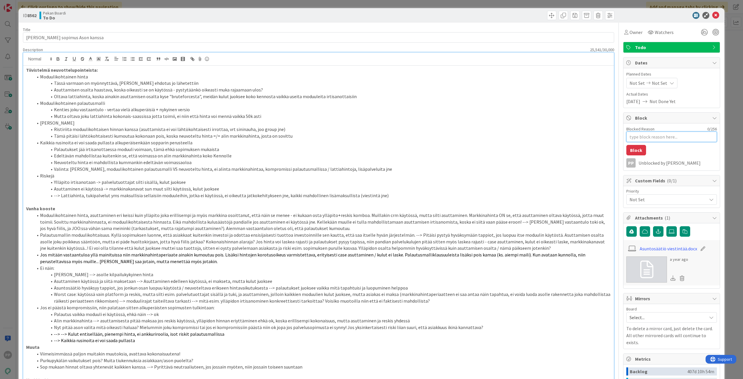
click at [654, 135] on textarea "Blocked Reason" at bounding box center [671, 136] width 91 height 10
type textarea "x"
type textarea "J"
type textarea "x"
type textarea "[PERSON_NAME]"
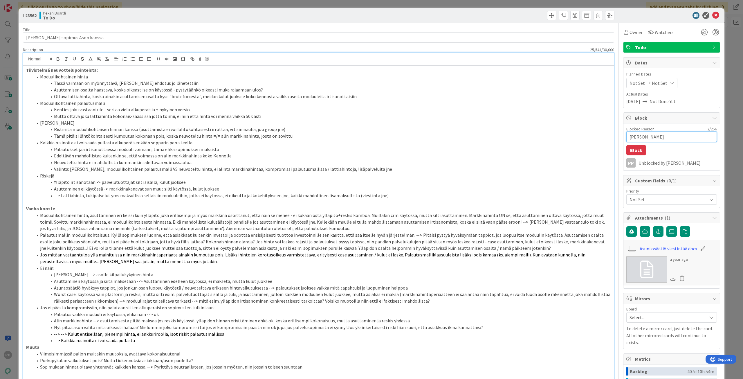
type textarea "x"
type textarea "Jar"
type textarea "x"
type textarea "Jari"
type textarea "x"
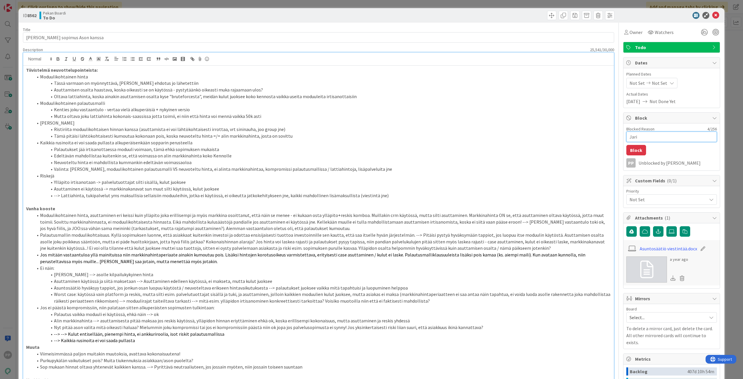
type textarea "Jari"
type textarea "x"
type textarea "Jari m"
type textarea "x"
type textarea "Jari ma"
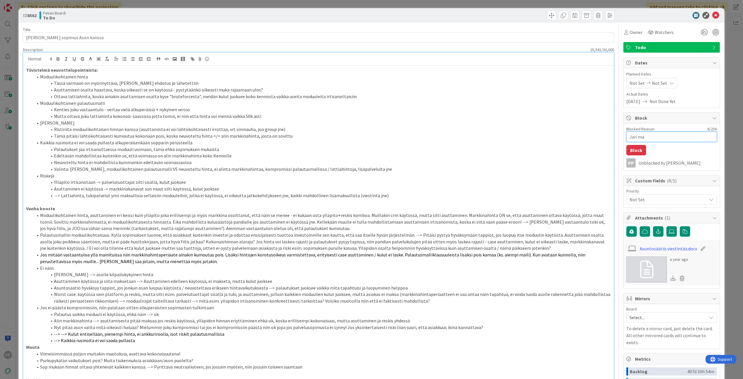
type textarea "x"
type textarea "[PERSON_NAME]"
type textarea "x"
type textarea "Jari mail"
type textarea "x"
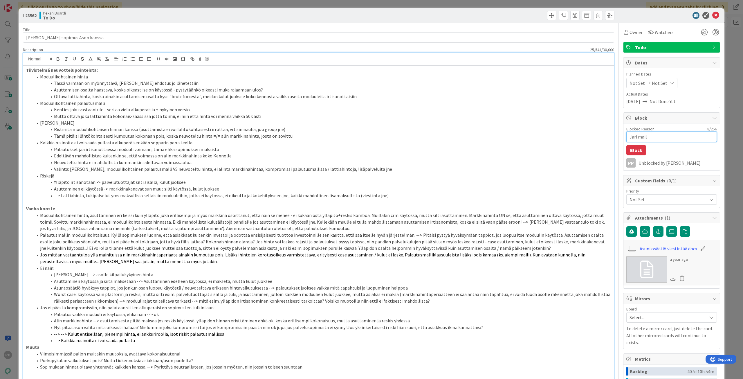
type textarea "[PERSON_NAME]"
type textarea "x"
type textarea "Jari mail"
type textarea "x"
type textarea "[PERSON_NAME]"
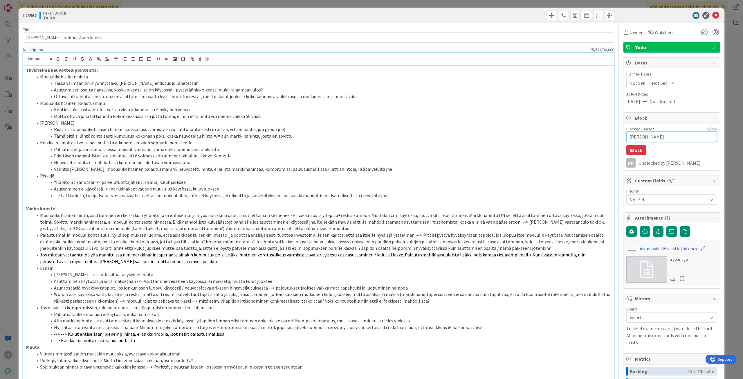
type textarea "x"
type textarea "Jari ma"
type textarea "x"
type textarea "Jari m"
type textarea "x"
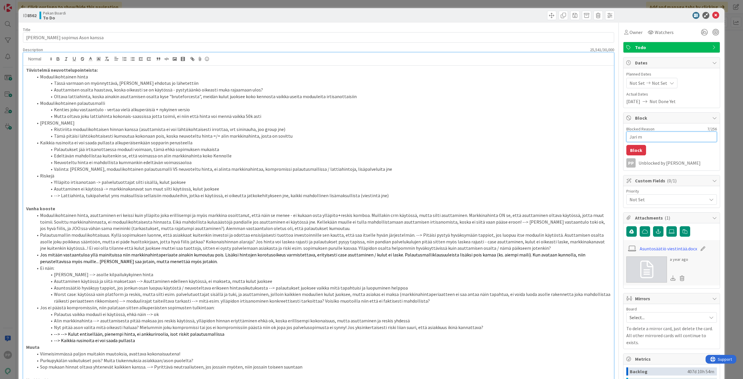
type textarea "Jari"
type textarea "x"
type textarea "Jari"
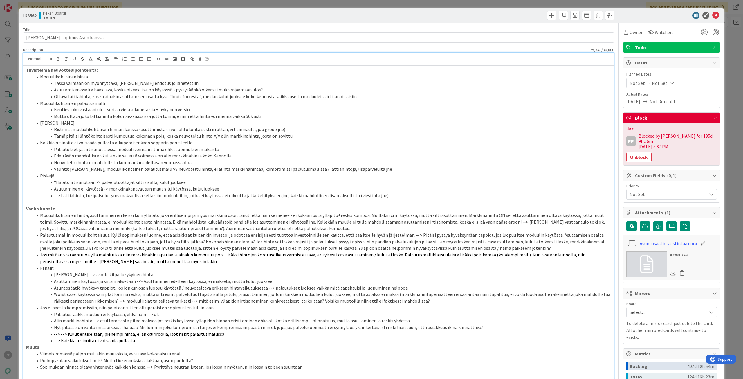
click at [728, 187] on div "ID 8562 Pekan Boardi To Do Title 31 / 128 Kennon SaaS sopimus Ason kanssa Descr…" at bounding box center [371, 189] width 743 height 379
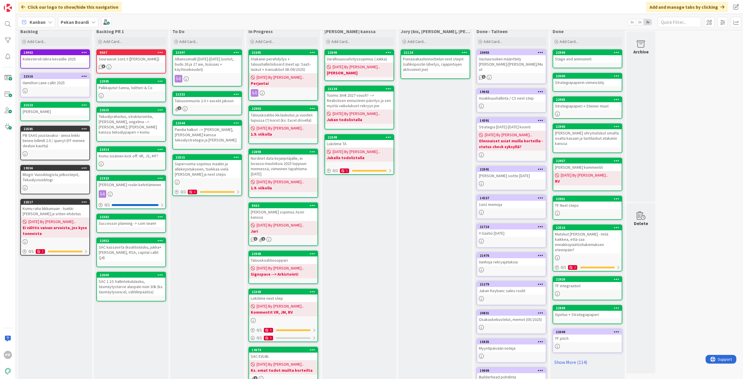
click at [76, 21] on b "Pekan Boardi" at bounding box center [75, 22] width 28 height 6
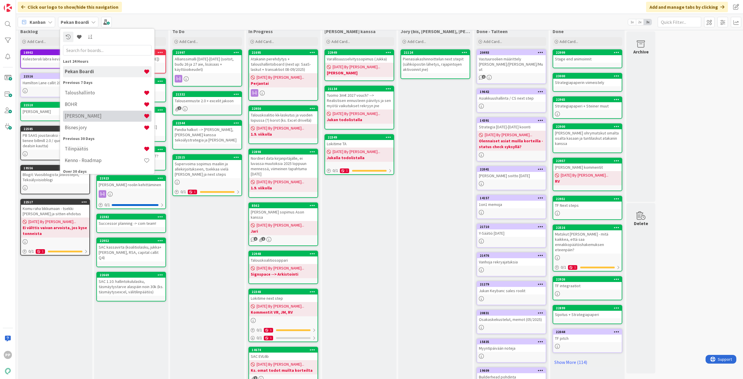
click at [93, 115] on h4 "[PERSON_NAME]" at bounding box center [104, 116] width 79 height 6
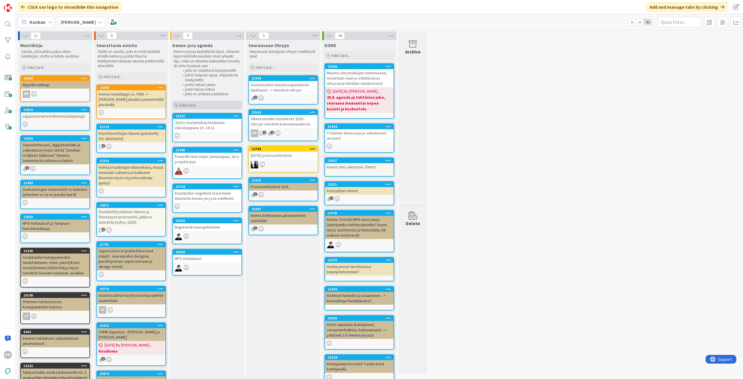
click at [215, 109] on div "Add Card..." at bounding box center [207, 105] width 70 height 9
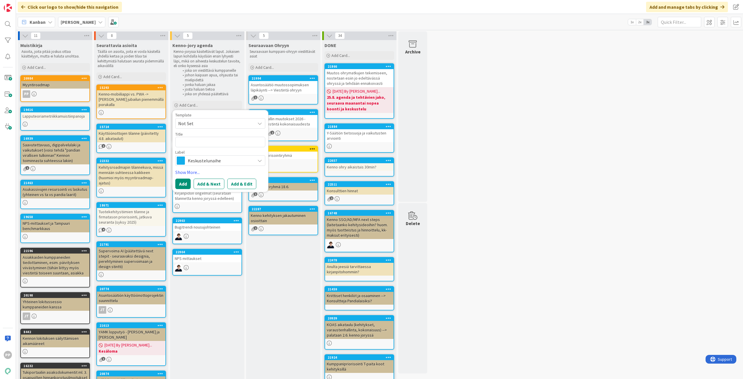
type textarea "x"
type textarea "E"
type textarea "x"
type textarea "O"
type textarea "x"
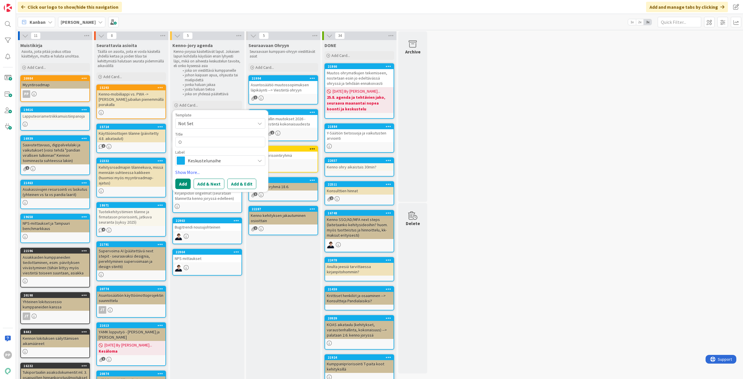
type textarea "Oh"
type textarea "x"
type textarea "Ohr"
type textarea "x"
type textarea "Ohry"
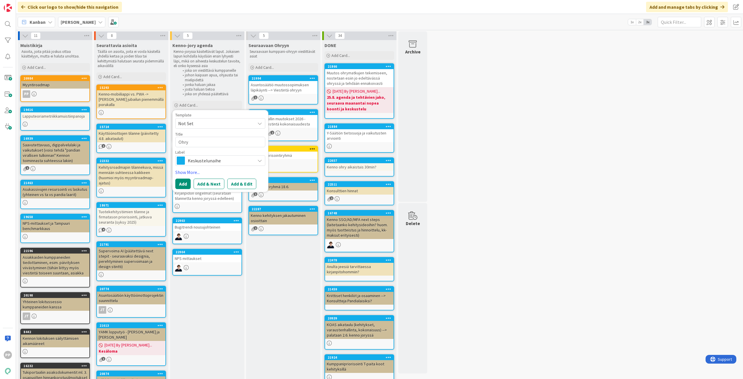
type textarea "x"
type textarea "Ohryy"
type textarea "x"
type textarea "Ohryyn"
type textarea "x"
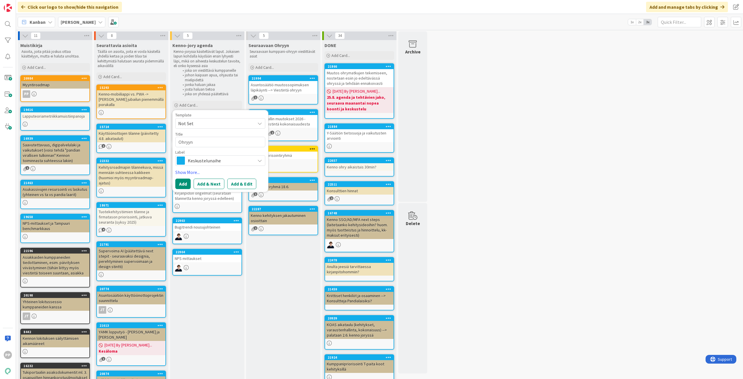
type textarea "Ohryyn p"
type textarea "x"
type textarea "Ohryyn pä"
type textarea "x"
type textarea "Ohryyn päi"
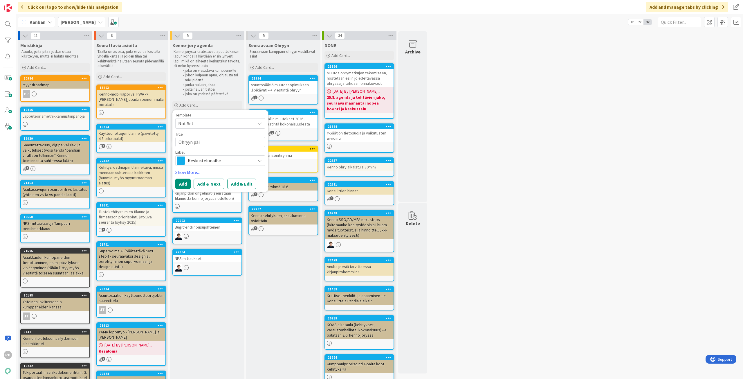
type textarea "x"
type textarea "Ohryyn päiv"
type textarea "x"
type textarea "Ohryyn päivi"
type textarea "x"
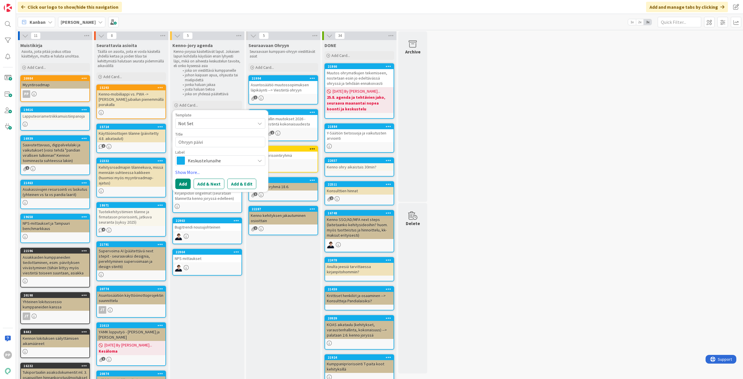
type textarea "Ohryyn päivit"
type textarea "x"
type textarea "Ohryyn päivity"
type textarea "x"
type textarea "Ohryyn päivitys"
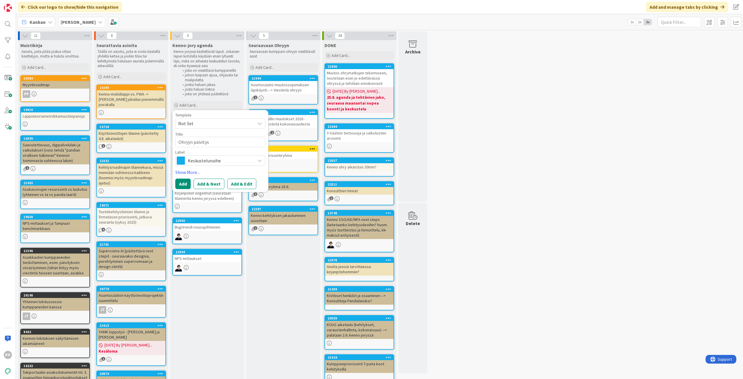
type textarea "x"
type textarea "Ohryyn päivityss"
type textarea "x"
type textarea "Ohryyn päivityssy"
type textarea "x"
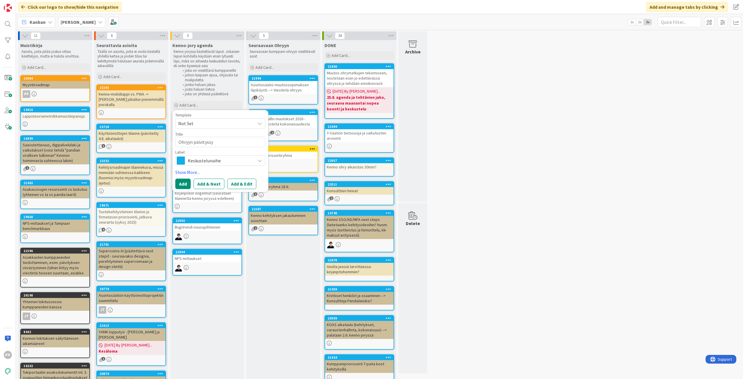
type textarea "Ohryyn päivityssyk"
type textarea "x"
type textarea "Ohryyn päivityssykl"
type textarea "x"
type textarea "Ohryyn päivityssykli"
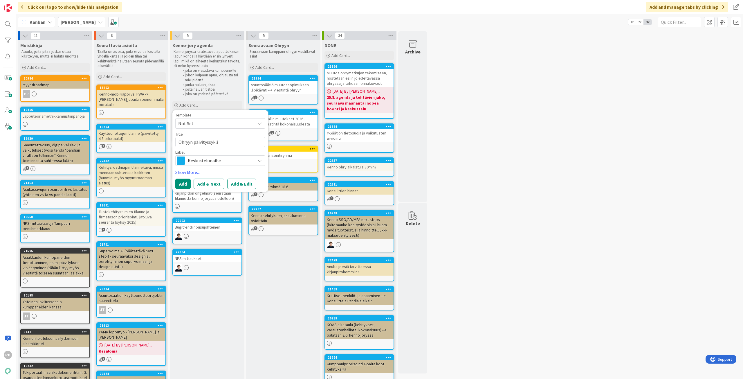
type textarea "x"
type textarea "Ohryyn päivityssyklit"
type textarea "x"
type textarea "Ohryyn päivityssyklito"
type textarea "x"
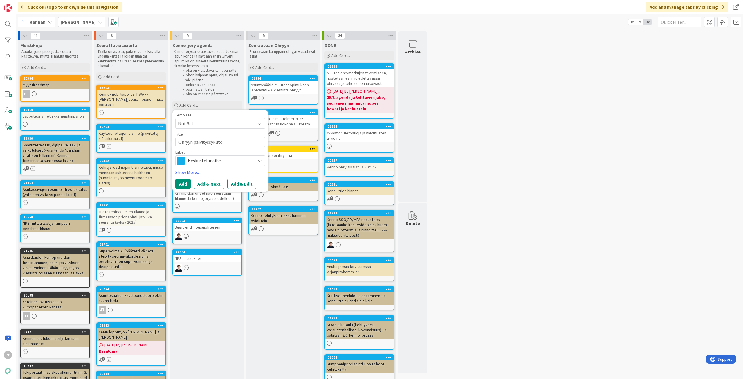
type textarea "Ohryyn päivityssyklitoi"
type textarea "x"
type textarea "Ohryyn päivityssyklitoiv"
type textarea "x"
type textarea "Ohryyn päivityssyklitoive"
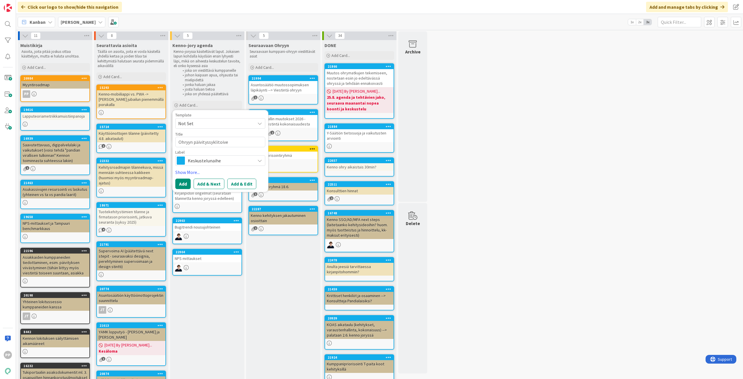
type textarea "x"
type textarea "Ohryyn päivityssyklitoive"
type textarea "x"
type textarea "Ohryyn päivityssyklitoive 2"
type textarea "x"
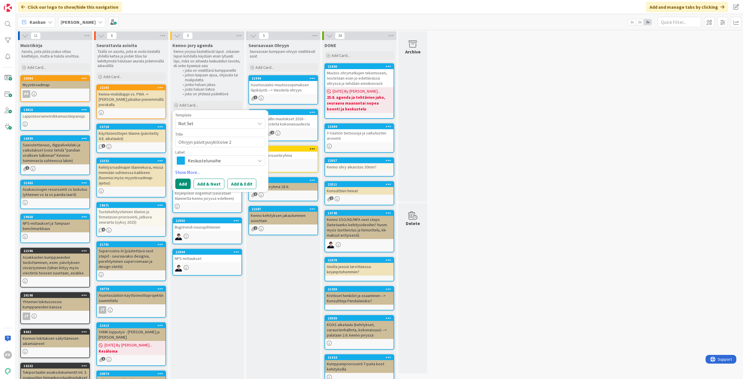
type textarea "Ohryyn päivityssyklitoive 2v"
type textarea "x"
type textarea "Ohryyn päivityssyklitoive 2"
type textarea "x"
type textarea "Ohryyn päivityssyklitoive"
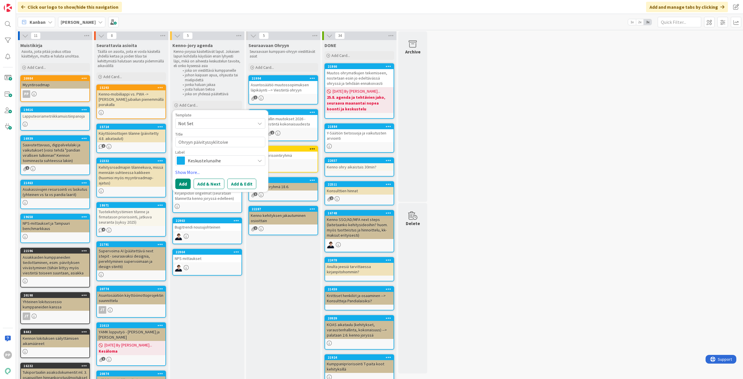
type textarea "x"
type textarea "Ohryyn päivityssyklitoive i"
type textarea "x"
type textarea "Ohryyn päivityssyklitoive"
type textarea "x"
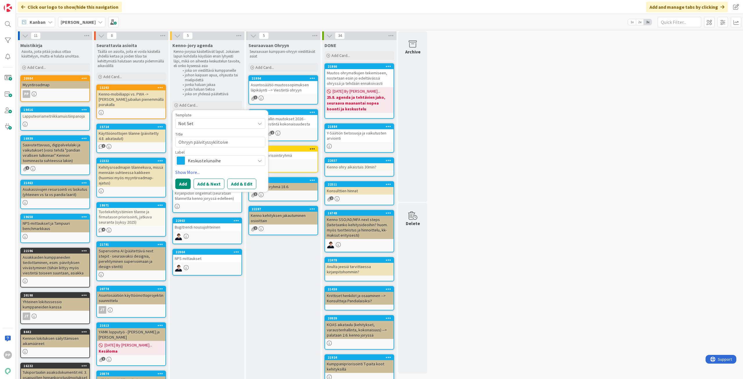
type textarea "Ohryyn päivityssyklitoive"
type textarea "x"
type textarea "Ohryyn päivityssyklitoive,"
type textarea "x"
type textarea "Ohryyn päivityssyklitoive,"
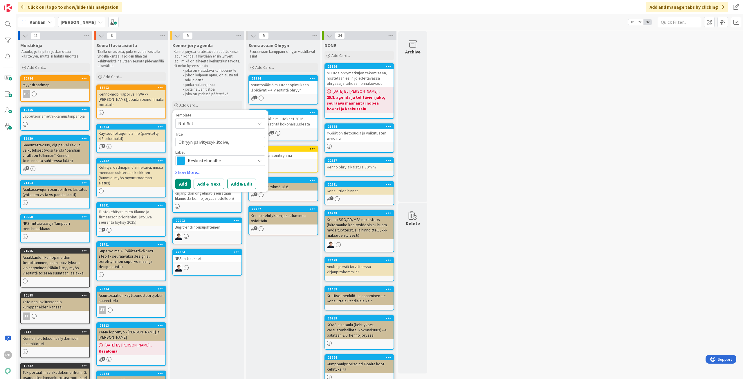
type textarea "x"
type textarea "Ohryyn päivityssyklitoive, i"
type textarea "x"
type textarea "Ohryyn päivityssyklitoive, is"
type textarea "x"
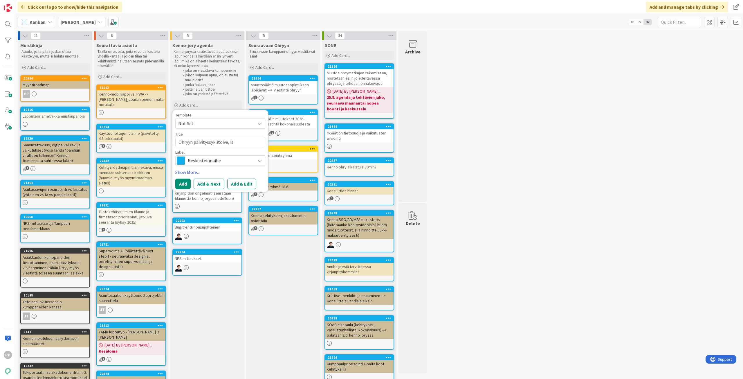
type textarea "Ohryyn päivityssyklitoive, iso"
type textarea "x"
type textarea "Ohryyn päivityssyklitoive, isot"
type textarea "x"
type textarea "Ohryyn päivityssyklitoive, isot"
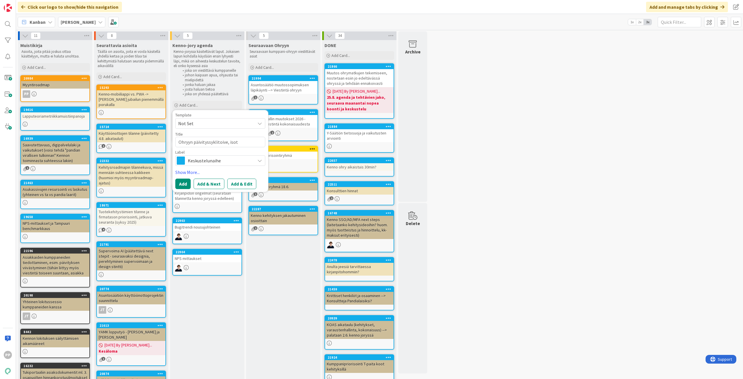
type textarea "x"
type textarea "Ohryyn päivityssyklitoive, isot 2"
type textarea "x"
type textarea "Ohryyn päivityssyklitoive, isot 2v"
type textarea "x"
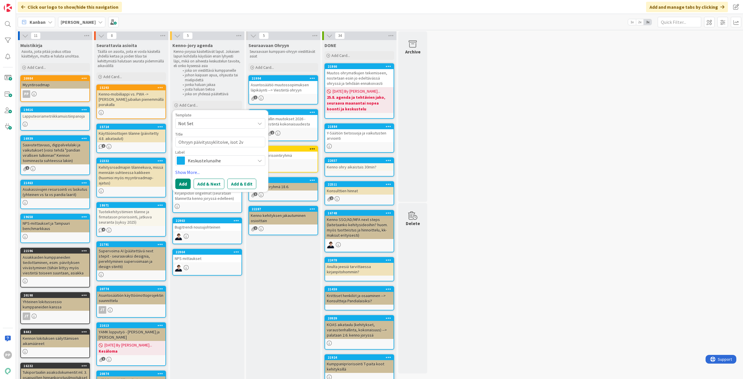
type textarea "Ohryyn päivityssyklitoive, isot 2vk"
type textarea "x"
type textarea "Ohryyn päivityssyklitoive, isot 2vko"
type textarea "x"
type textarea "Ohryyn päivityssyklitoive, isot 2vko"
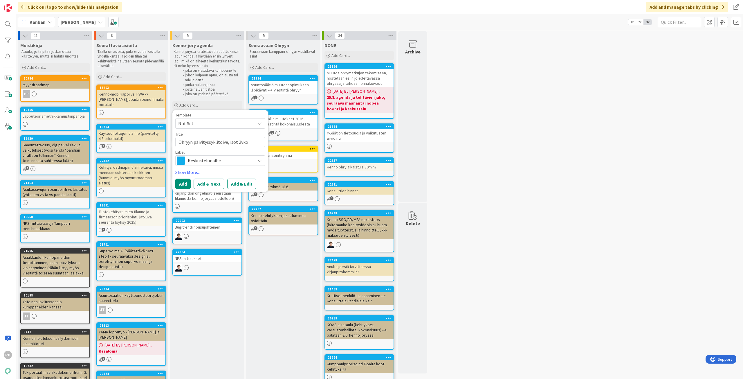
type textarea "x"
type textarea "Ohryyn päivityssyklitoive, isot 2vko -"
type textarea "x"
type textarea "Ohryyn päivityssyklitoive, isot 2vko --"
type textarea "x"
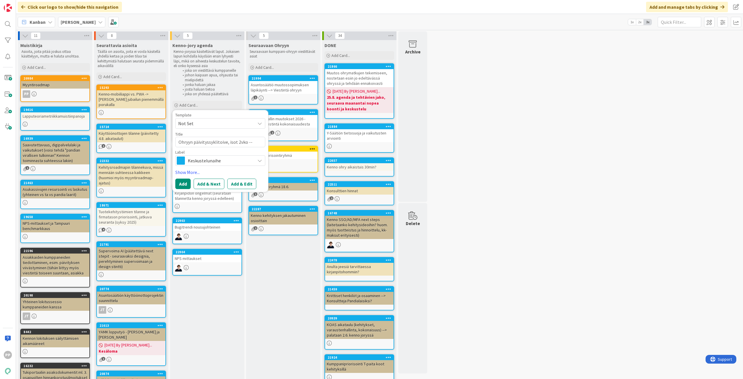
type textarea "Ohryyn päivityssyklitoive, isot 2vko -->"
type textarea "x"
type textarea "Ohryyn päivityssyklitoive, isot 2vko -->"
type textarea "x"
type textarea "Ohryyn päivityssyklitoive, isot 2vko --> 1"
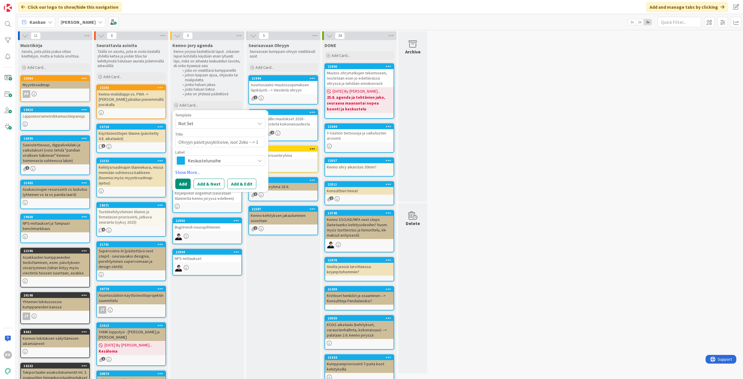
type textarea "x"
type textarea "Ohryyn päivityssyklitoive, isot 2vko --> 1k"
type textarea "x"
type textarea "Ohryyn päivityssyklitoive, isot 2vko --> 1kk"
type textarea "x"
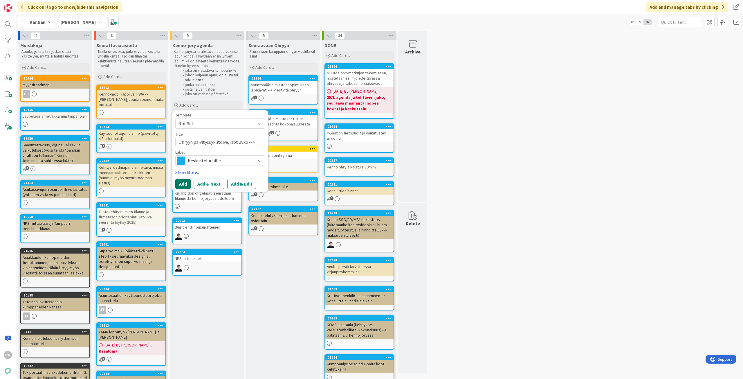
click at [184, 187] on button "Add" at bounding box center [182, 183] width 15 height 10
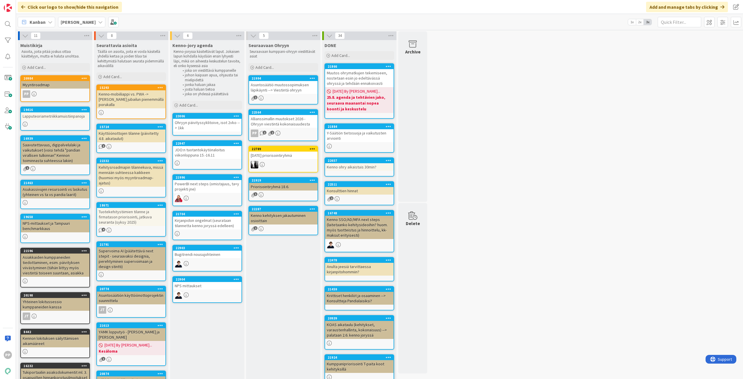
click at [486, 213] on div "11 Muistikirja Asioita, joita pitää joskus ottaa käsittelyyn, mutta ei haluta u…" at bounding box center [379, 238] width 724 height 415
click at [84, 23] on b "[PERSON_NAME]" at bounding box center [78, 22] width 35 height 6
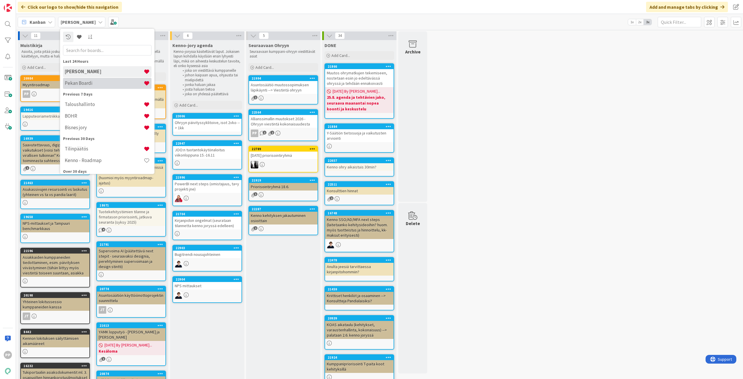
click at [96, 80] on h4 "Pekan Boardi" at bounding box center [104, 83] width 79 height 6
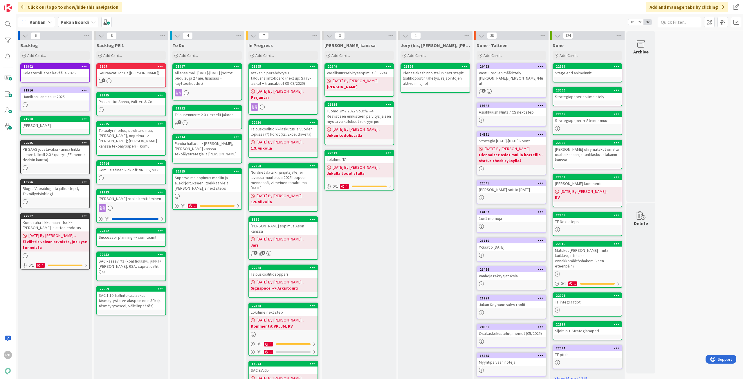
click at [215, 241] on div "To Do Add Card... 21997 Allianssimalli [DATE]-[DATE] (soitot, budu 26 ja 27 aie…" at bounding box center [207, 225] width 74 height 370
drag, startPoint x: 224, startPoint y: 272, endPoint x: 219, endPoint y: 265, distance: 8.9
click at [224, 272] on div "To Do Add Card... 21997 Allianssimalli [DATE]-[DATE] (soitot, budu 26 ja 27 aie…" at bounding box center [207, 225] width 74 height 370
click at [231, 275] on div "To Do Add Card... 21997 Allianssimalli [DATE]-[DATE] (soitot, budu 26 ja 27 aie…" at bounding box center [207, 225] width 74 height 370
click at [382, 262] on div "[PERSON_NAME] kanssa Add Card... 22949 Varallisuusselvityssopimus ([PERSON_NAME…" at bounding box center [359, 225] width 74 height 370
